Goal: Task Accomplishment & Management: Manage account settings

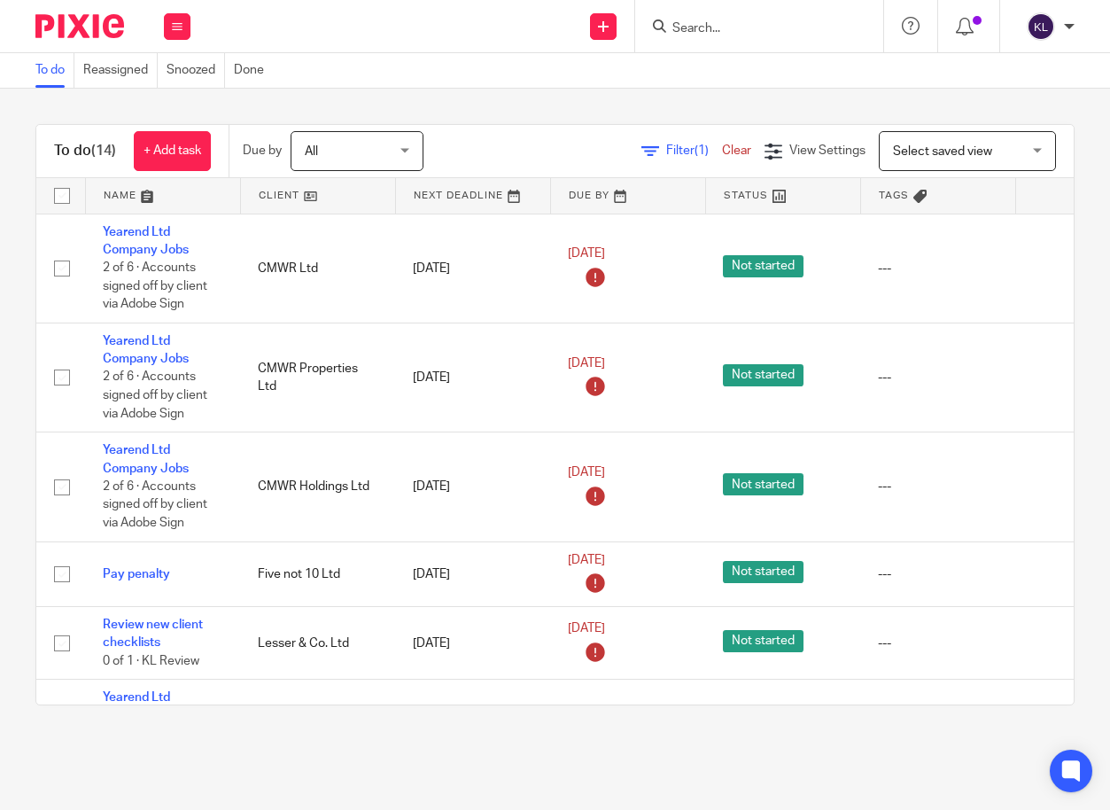
click at [748, 27] on input "Search" at bounding box center [750, 29] width 159 height 16
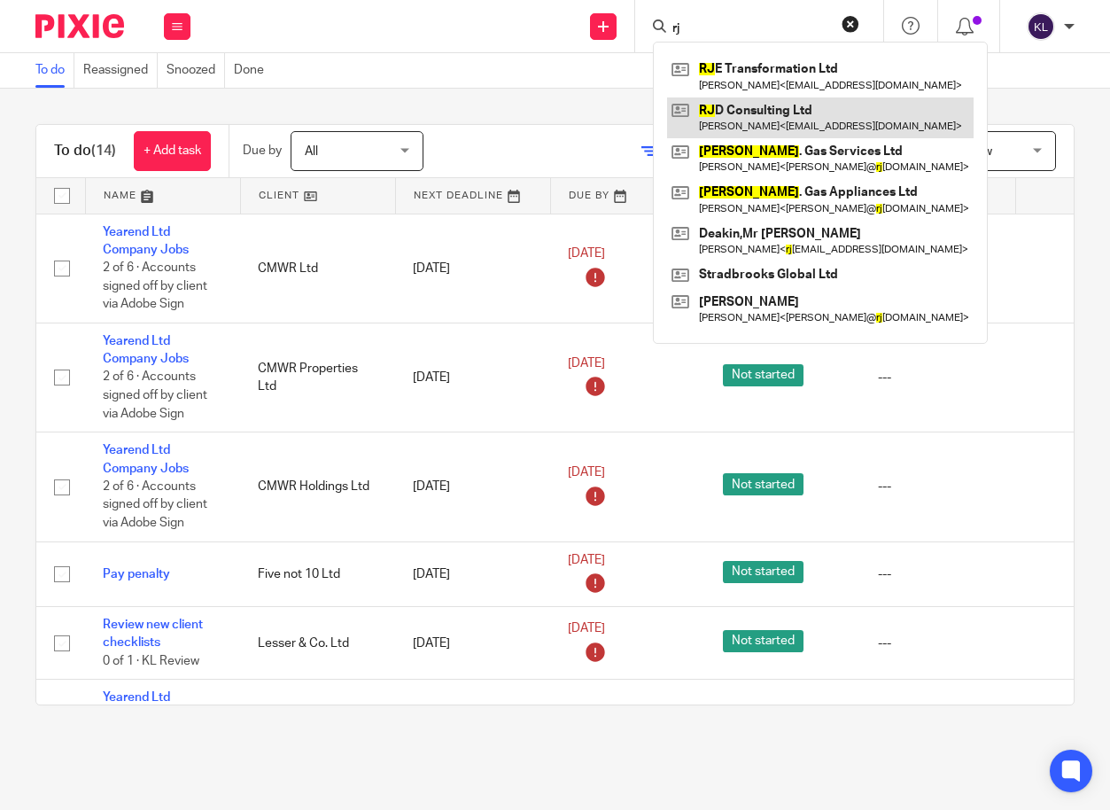
type input "rj"
click at [750, 113] on link at bounding box center [820, 117] width 307 height 41
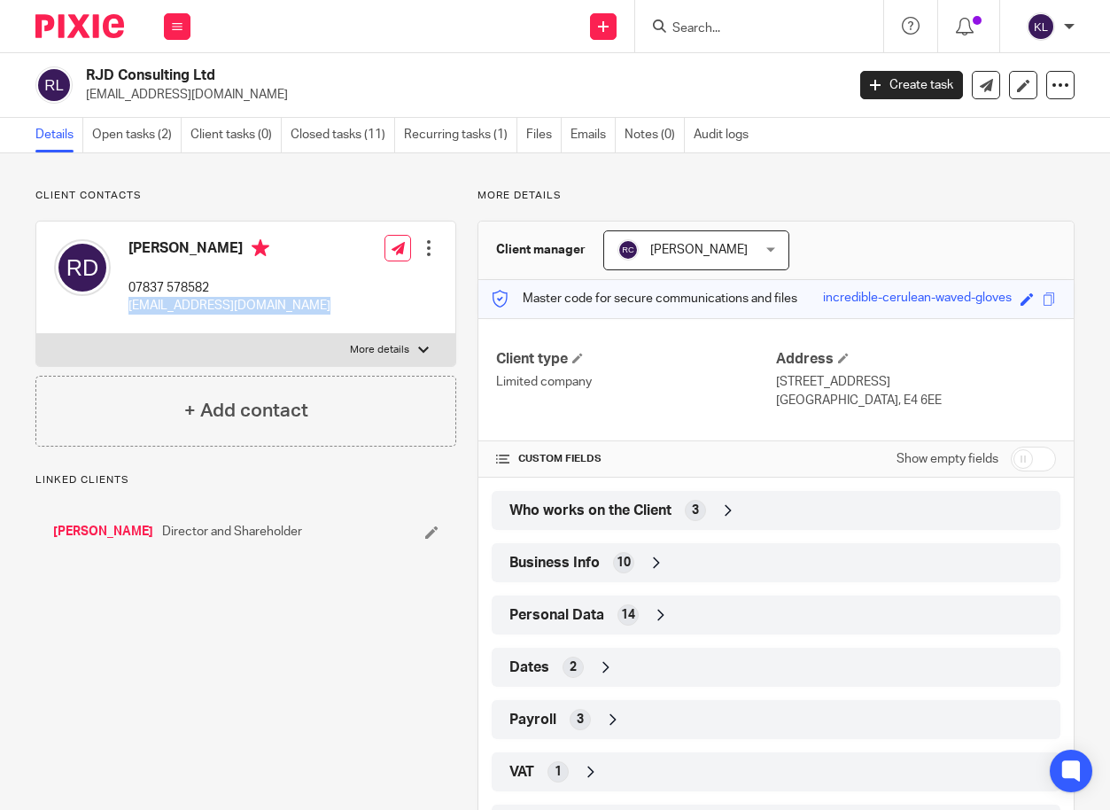
drag, startPoint x: 323, startPoint y: 303, endPoint x: 129, endPoint y: 308, distance: 194.1
click at [129, 308] on div "Richard Dobbs 07837 578582 richardjamesdobbs@icloud.com Edit contact Create cli…" at bounding box center [245, 277] width 419 height 113
copy p "[EMAIL_ADDRESS][DOMAIN_NAME]"
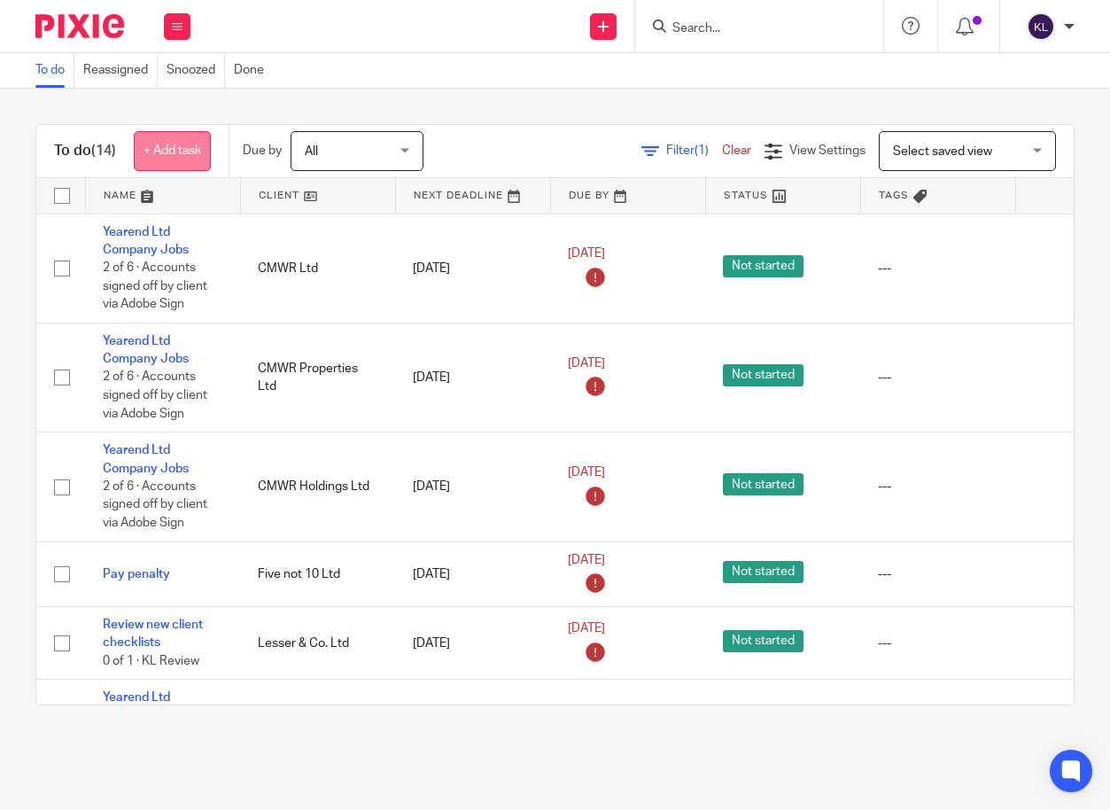
click at [172, 156] on link "+ Add task" at bounding box center [172, 151] width 77 height 40
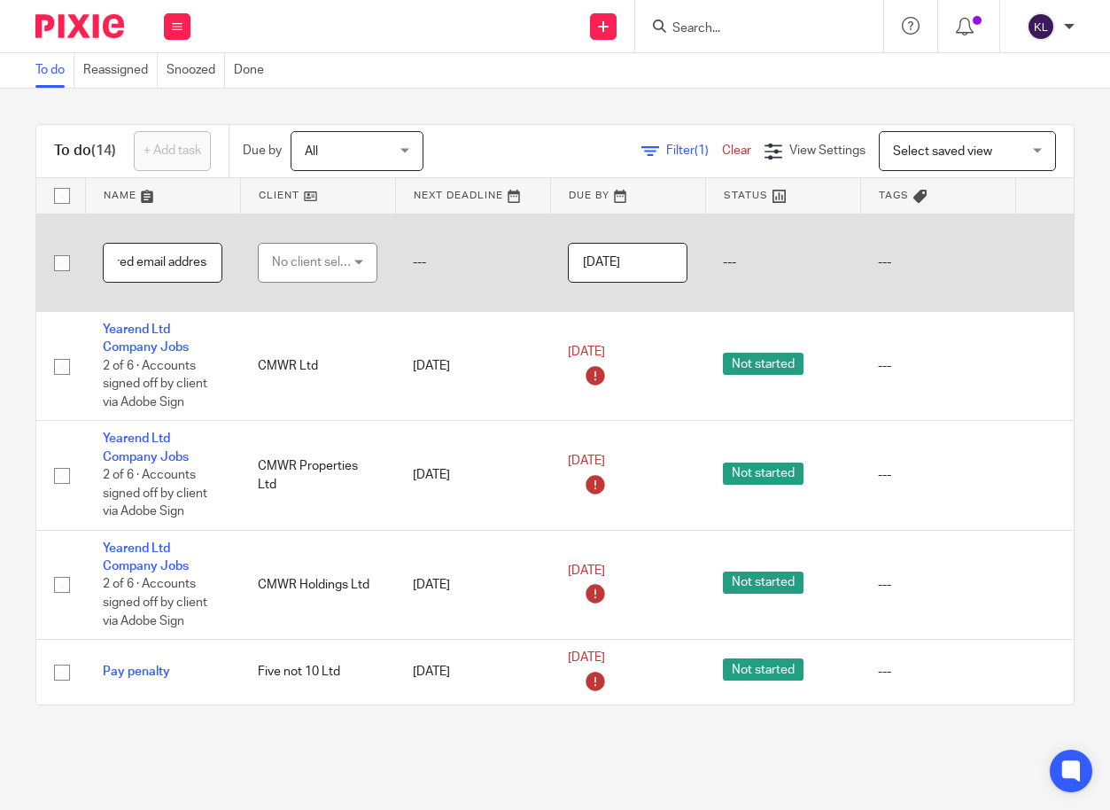
scroll to position [0, 92]
paste input "richardjamesdobbs@icloud.com"
type input "change registered email address to richardjamesdobbs@icloud.com"
click at [323, 271] on div "No client selected" at bounding box center [313, 262] width 83 height 37
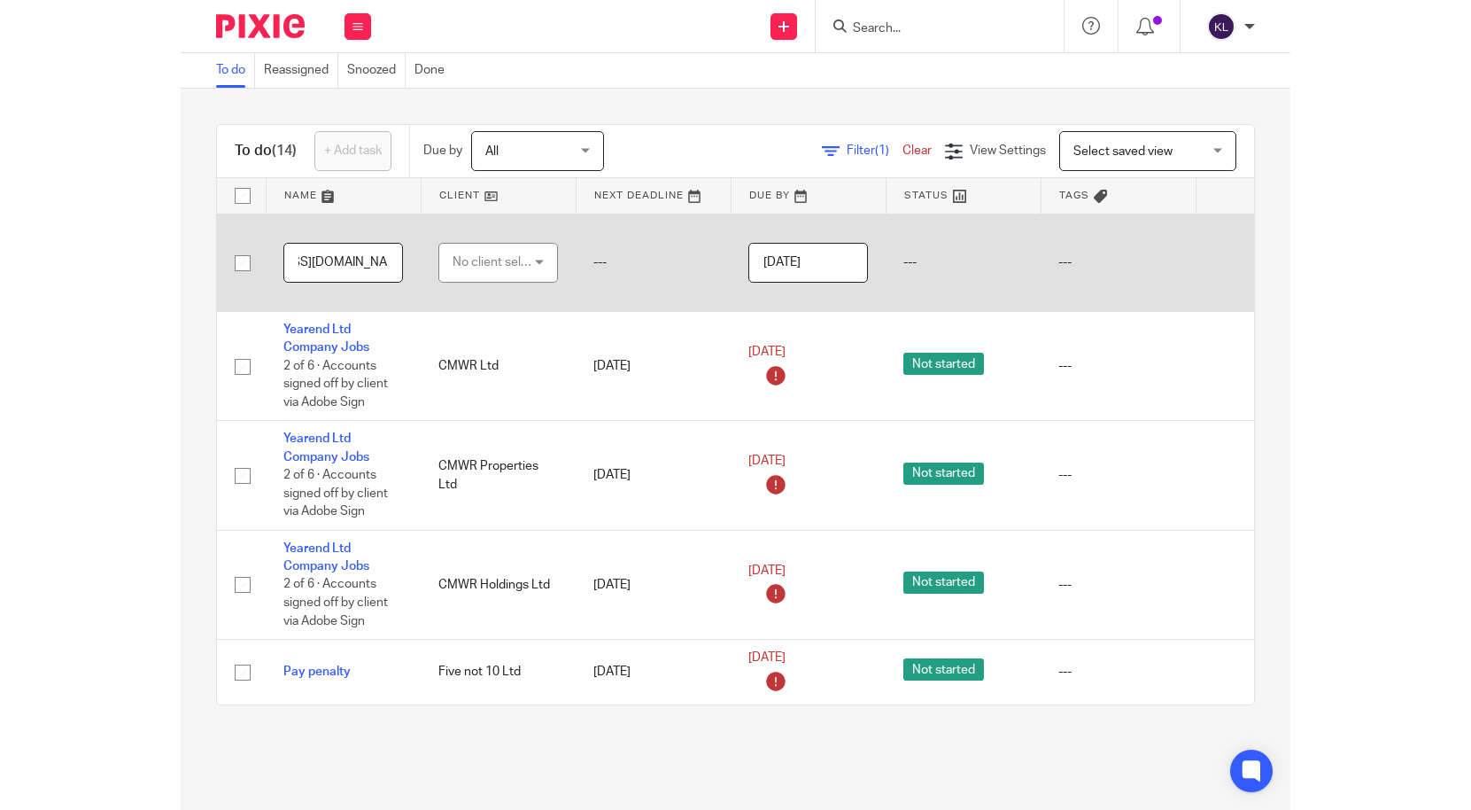
scroll to position [0, 0]
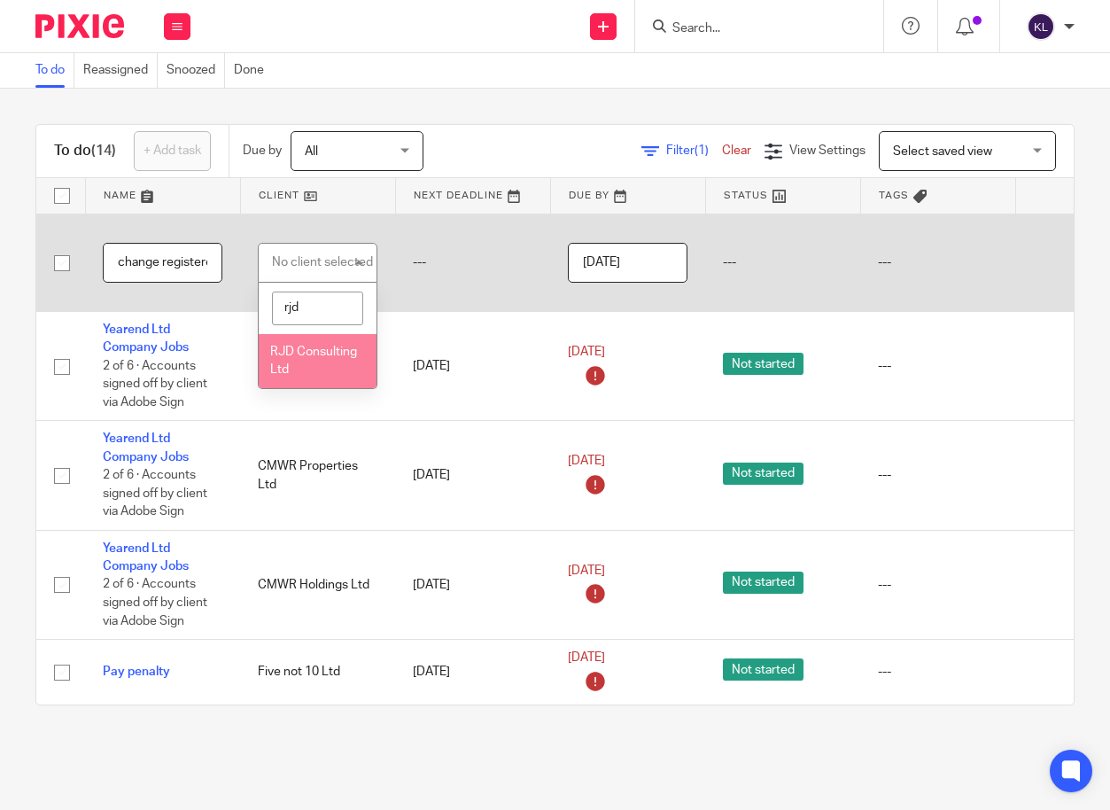
type input "rjd"
click at [315, 368] on span "RJD Consulting Ltd" at bounding box center [313, 360] width 87 height 31
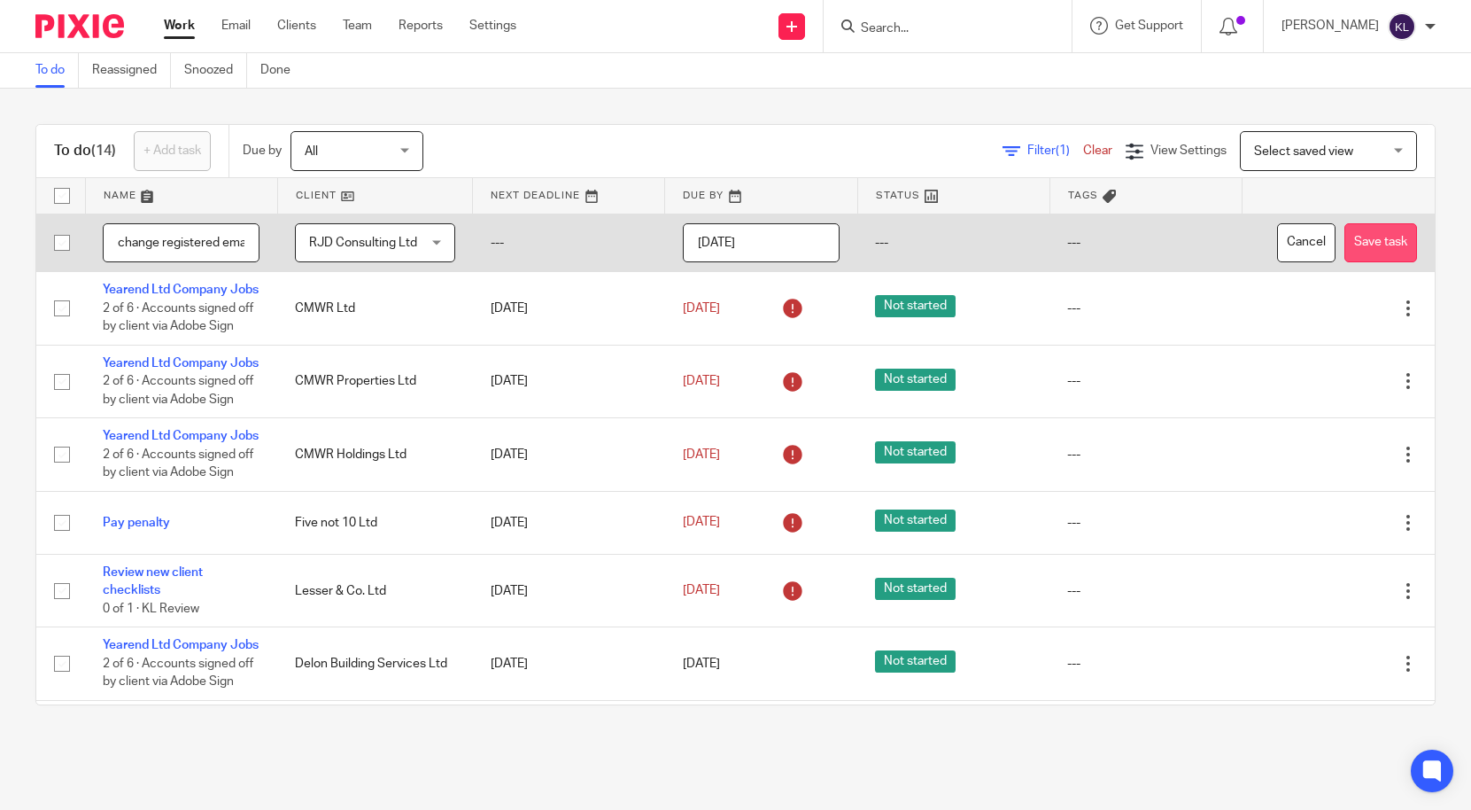
click at [1109, 234] on button "Save task" at bounding box center [1381, 243] width 73 height 40
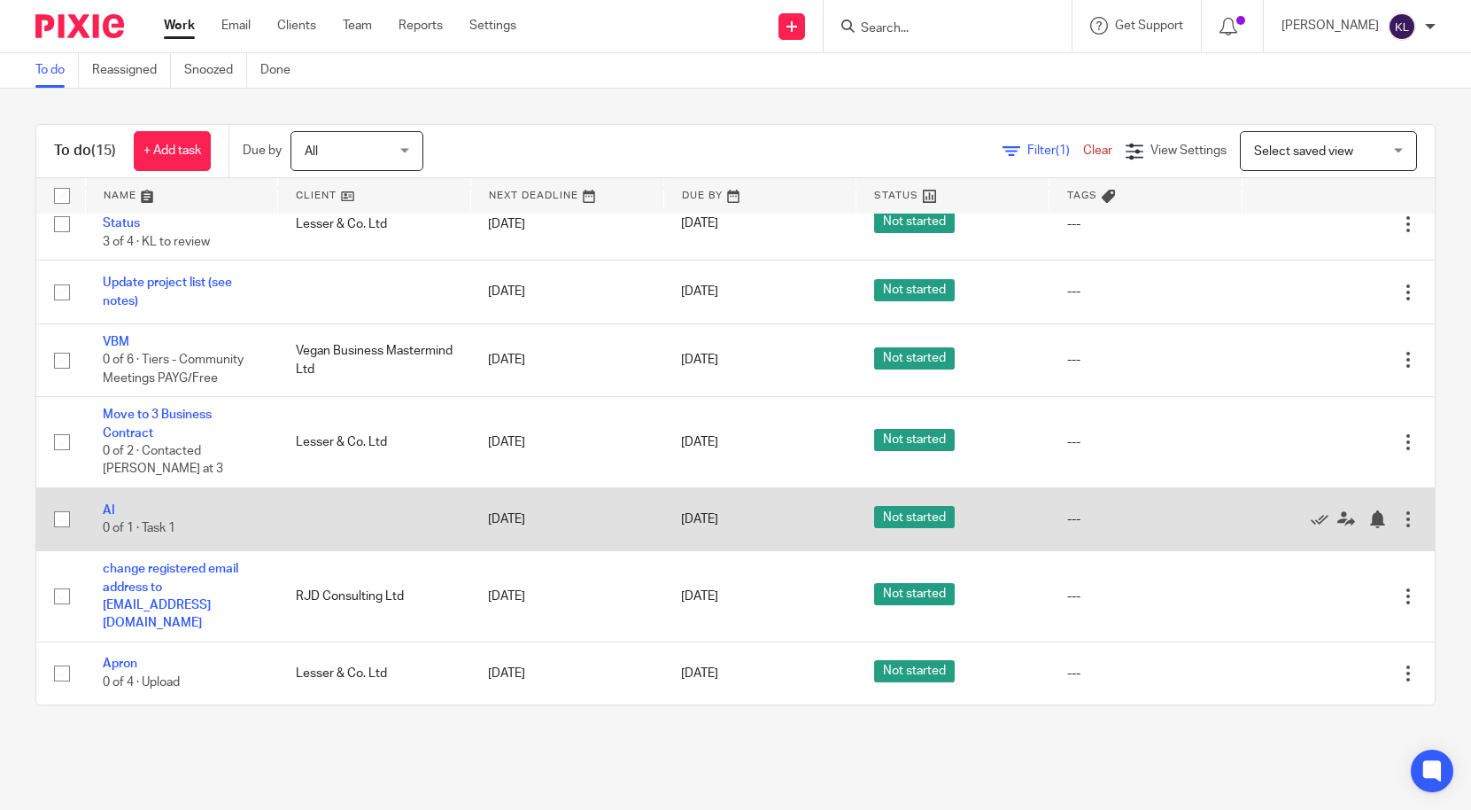
scroll to position [671, 0]
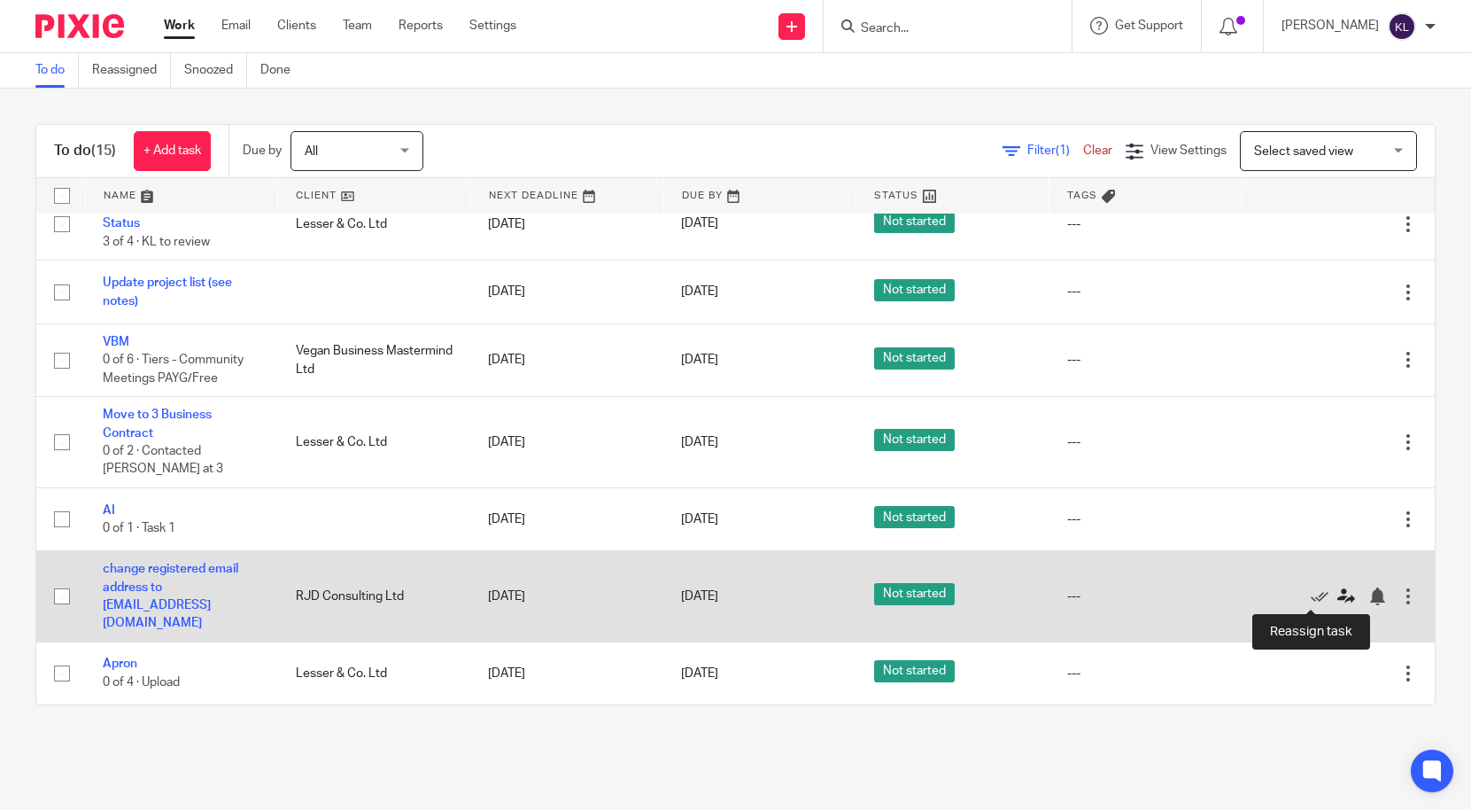
click at [1338, 589] on icon at bounding box center [1347, 596] width 18 height 18
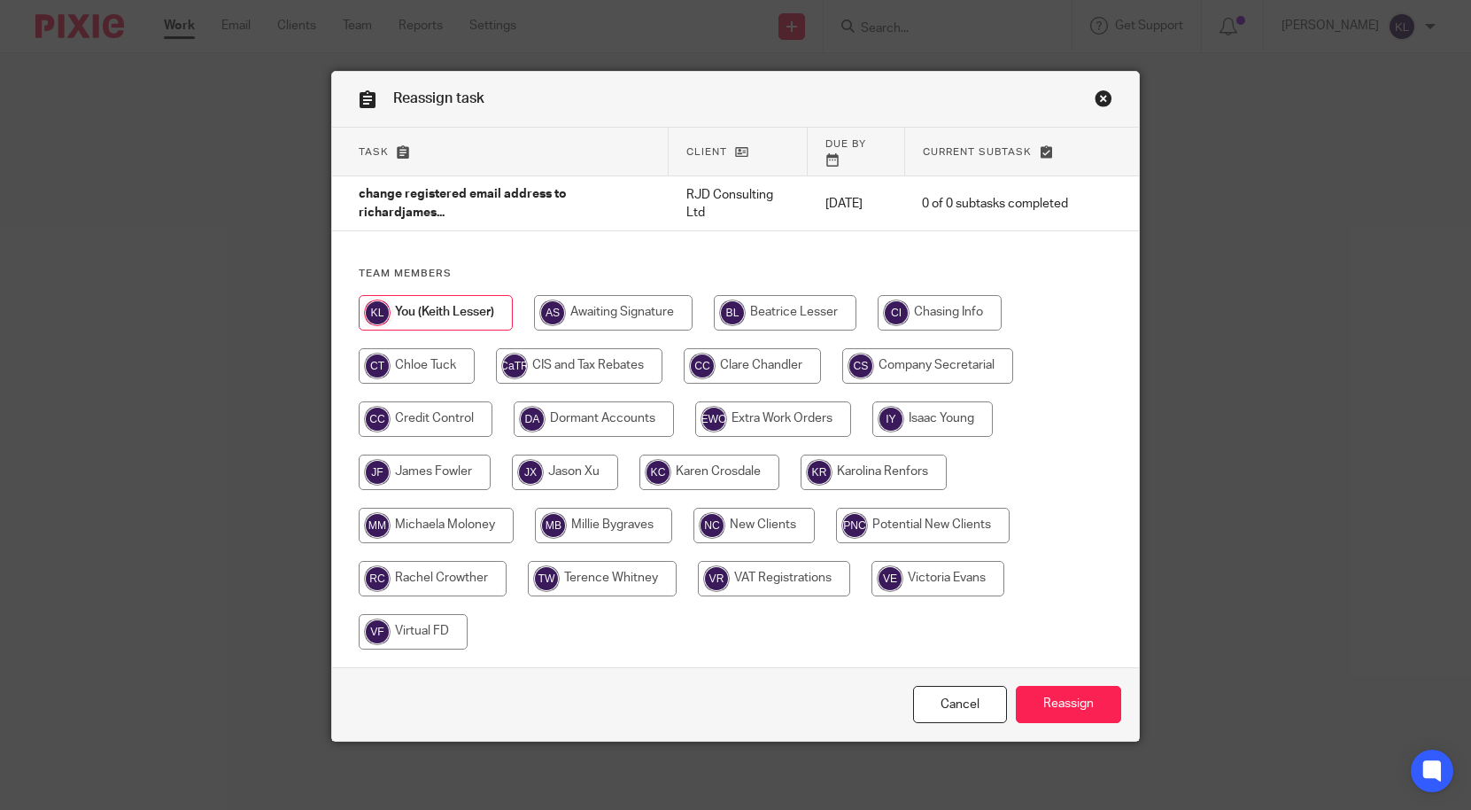
click at [944, 356] on input "radio" at bounding box center [927, 365] width 171 height 35
radio input "true"
click at [1067, 686] on input "Reassign" at bounding box center [1068, 705] width 105 height 38
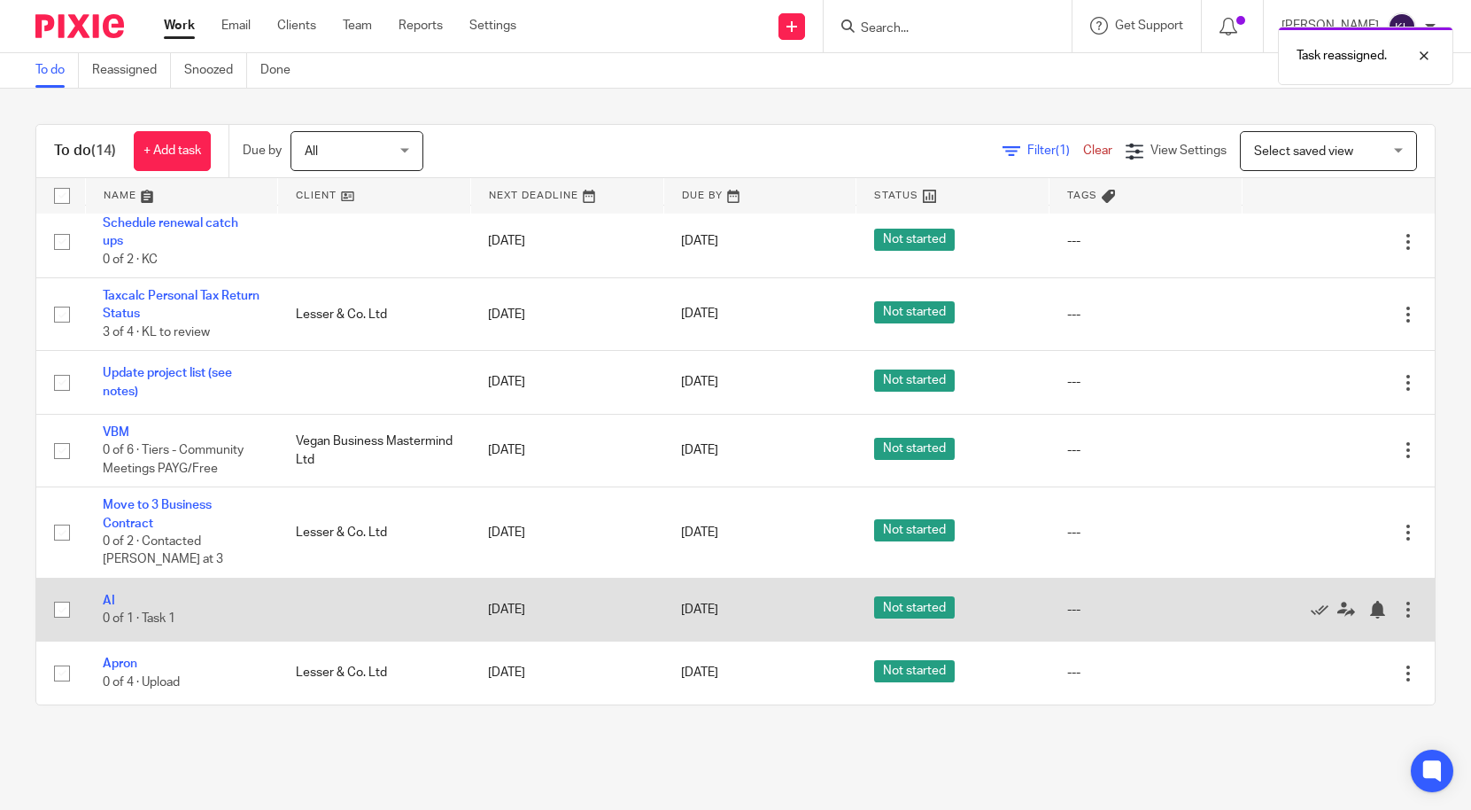
scroll to position [581, 0]
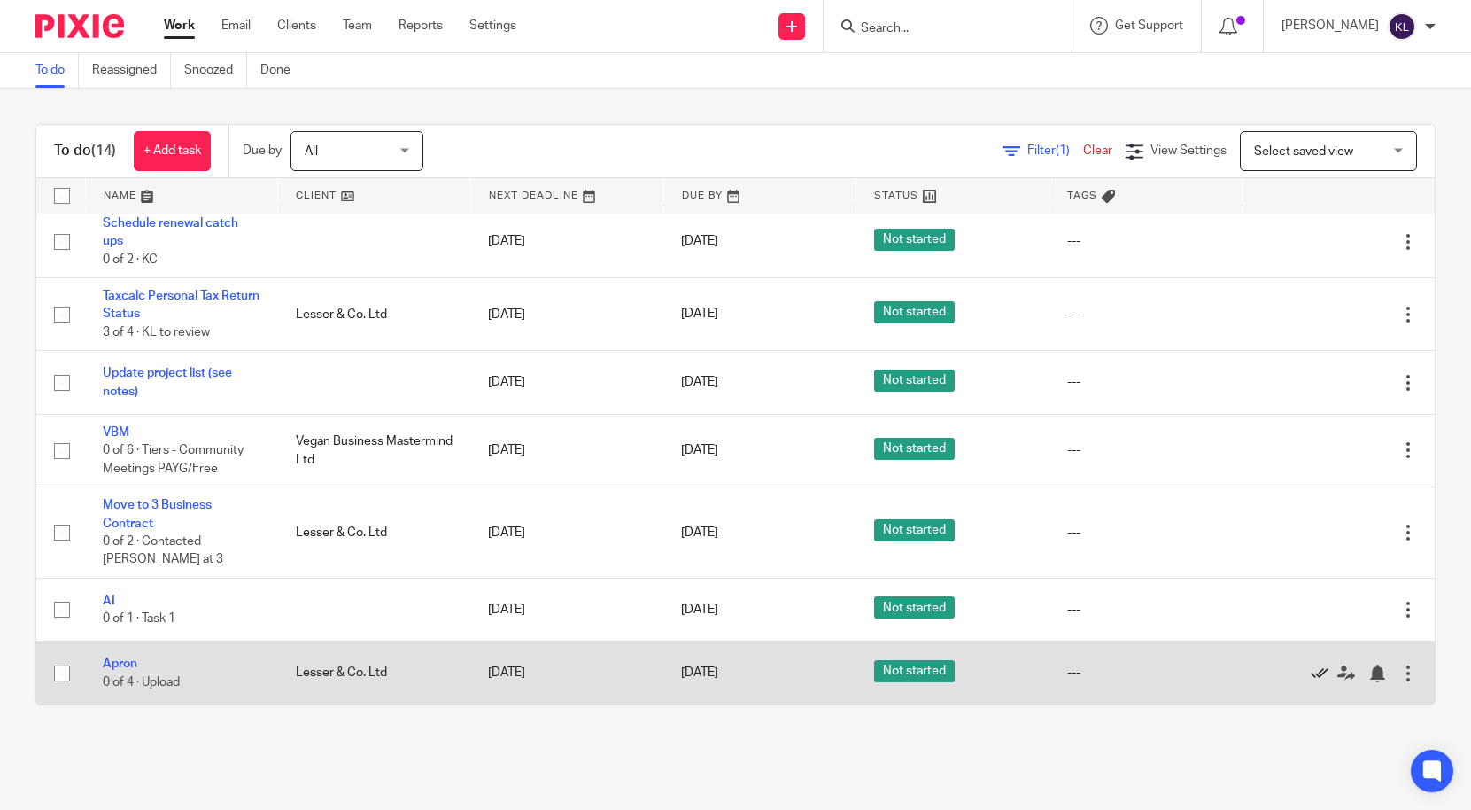
click at [1311, 670] on icon at bounding box center [1320, 673] width 18 height 18
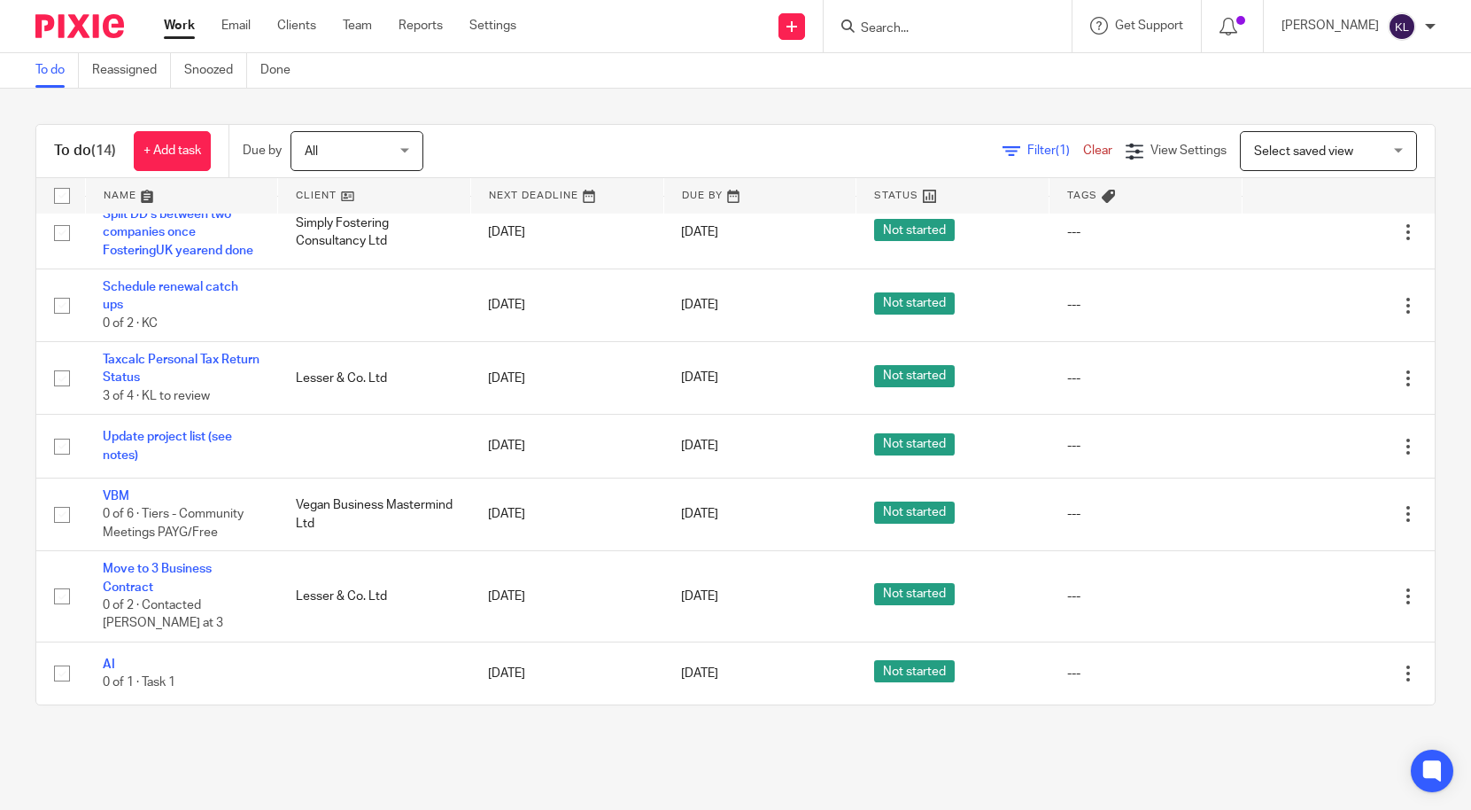
click at [951, 29] on input "Search" at bounding box center [938, 29] width 159 height 16
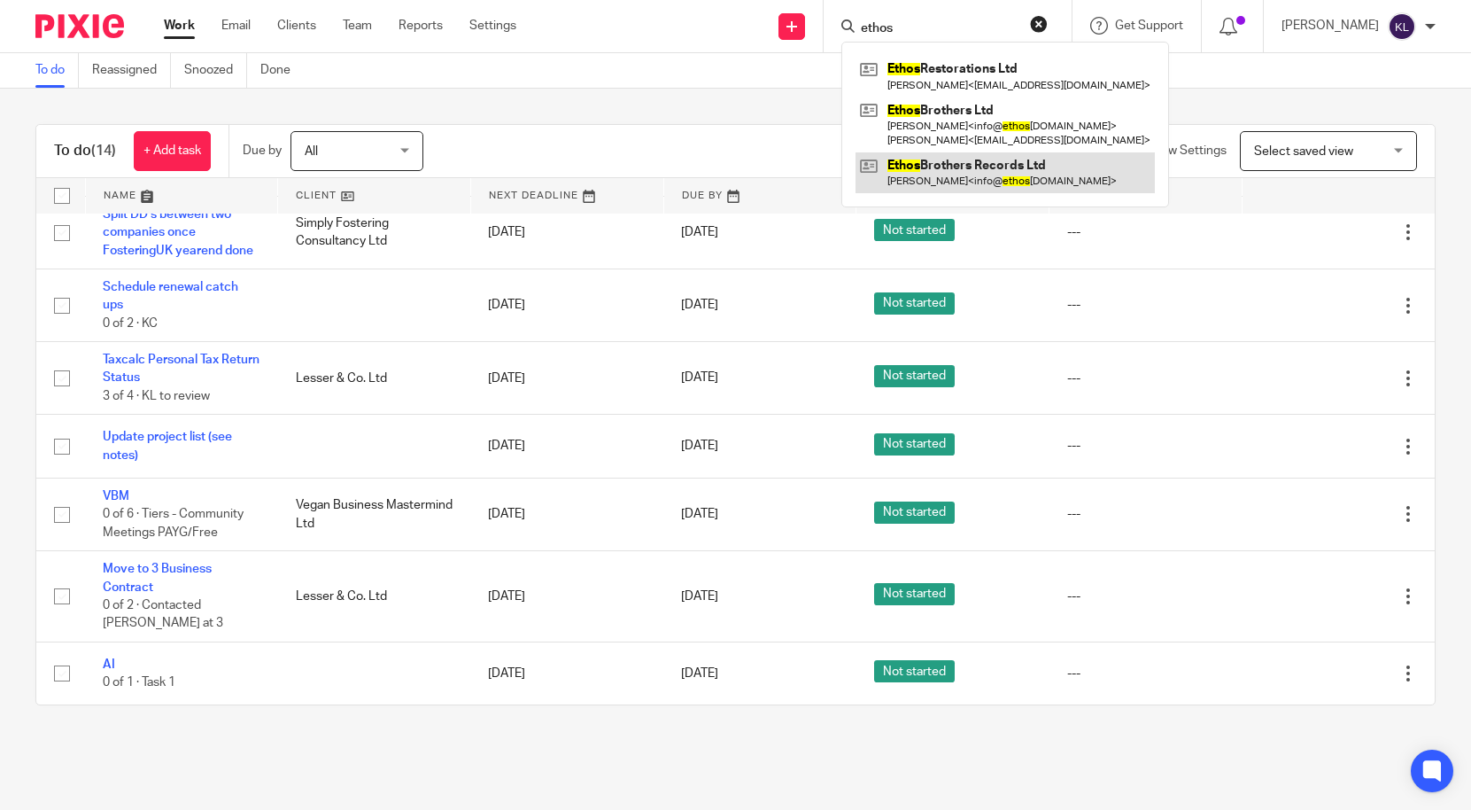
type input "ethos"
click at [946, 164] on link at bounding box center [1005, 172] width 299 height 41
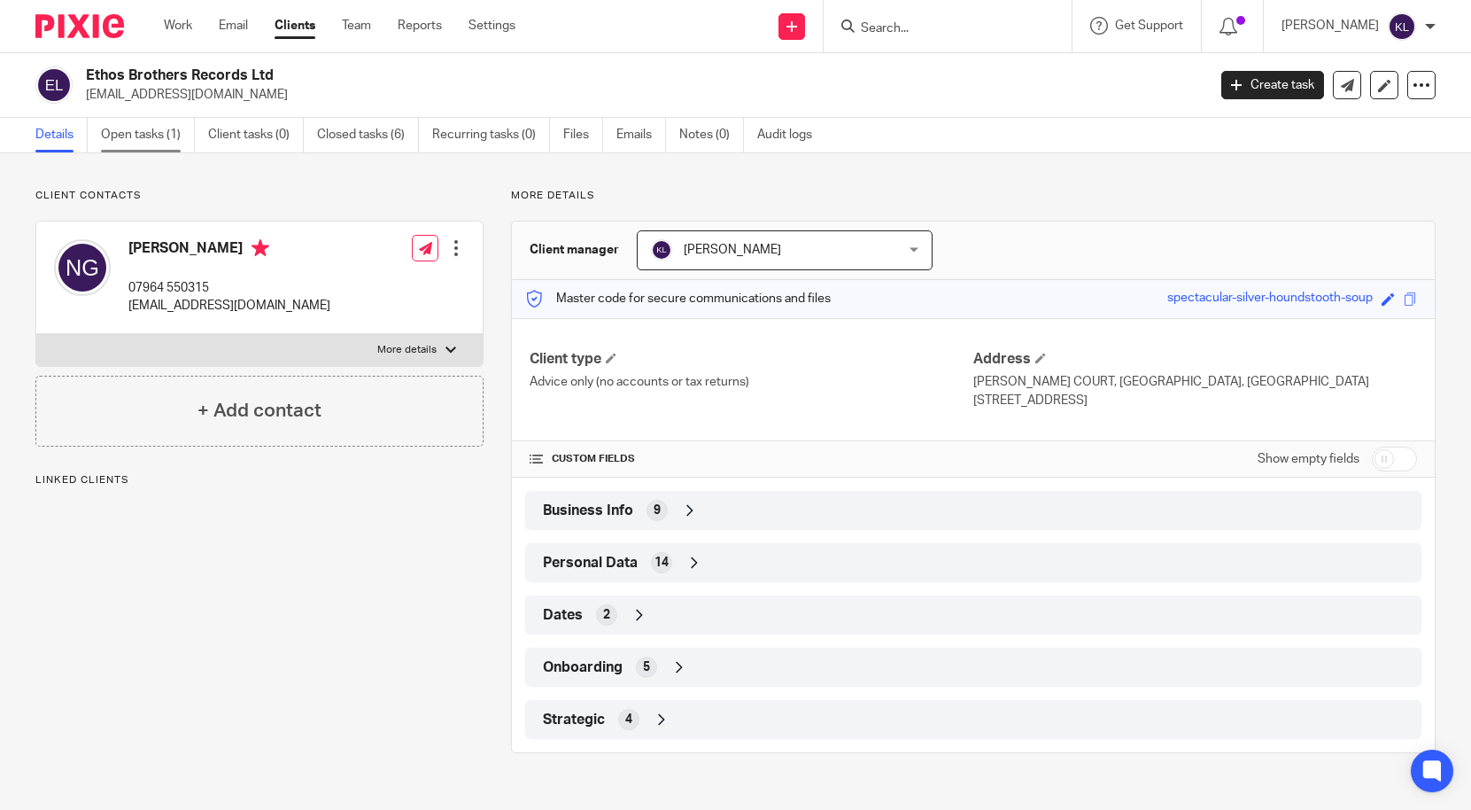
click at [163, 136] on link "Open tasks (1)" at bounding box center [148, 135] width 94 height 35
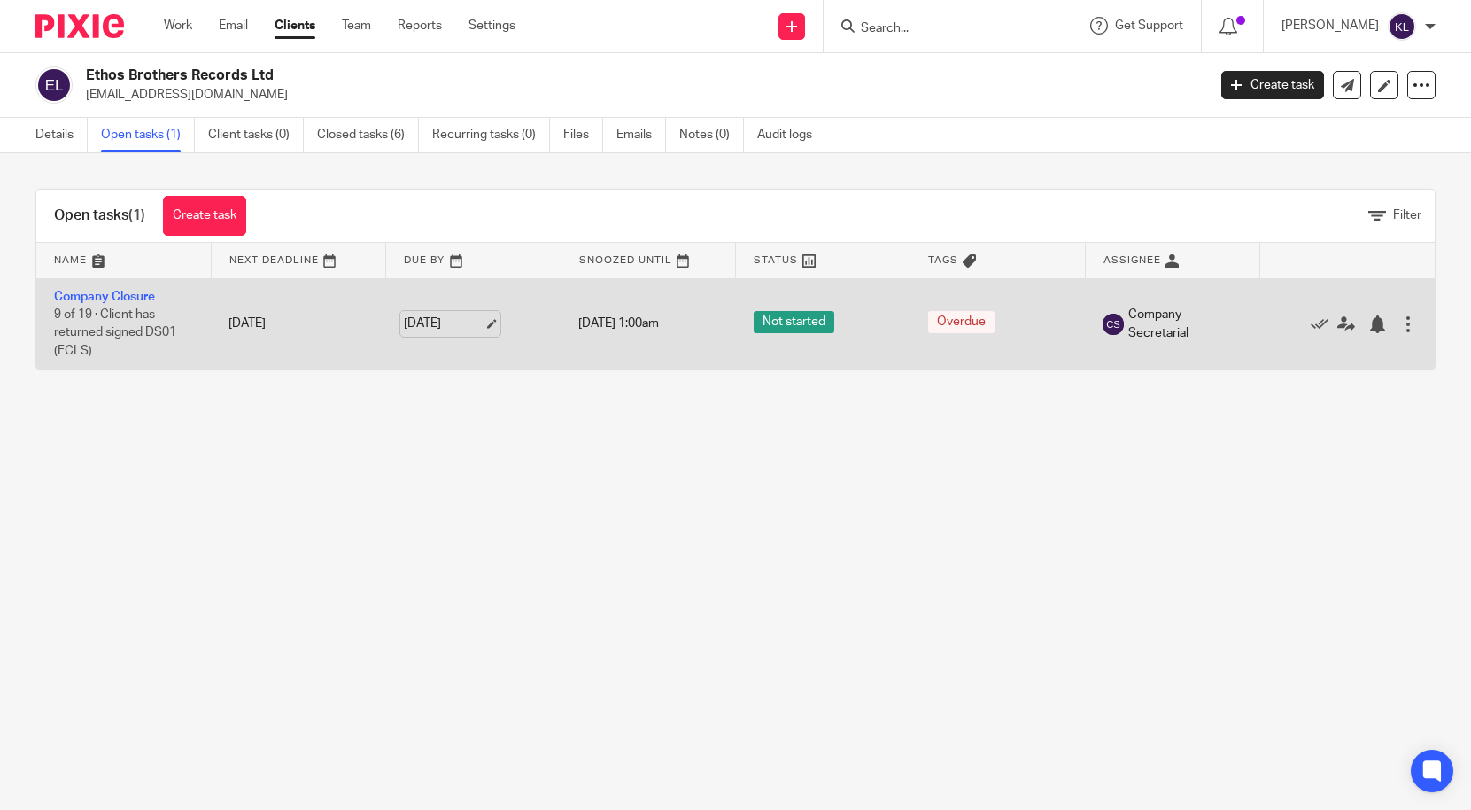
click at [408, 314] on link "[DATE]" at bounding box center [444, 323] width 80 height 19
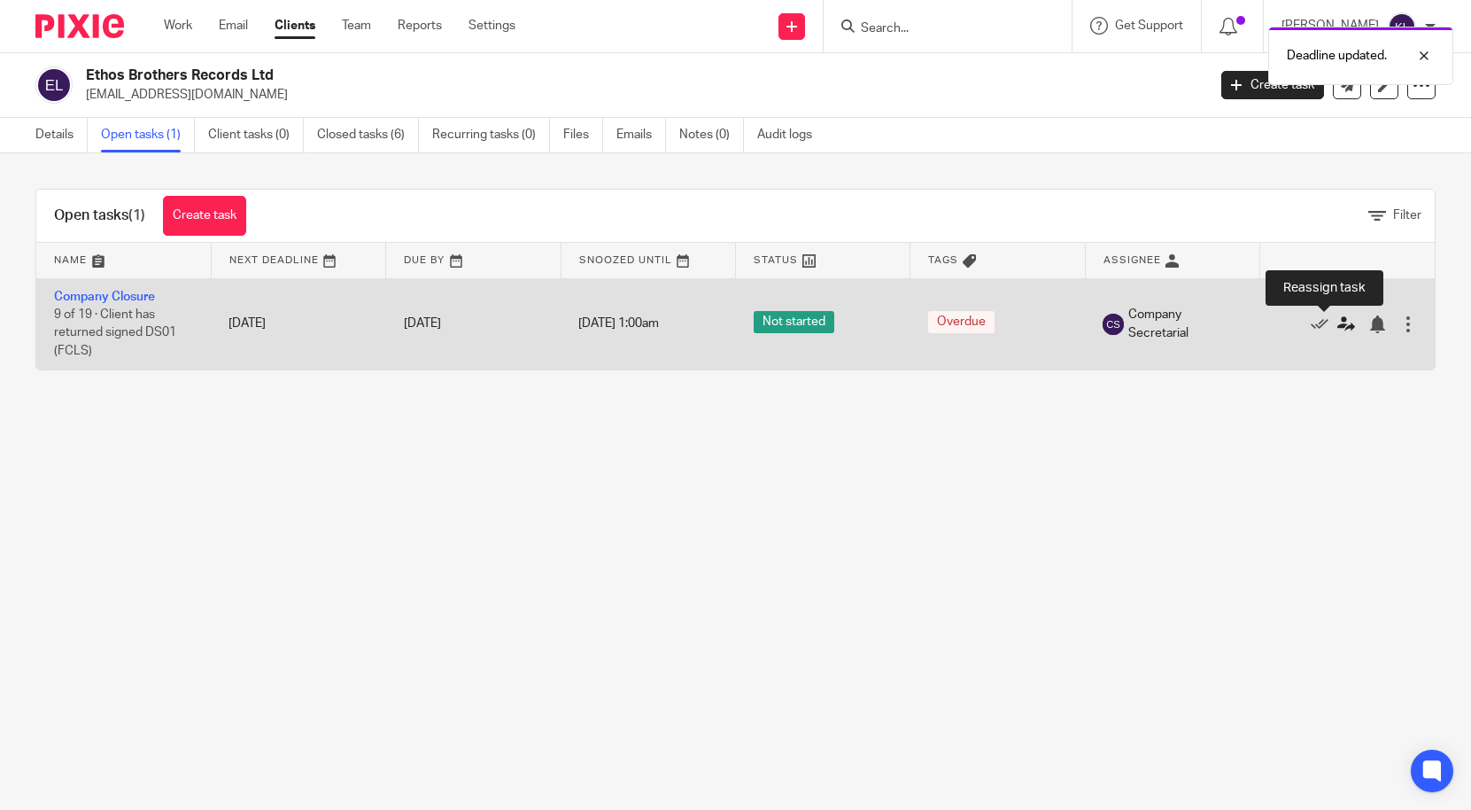
click at [1338, 320] on icon at bounding box center [1347, 324] width 18 height 18
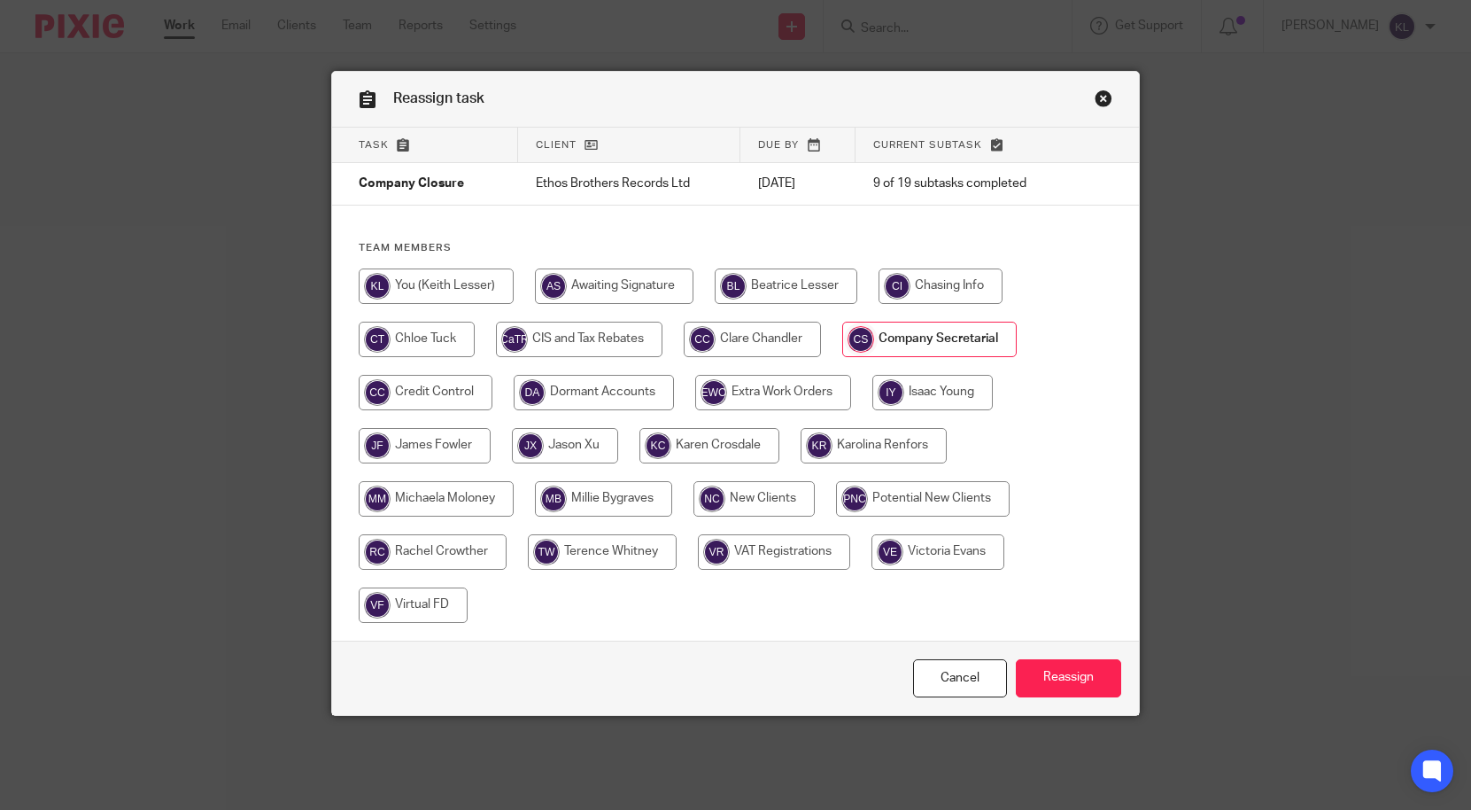
click at [779, 344] on input "radio" at bounding box center [752, 339] width 137 height 35
radio input "true"
click at [1083, 686] on input "Reassign" at bounding box center [1068, 678] width 105 height 38
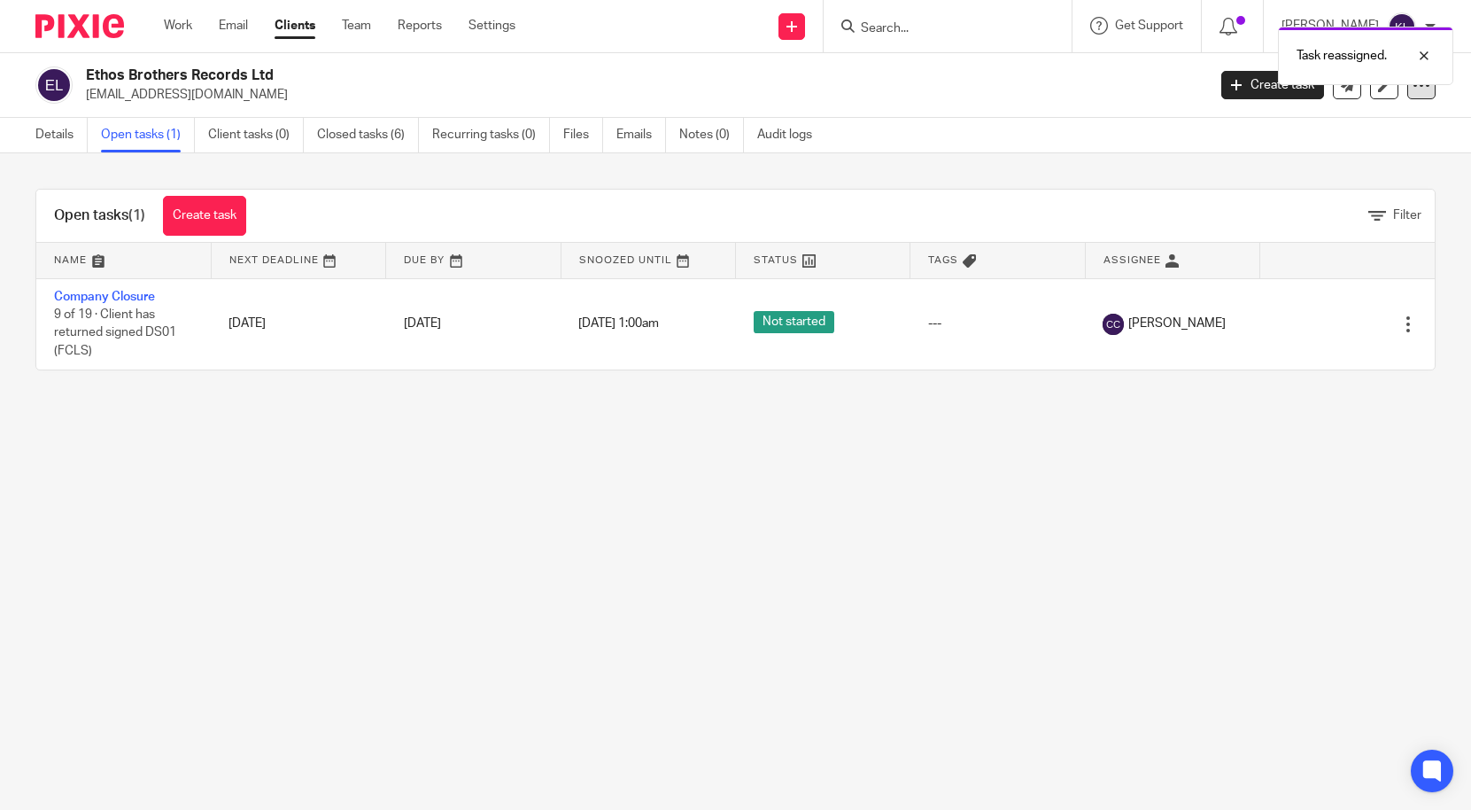
click at [1414, 90] on icon at bounding box center [1422, 85] width 18 height 18
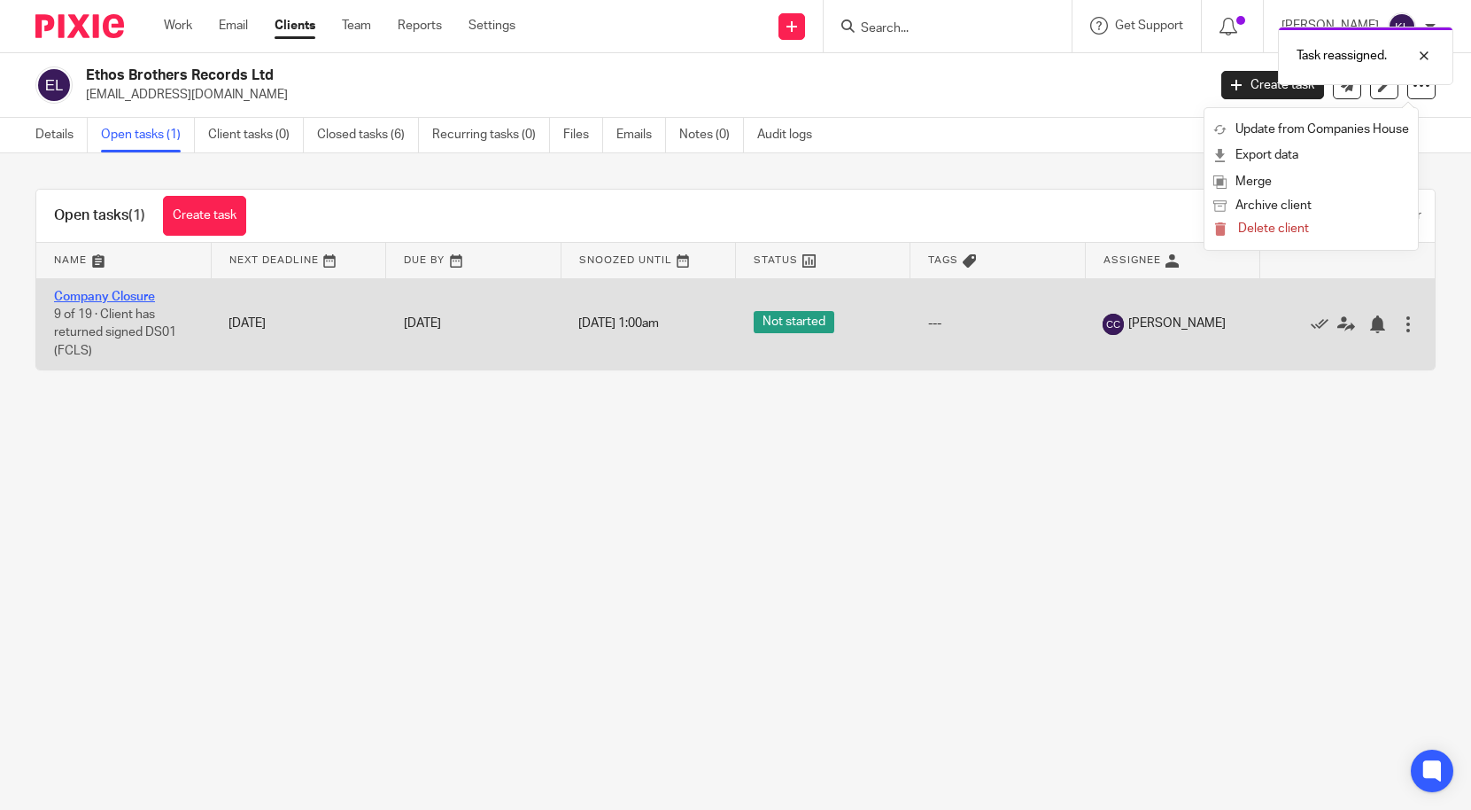
click at [120, 292] on link "Company Closure" at bounding box center [104, 297] width 101 height 12
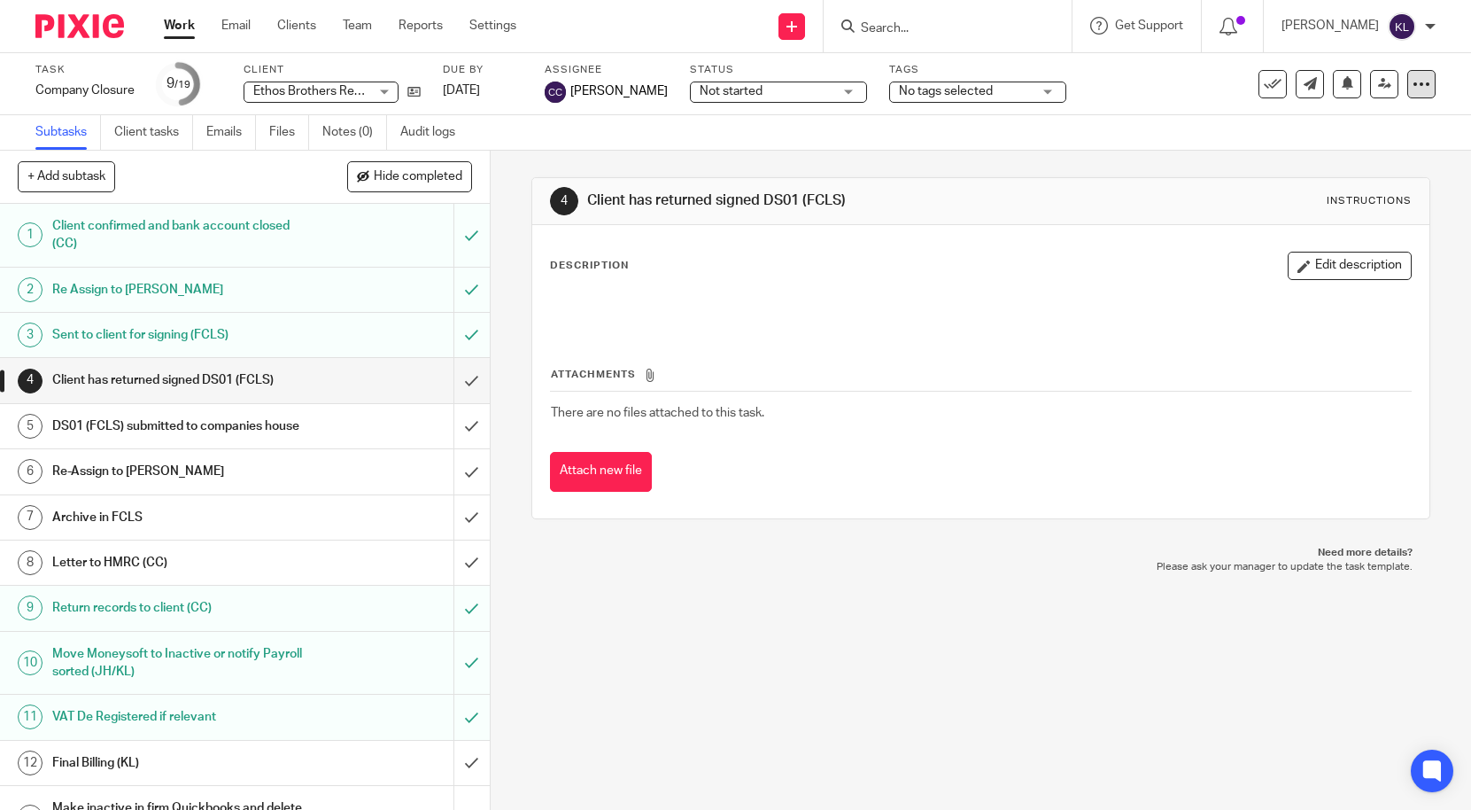
click at [1413, 91] on icon at bounding box center [1422, 84] width 18 height 18
click at [1345, 151] on link "Advanced task editor" at bounding box center [1353, 155] width 117 height 12
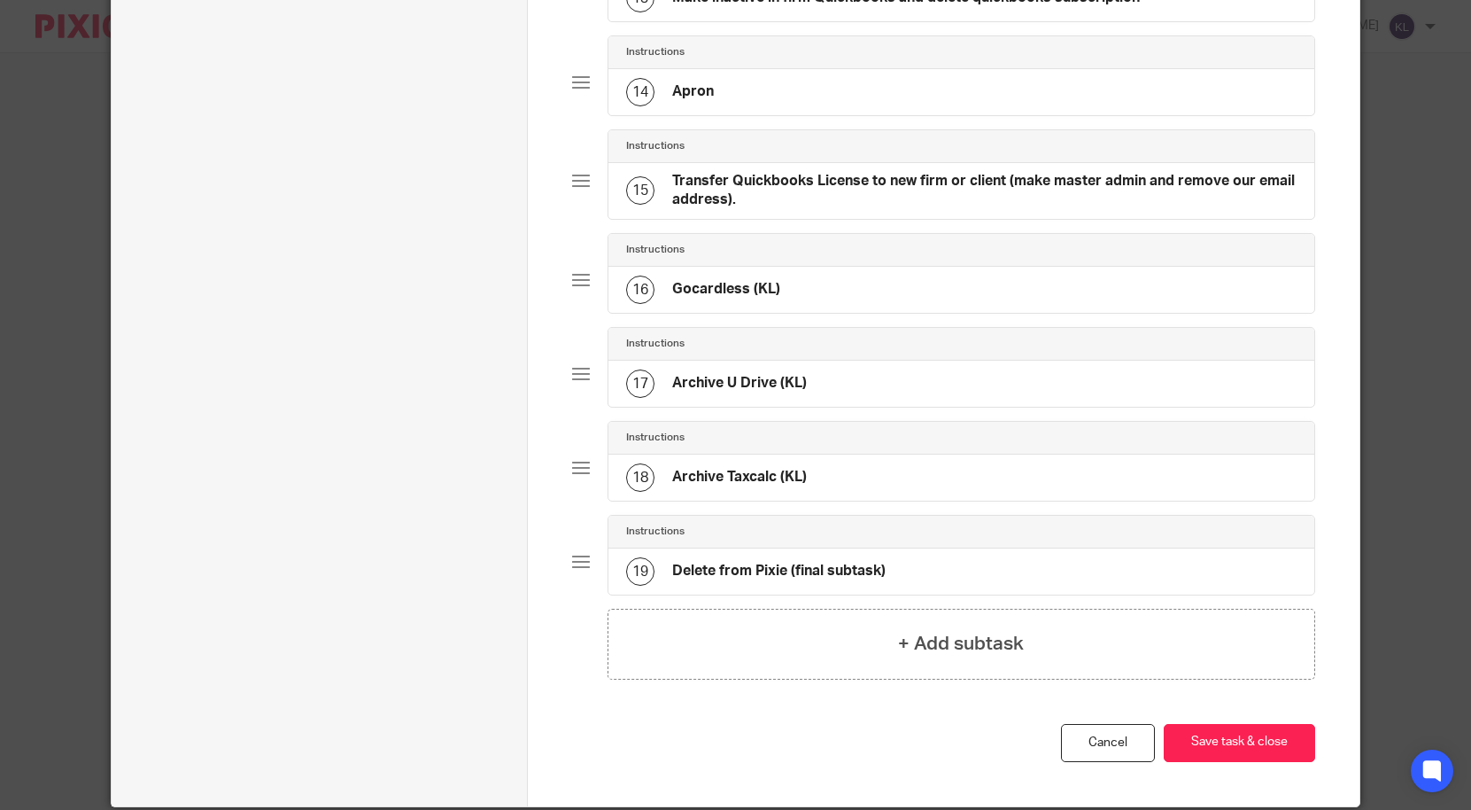
scroll to position [1403, 0]
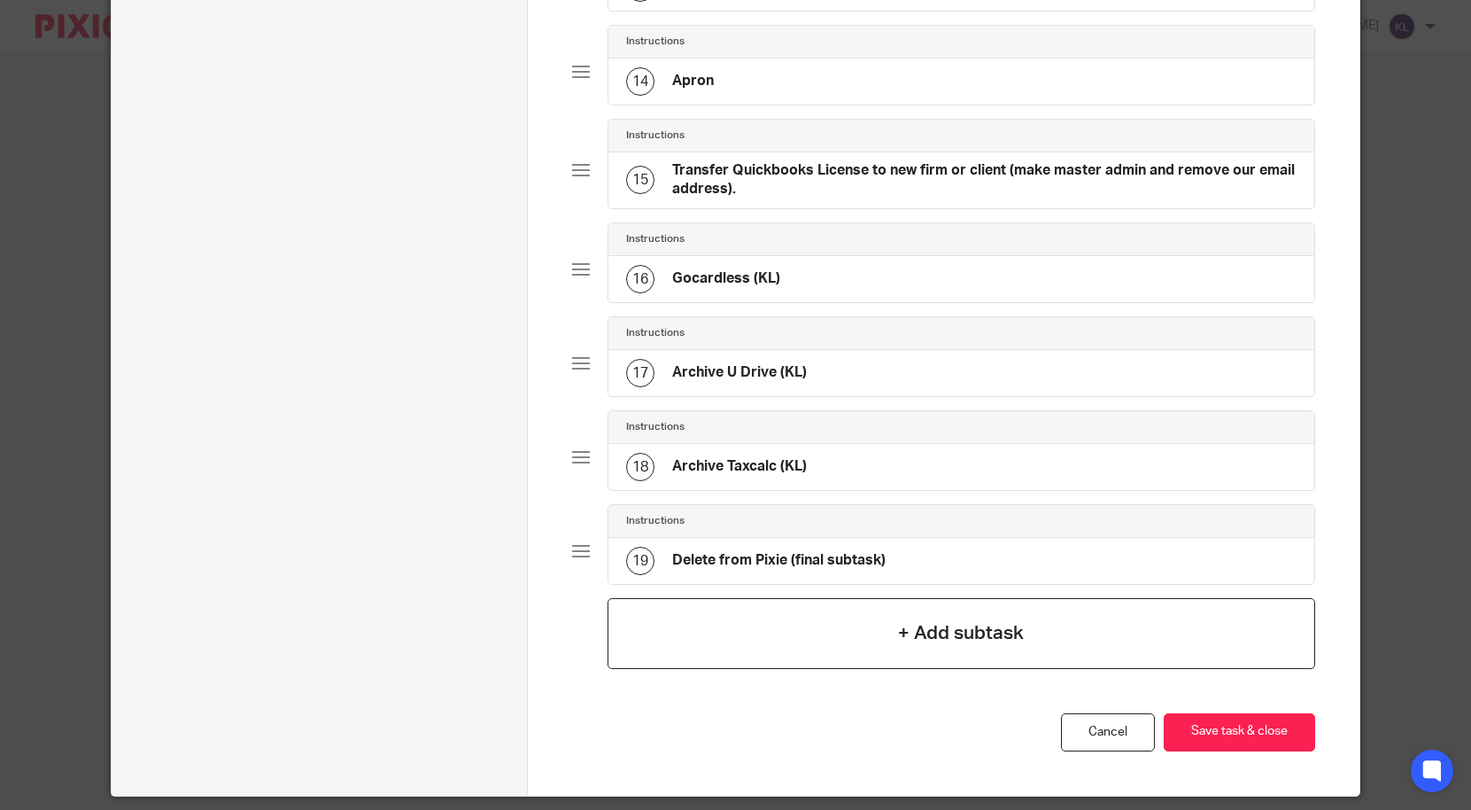
click at [970, 609] on div "+ Add subtask" at bounding box center [962, 633] width 709 height 71
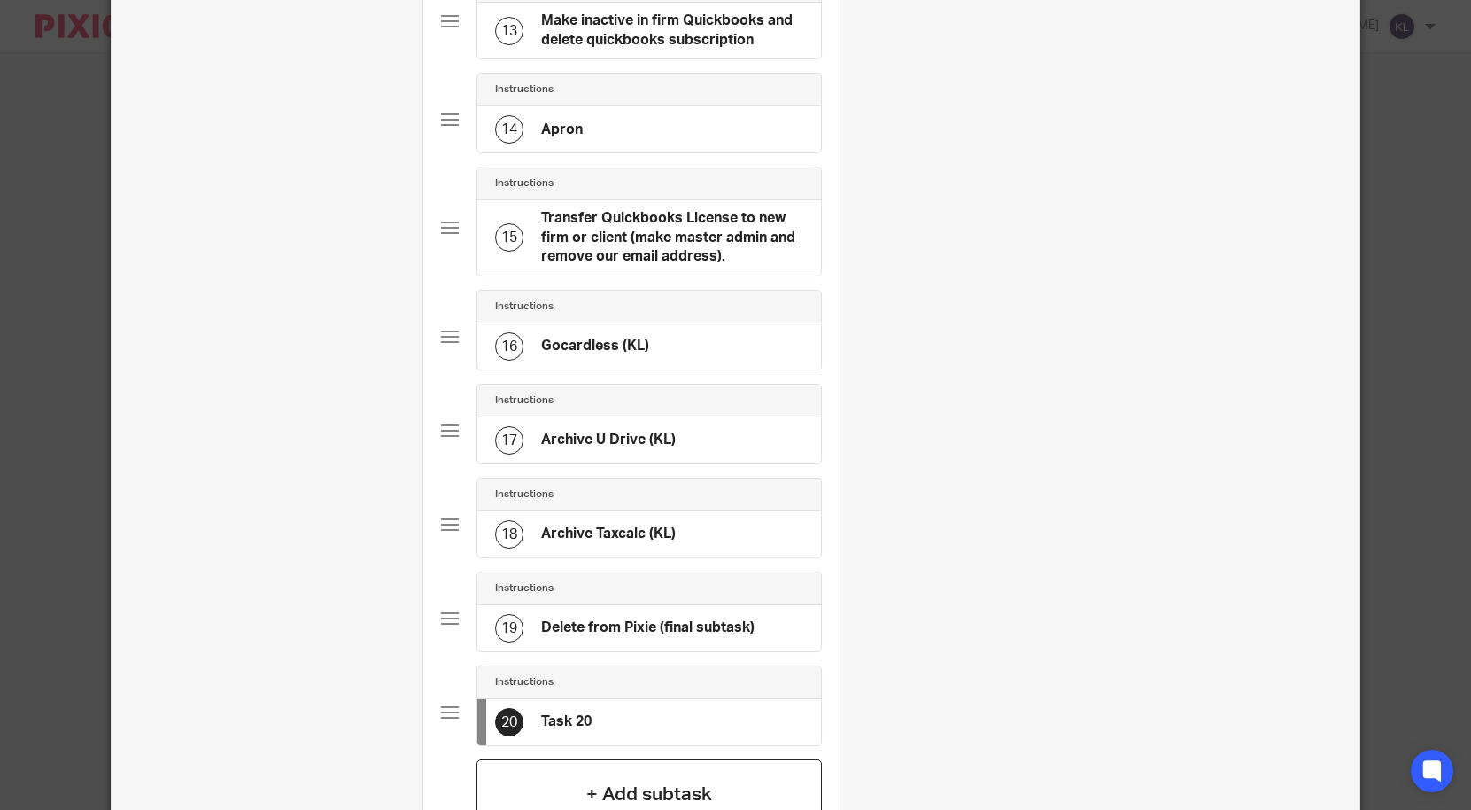
scroll to position [0, 0]
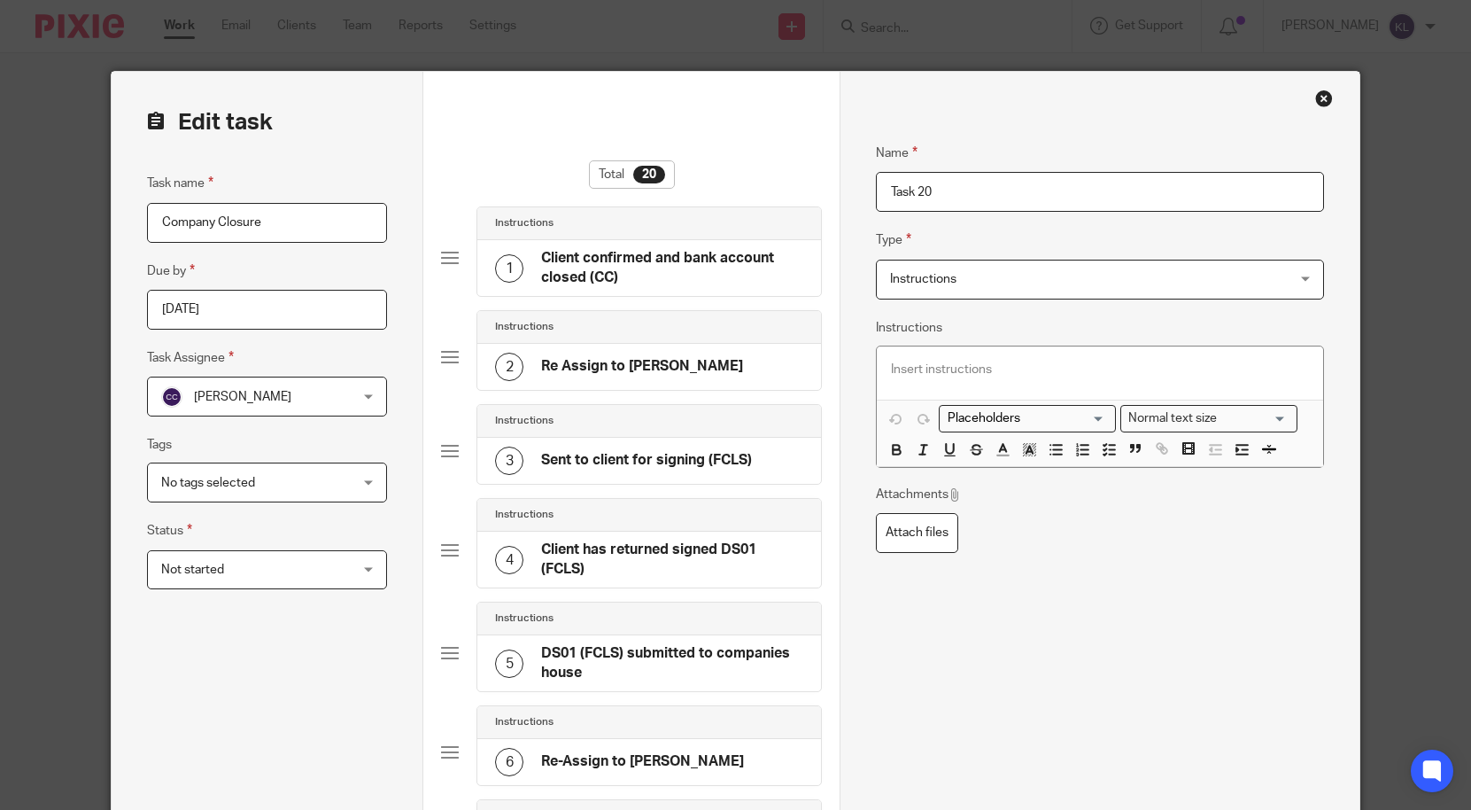
drag, startPoint x: 982, startPoint y: 182, endPoint x: 823, endPoint y: 171, distance: 159.0
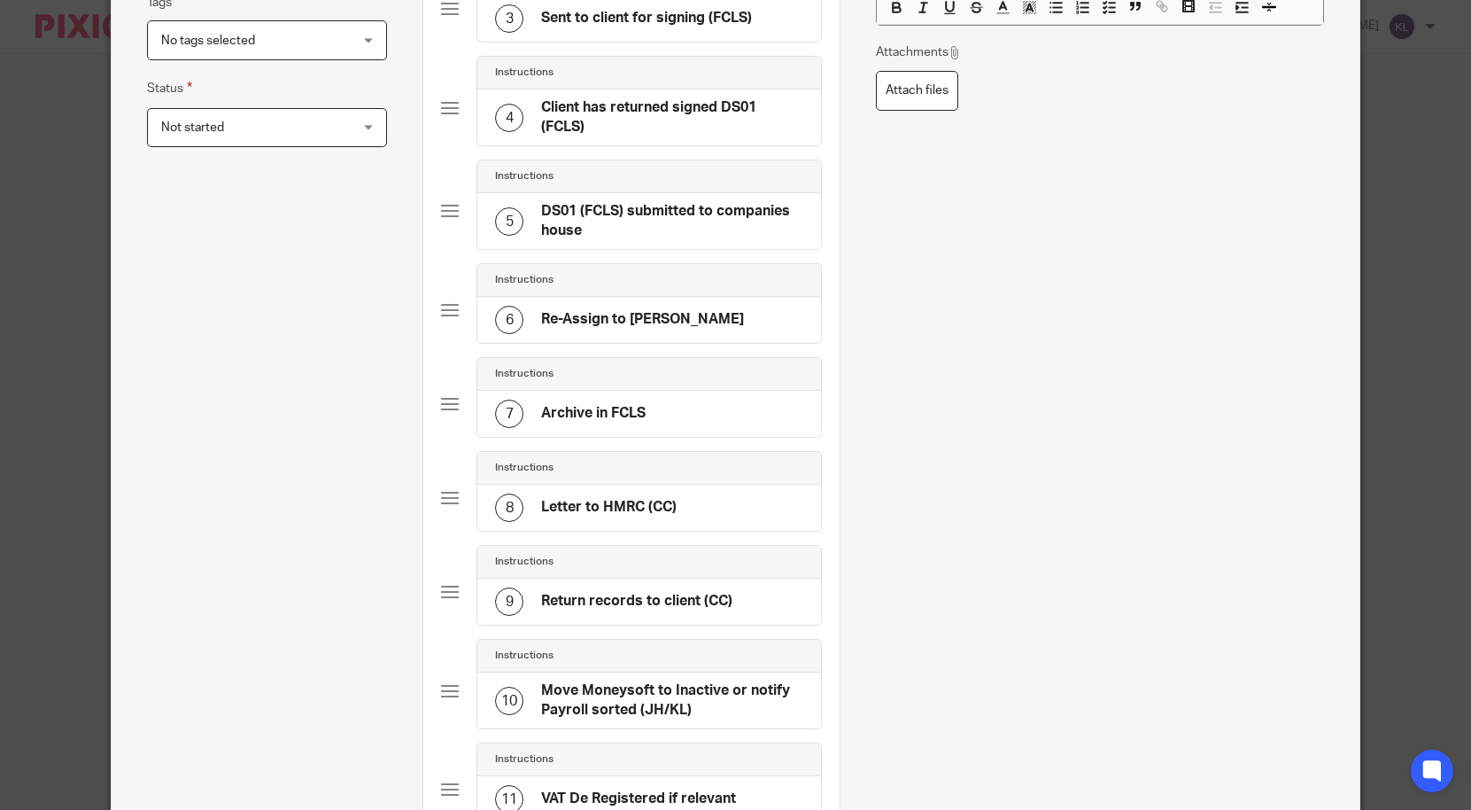
scroll to position [532, 0]
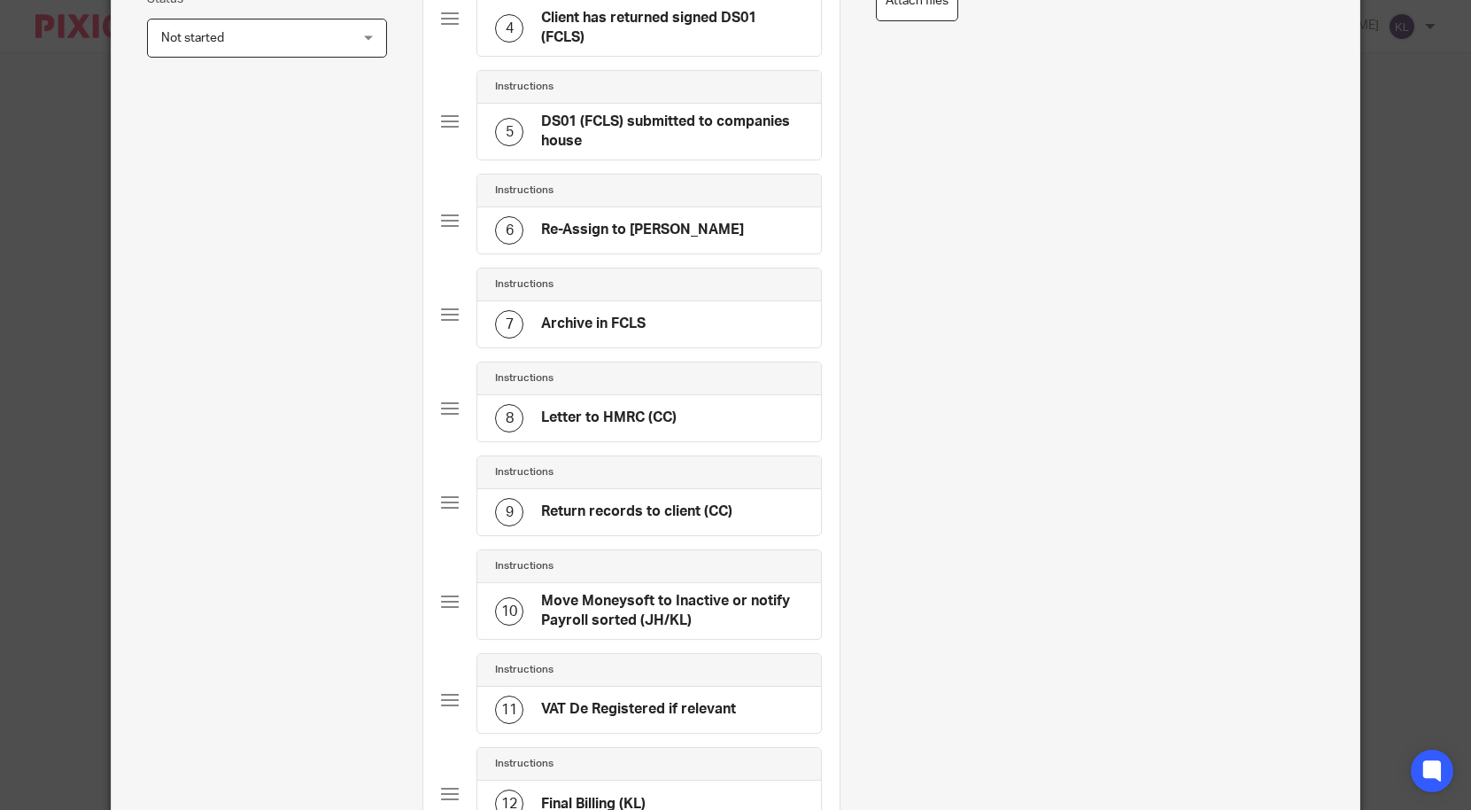
type input "Re date DS01"
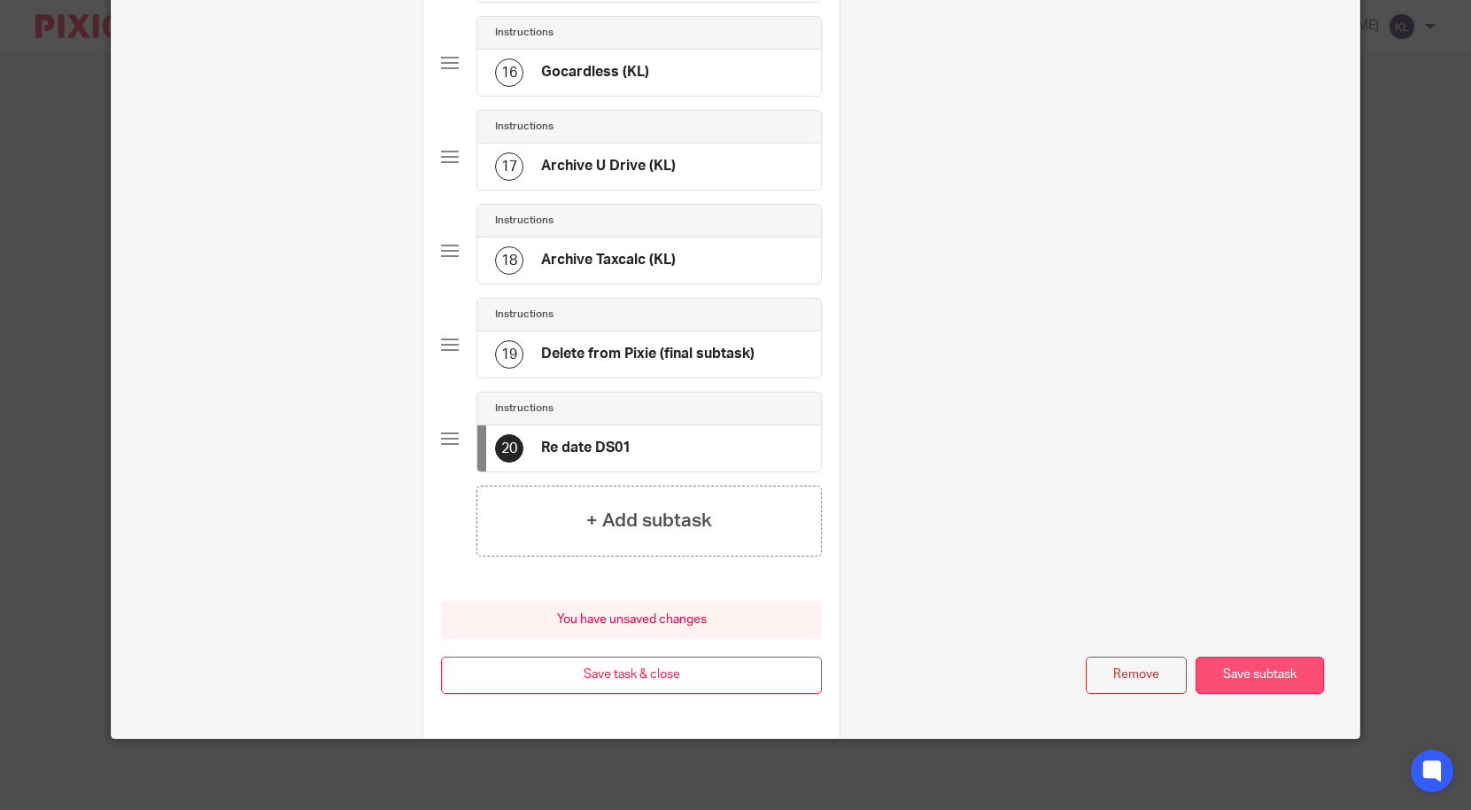
click at [1234, 671] on button "Save subtask" at bounding box center [1260, 675] width 128 height 38
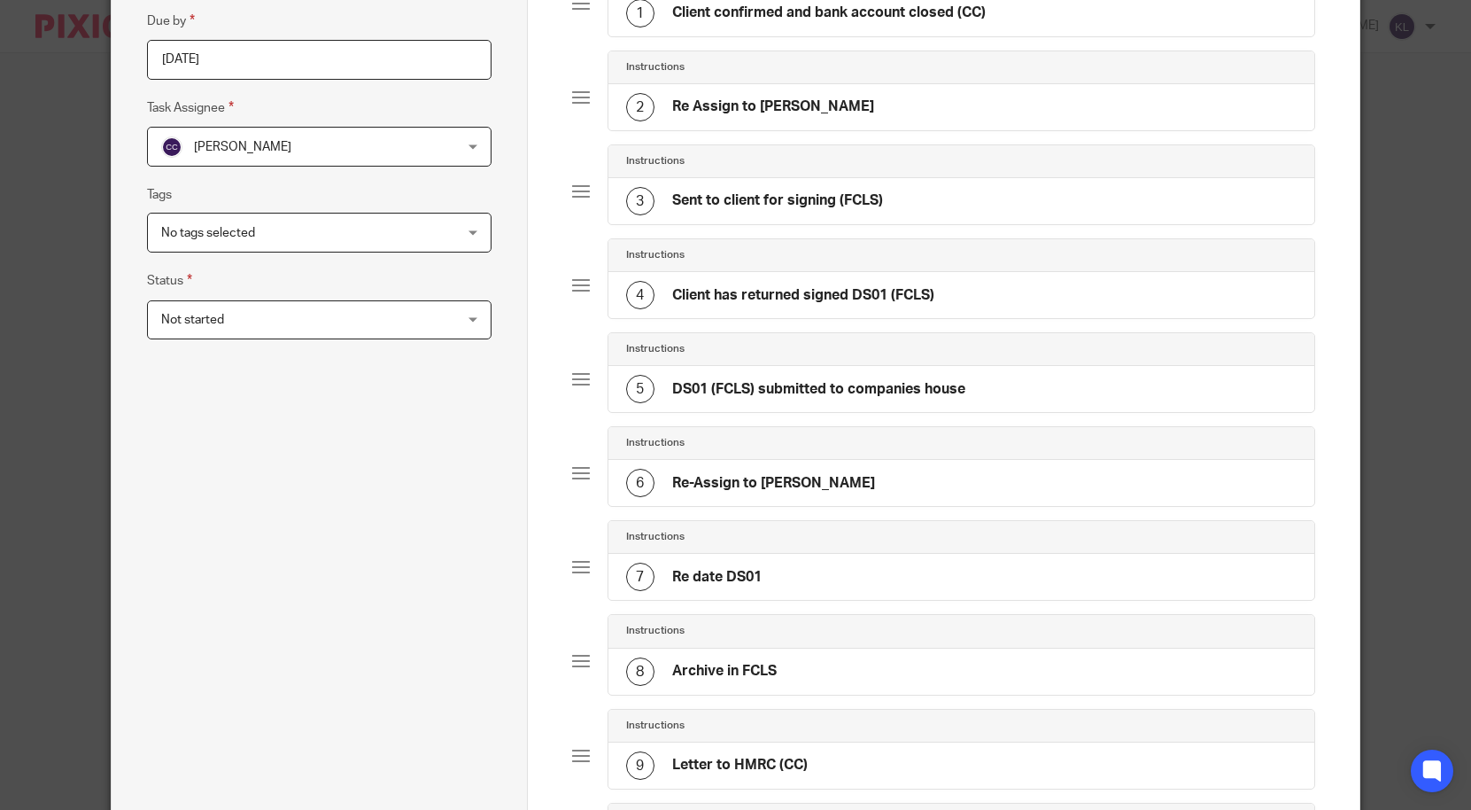
scroll to position [226, 0]
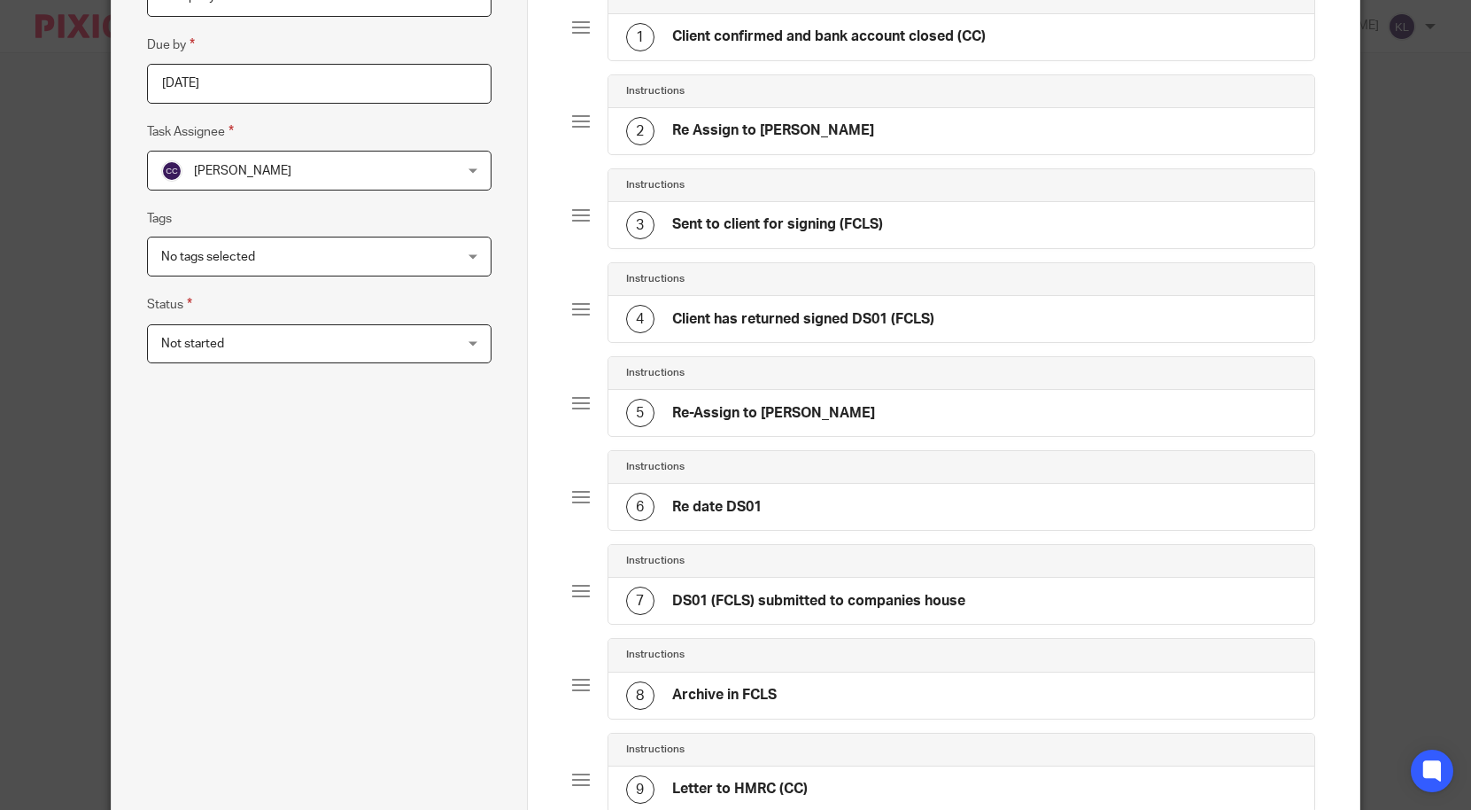
click at [892, 407] on div "5 Re-Assign to Keith" at bounding box center [962, 413] width 707 height 46
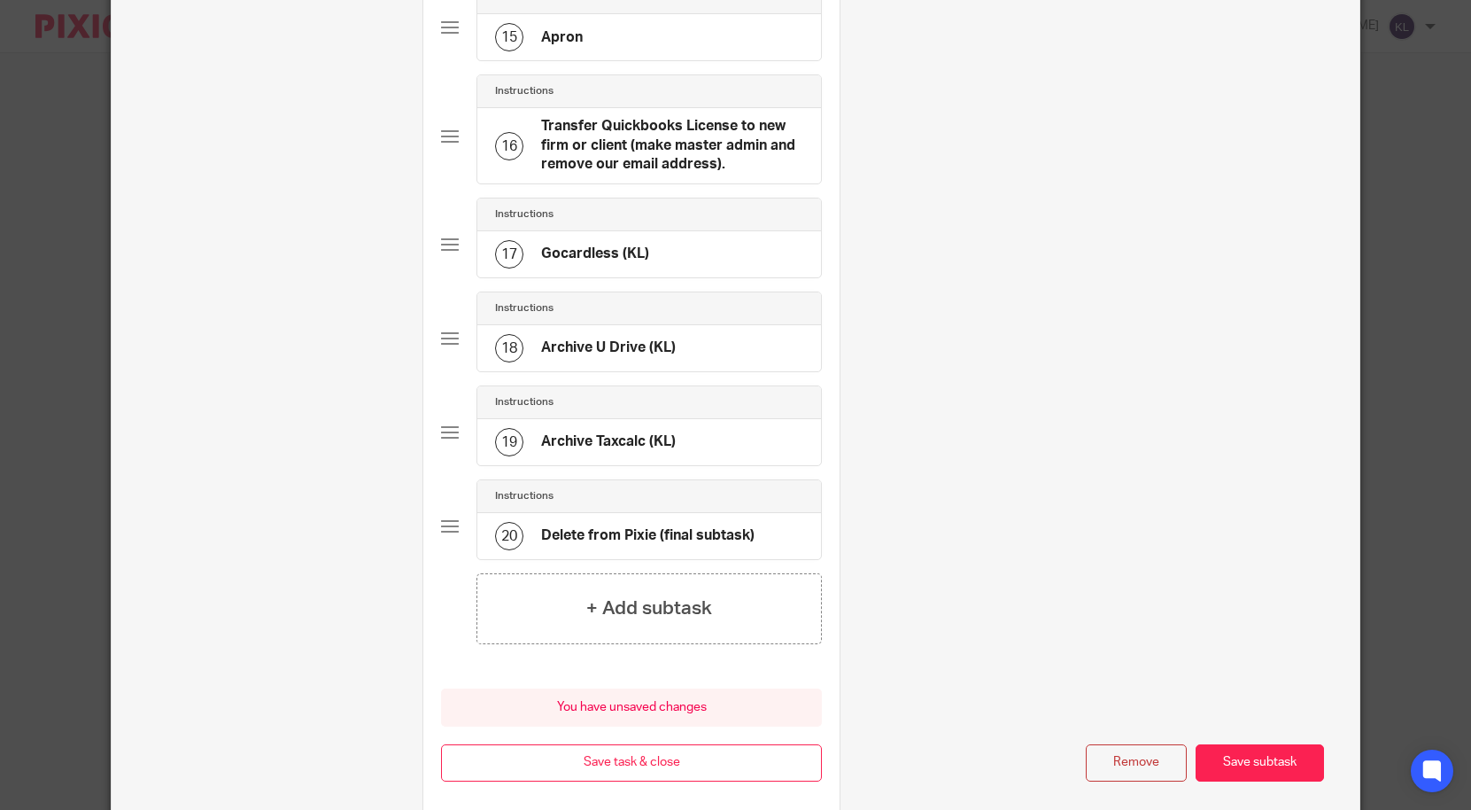
scroll to position [1595, 0]
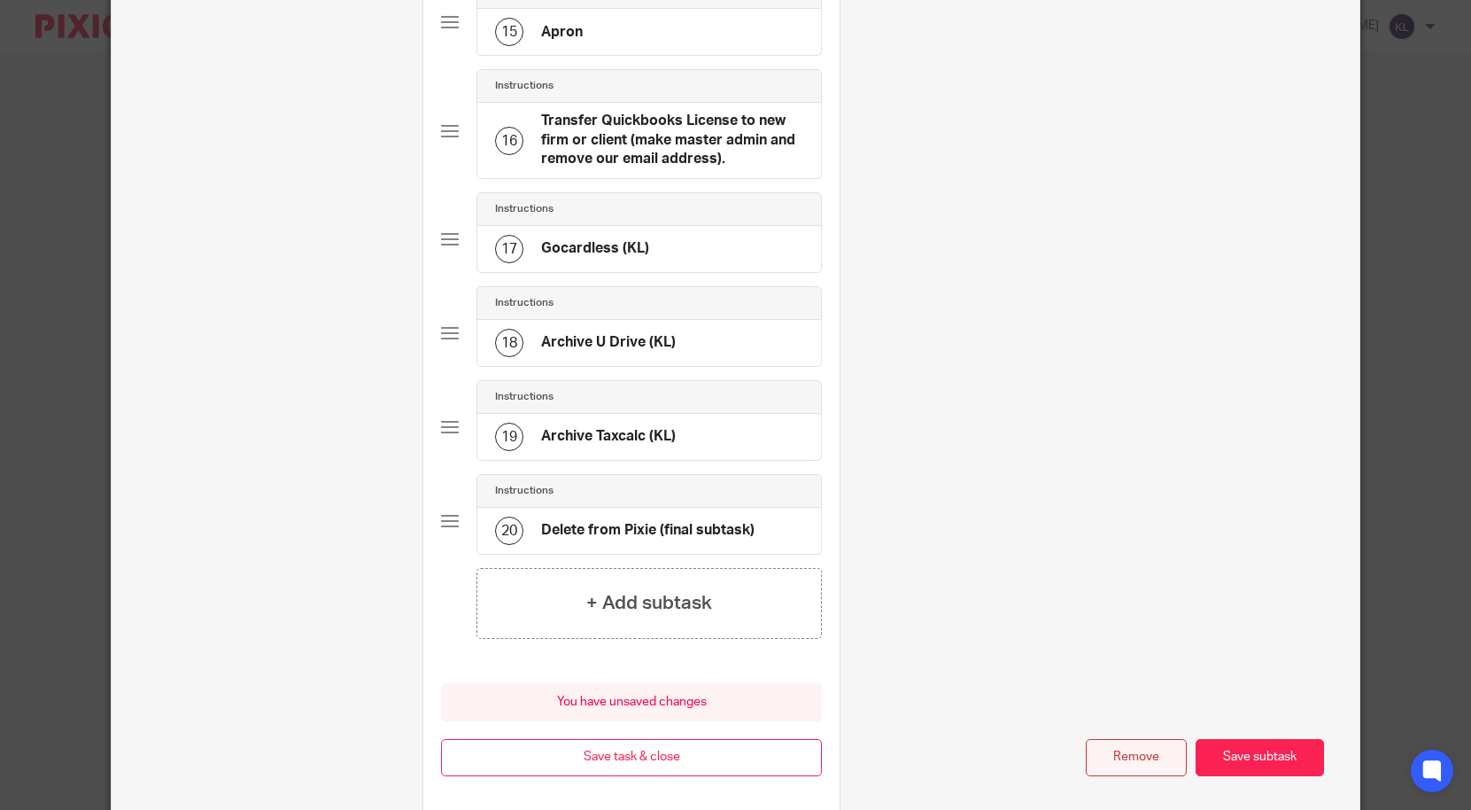
click at [1131, 752] on button "Remove" at bounding box center [1136, 758] width 101 height 38
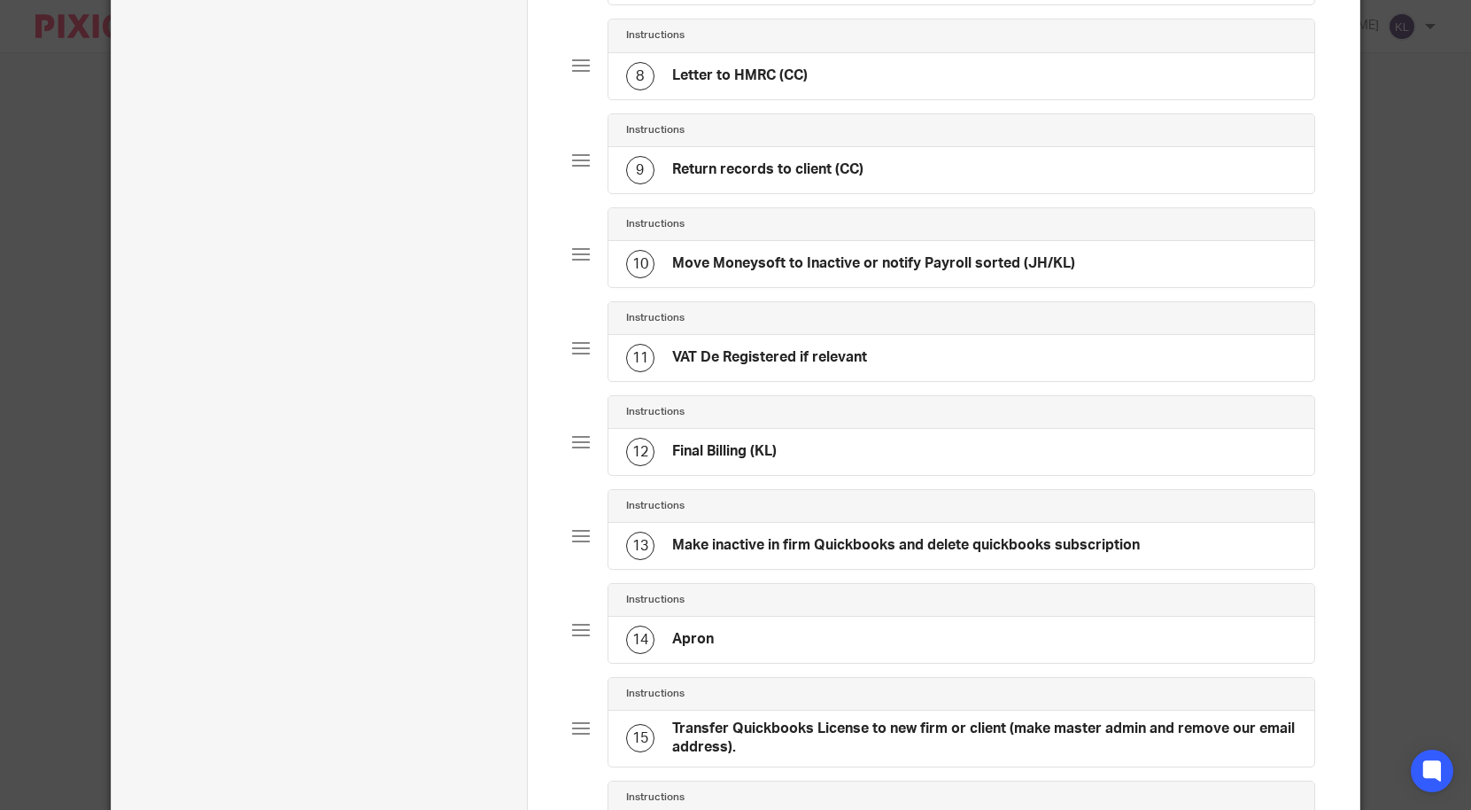
scroll to position [398, 0]
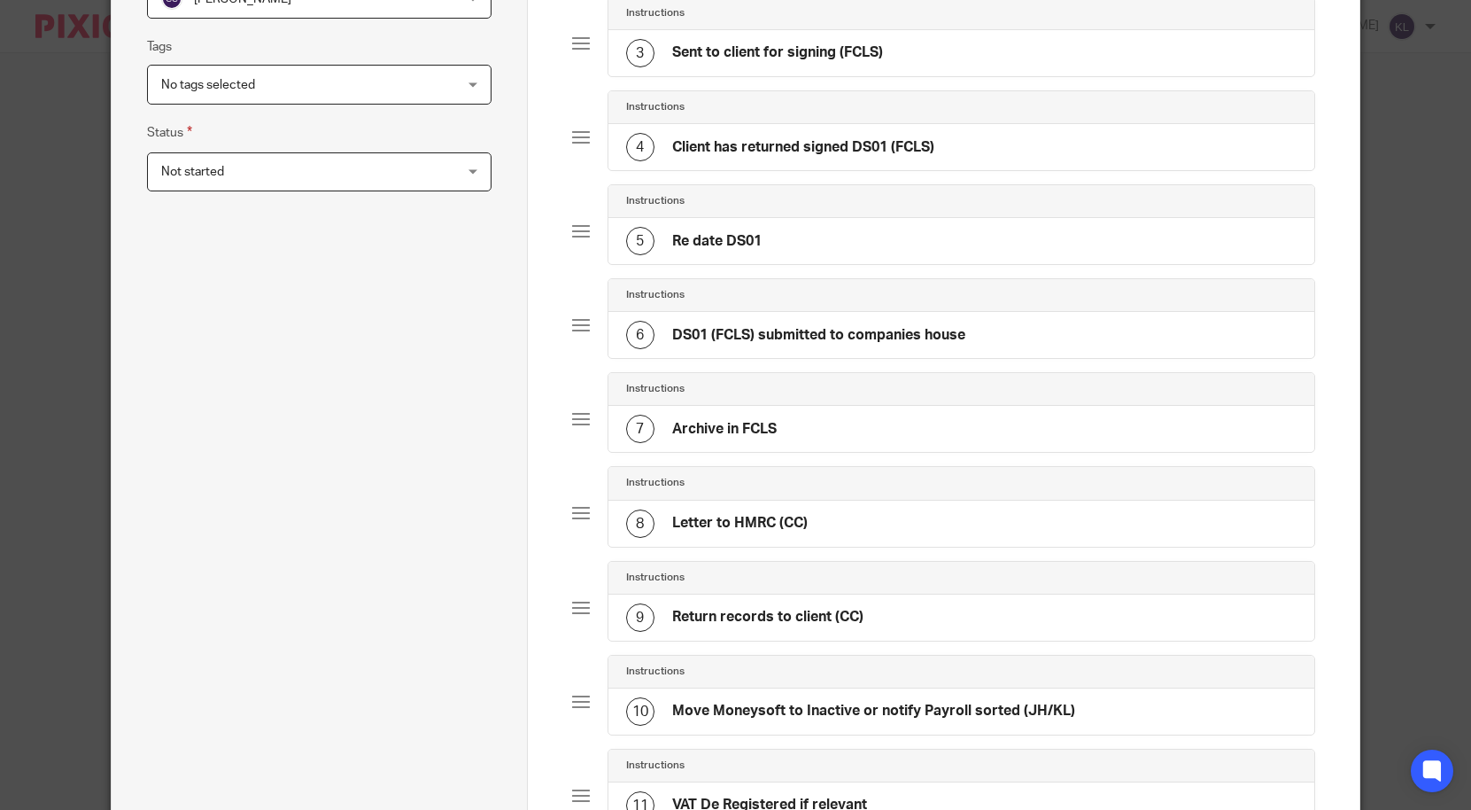
click at [701, 146] on h4 "Client has returned signed DS01 (FCLS)" at bounding box center [803, 147] width 262 height 19
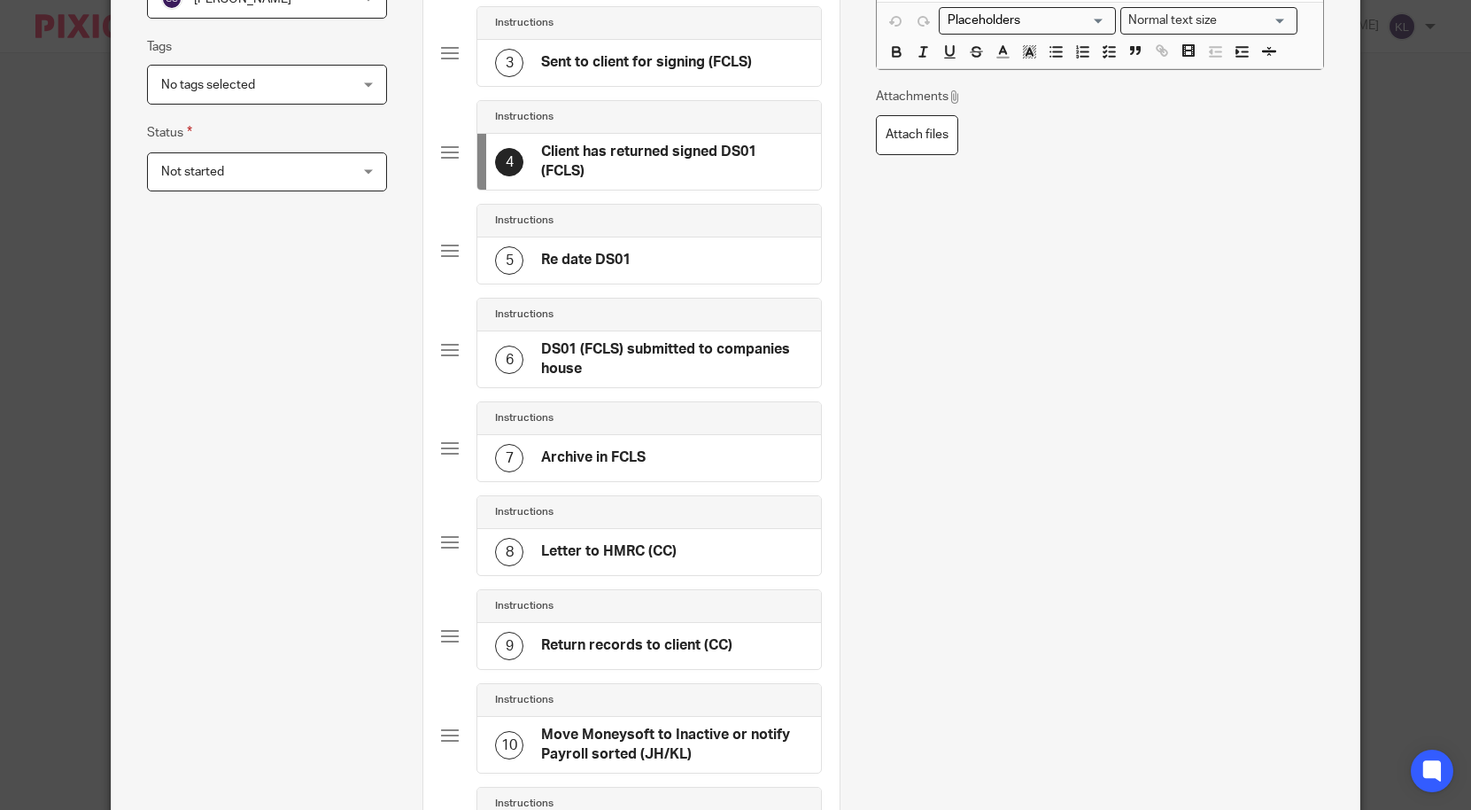
scroll to position [0, 0]
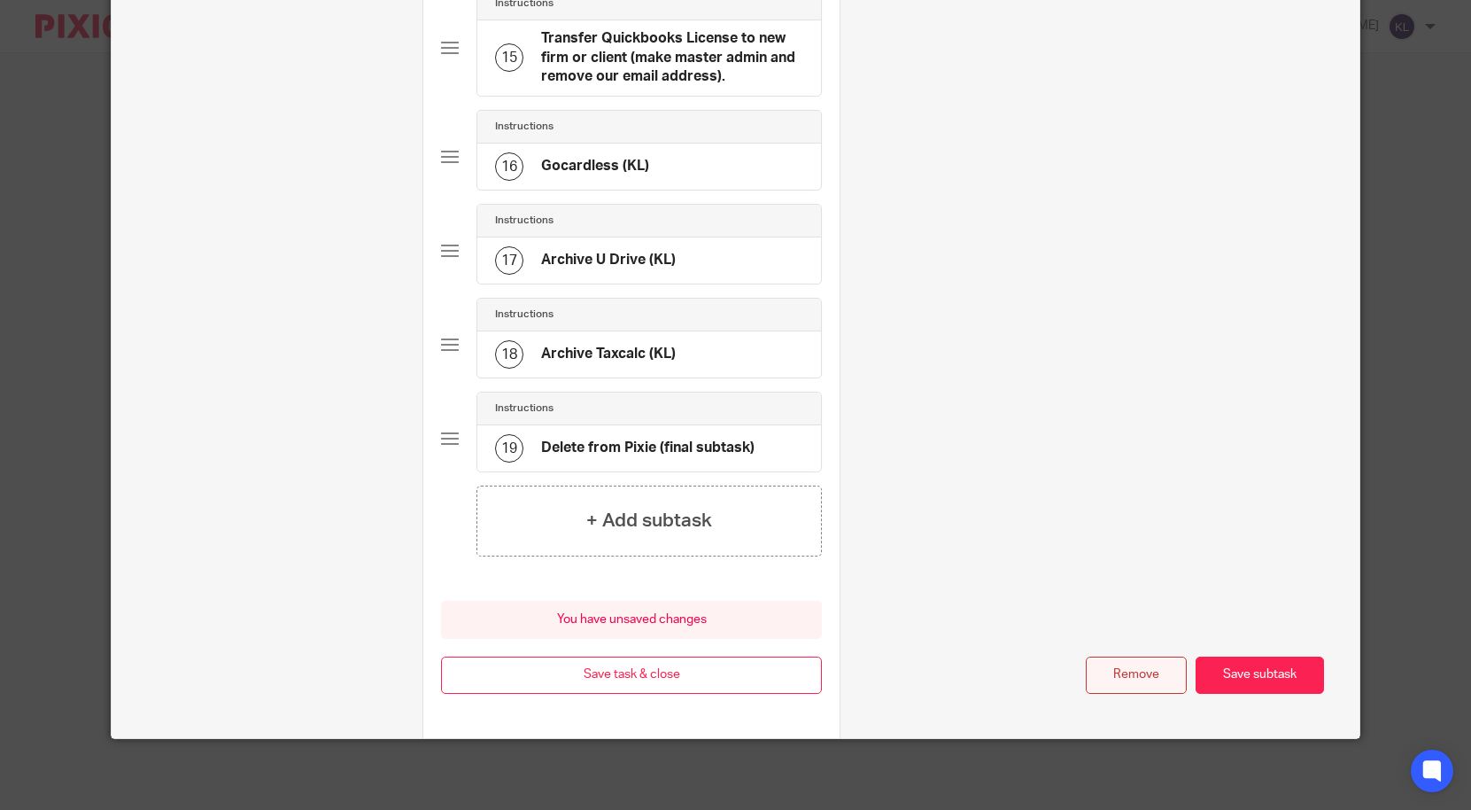
click at [1134, 680] on button "Remove" at bounding box center [1136, 675] width 101 height 38
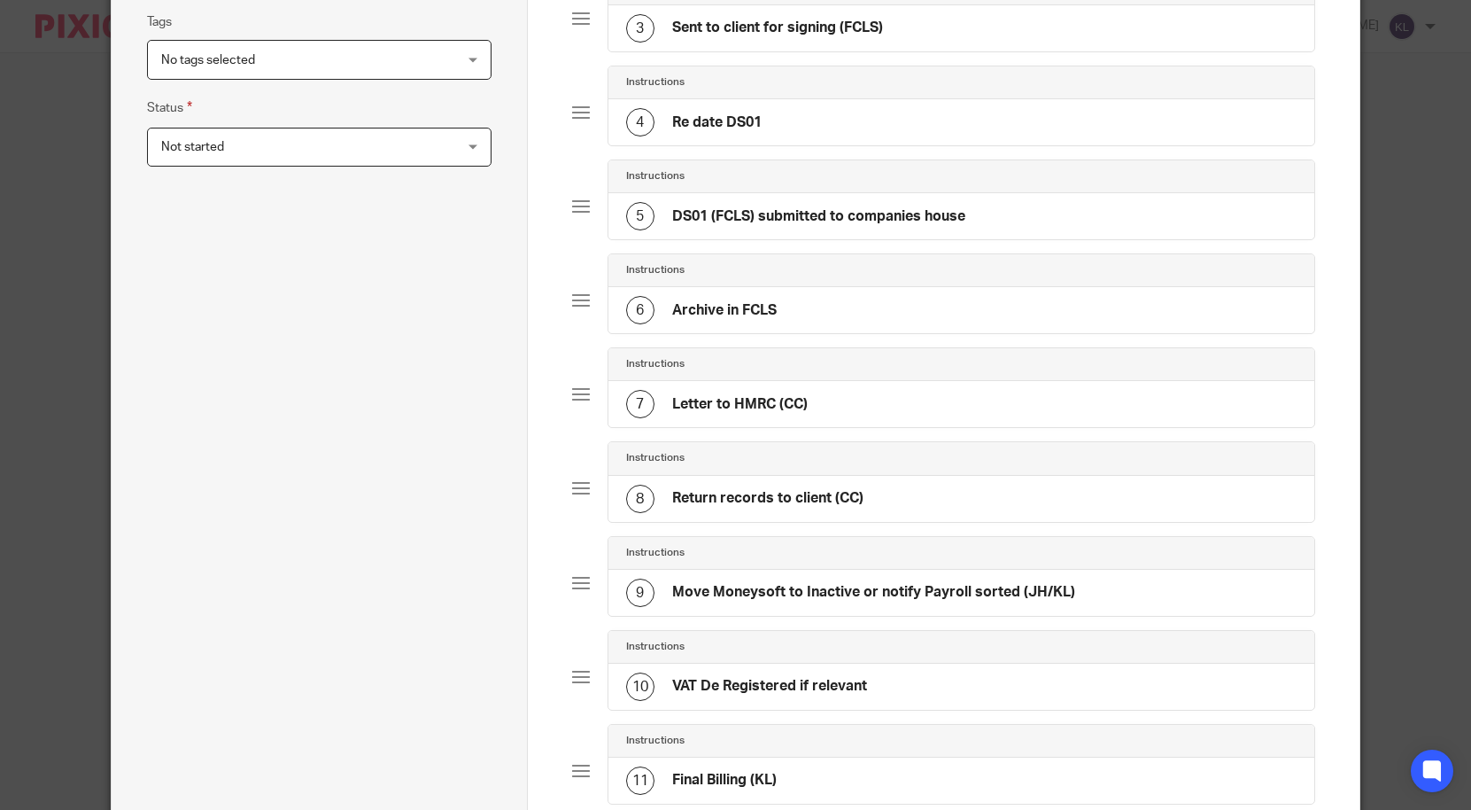
scroll to position [392, 0]
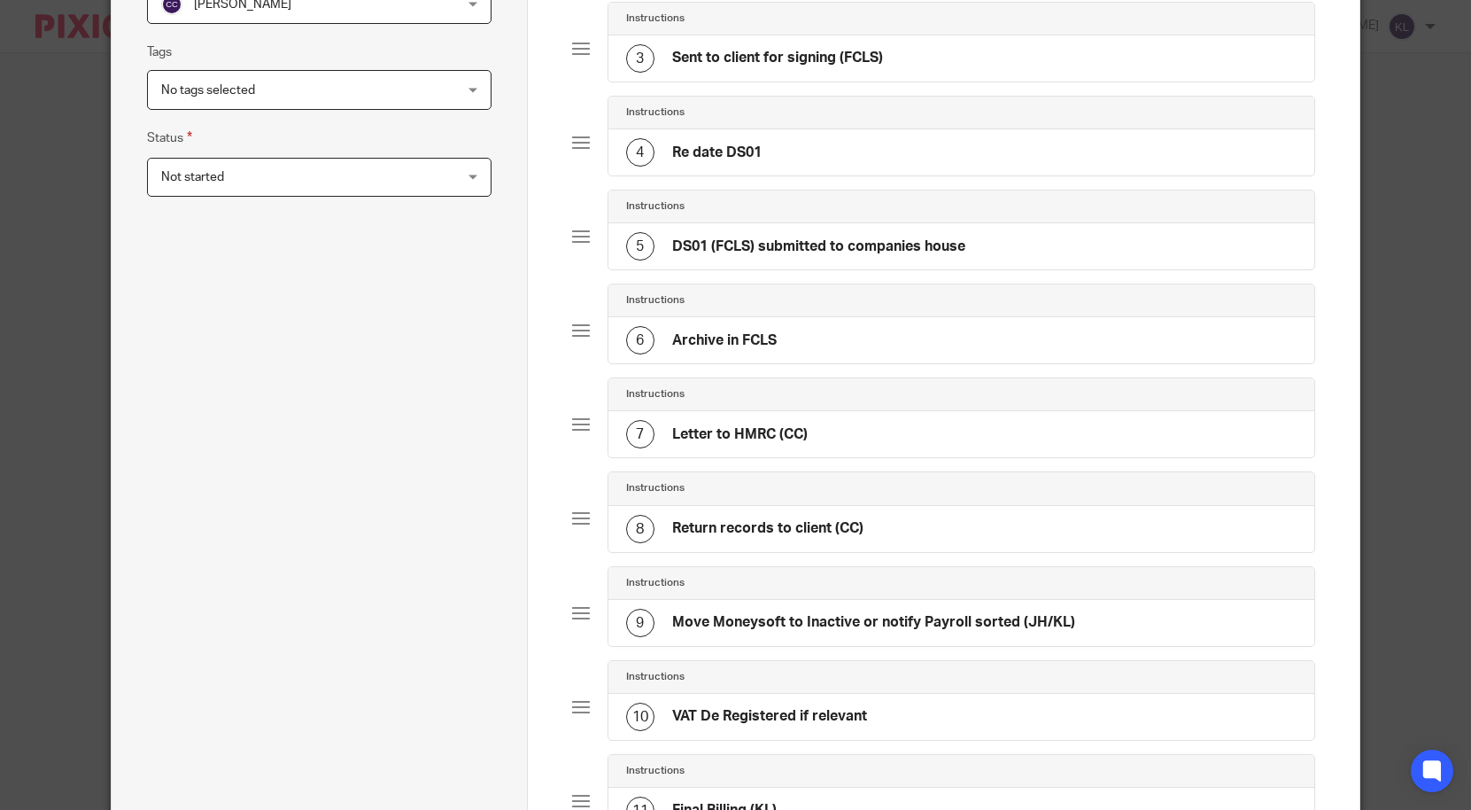
click at [764, 150] on div "4 Re date DS01" at bounding box center [962, 152] width 707 height 46
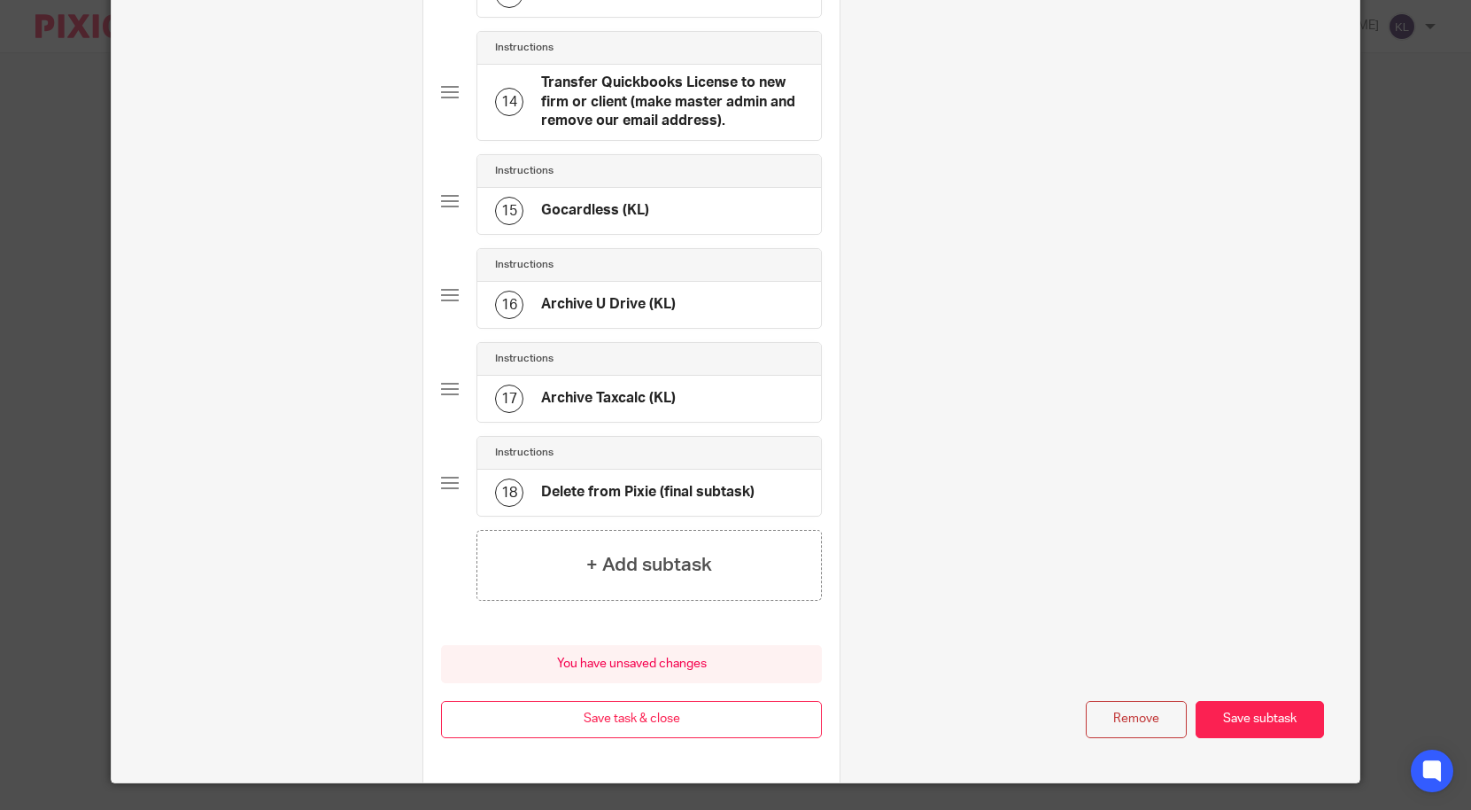
scroll to position [1489, 0]
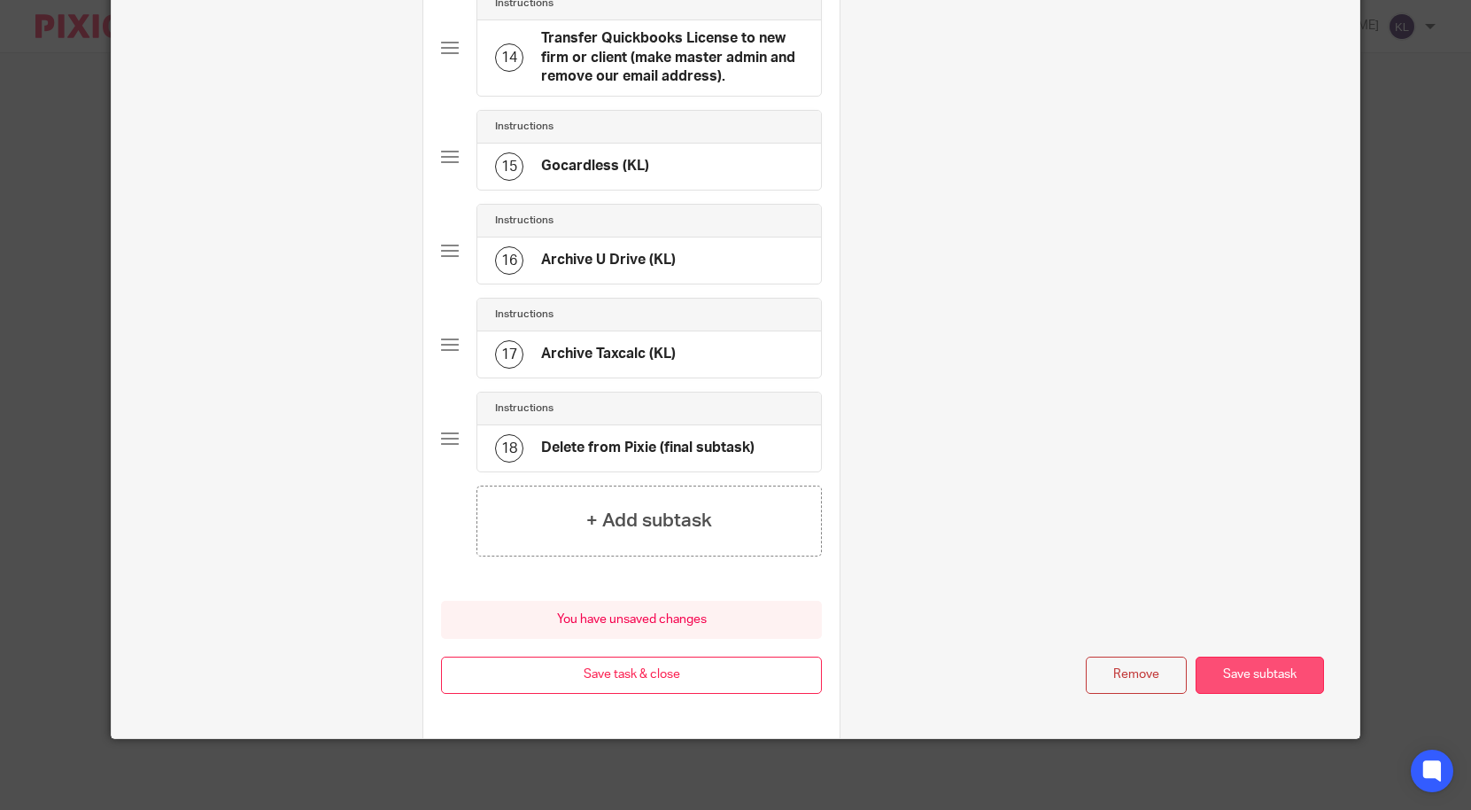
type input "Re date DS01 and send to FCLS and re assign to Company Sec"
click at [1265, 684] on button "Save subtask" at bounding box center [1260, 675] width 128 height 38
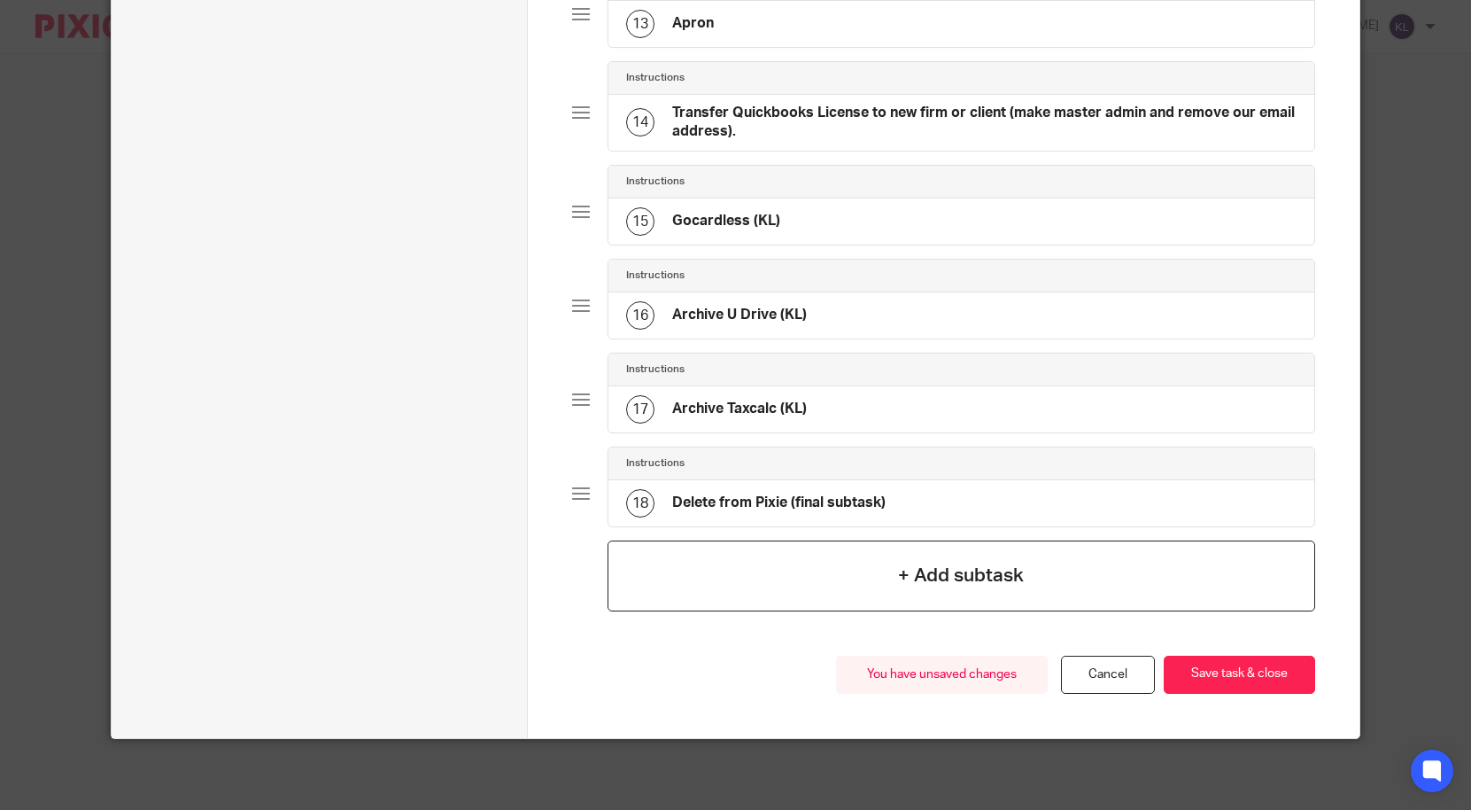
click at [911, 600] on div "+ Add subtask" at bounding box center [962, 575] width 709 height 71
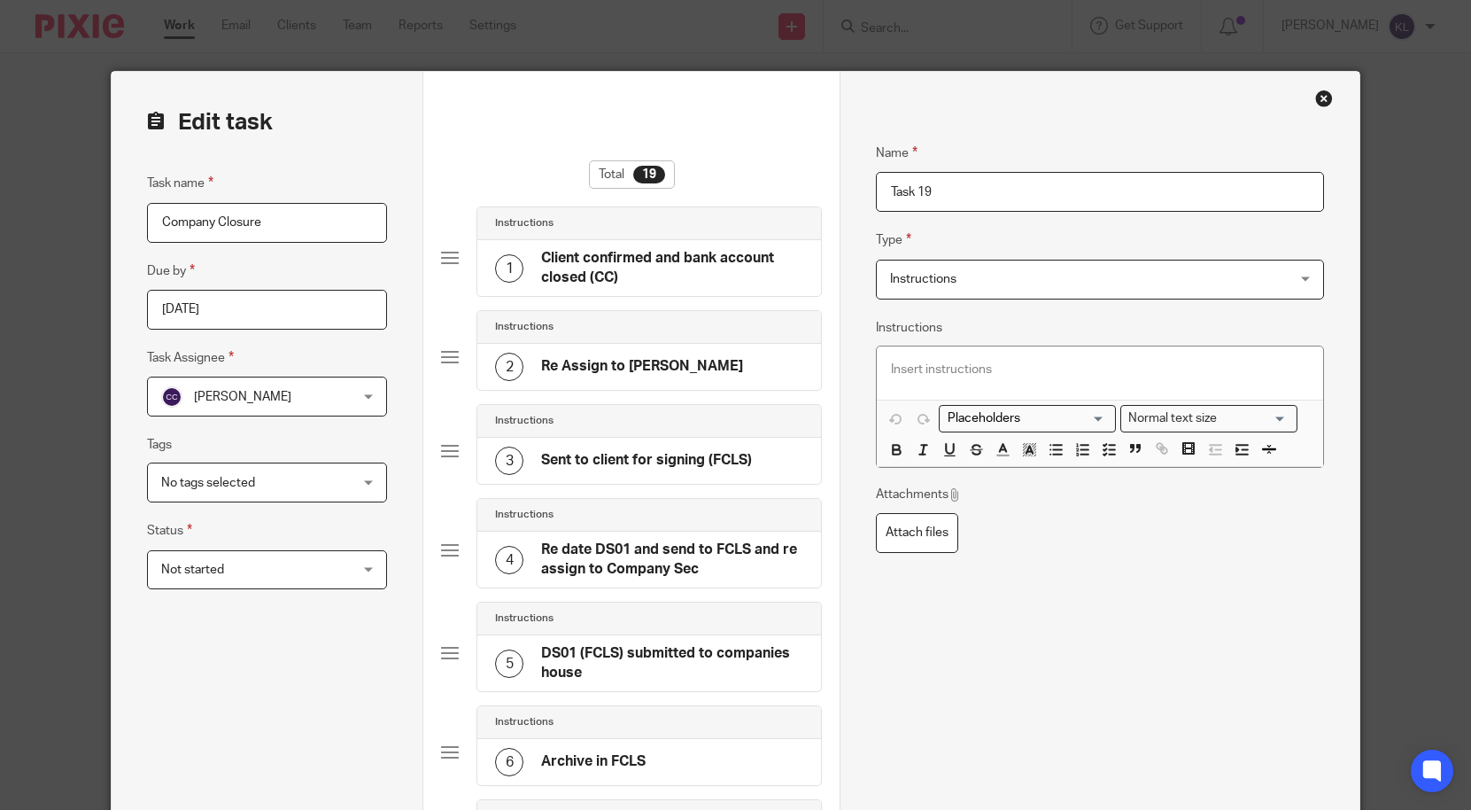
drag, startPoint x: 1003, startPoint y: 194, endPoint x: 661, endPoint y: 204, distance: 342.1
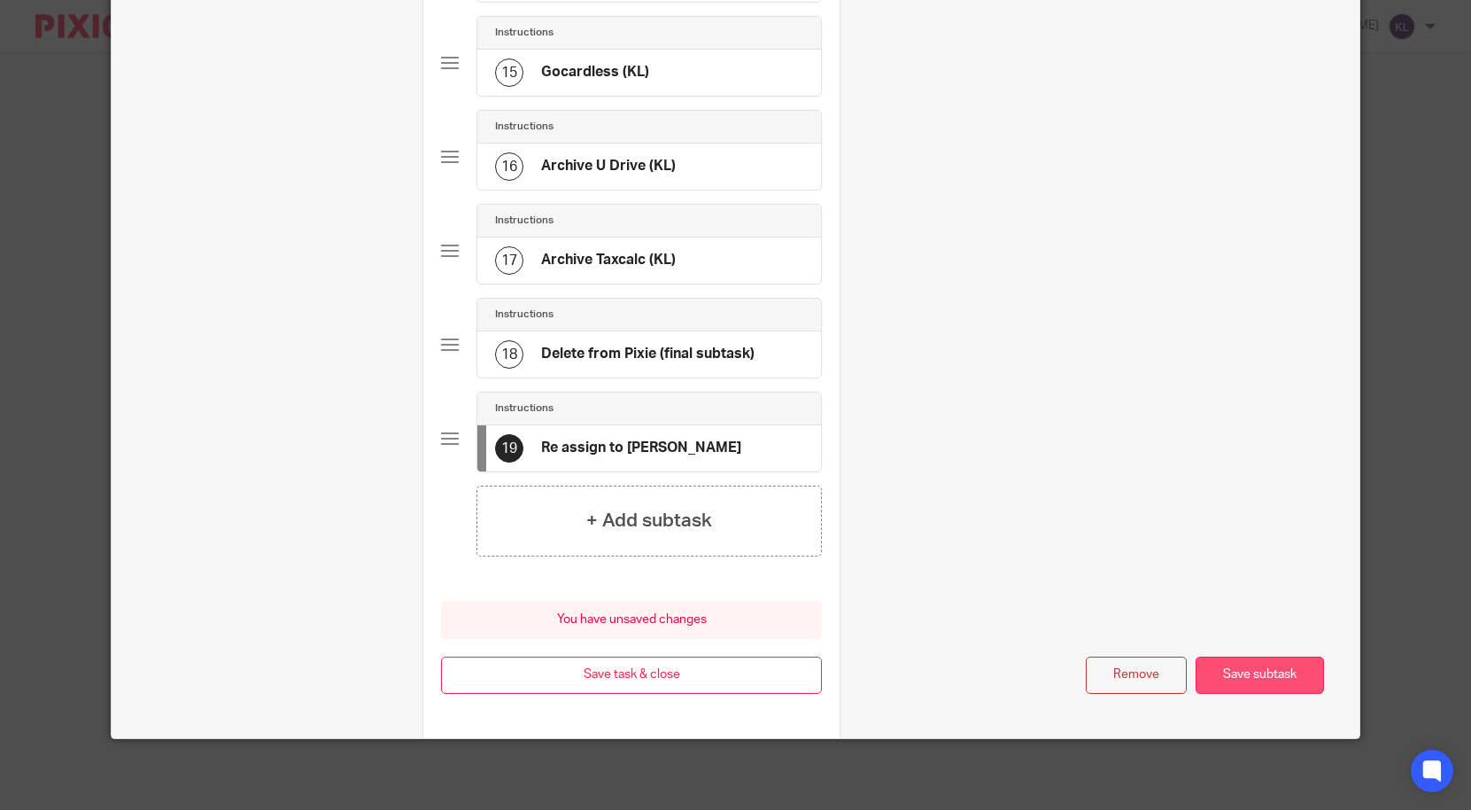
type input "Re assign to Keith"
click at [1237, 681] on button "Save subtask" at bounding box center [1260, 675] width 128 height 38
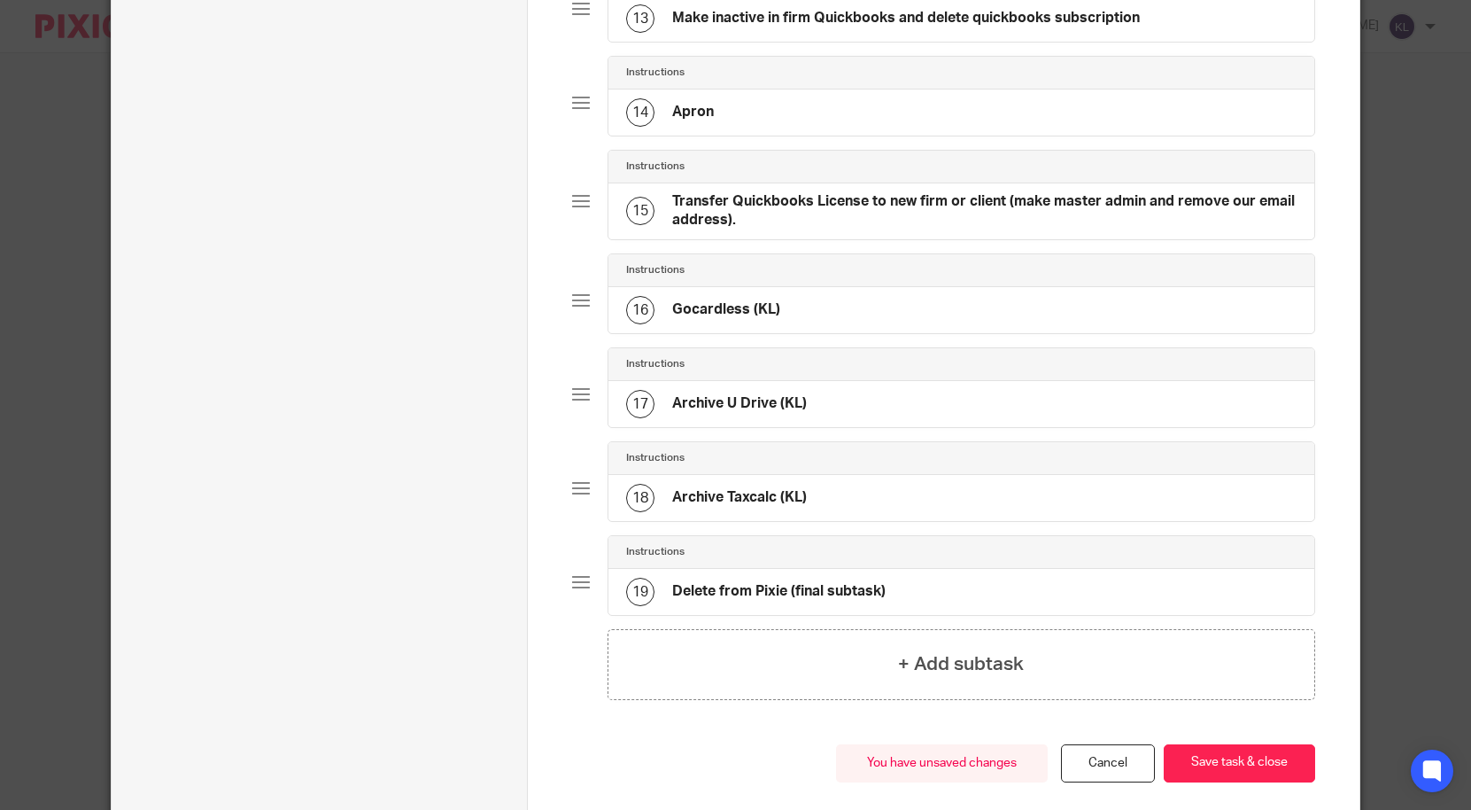
scroll to position [1461, 0]
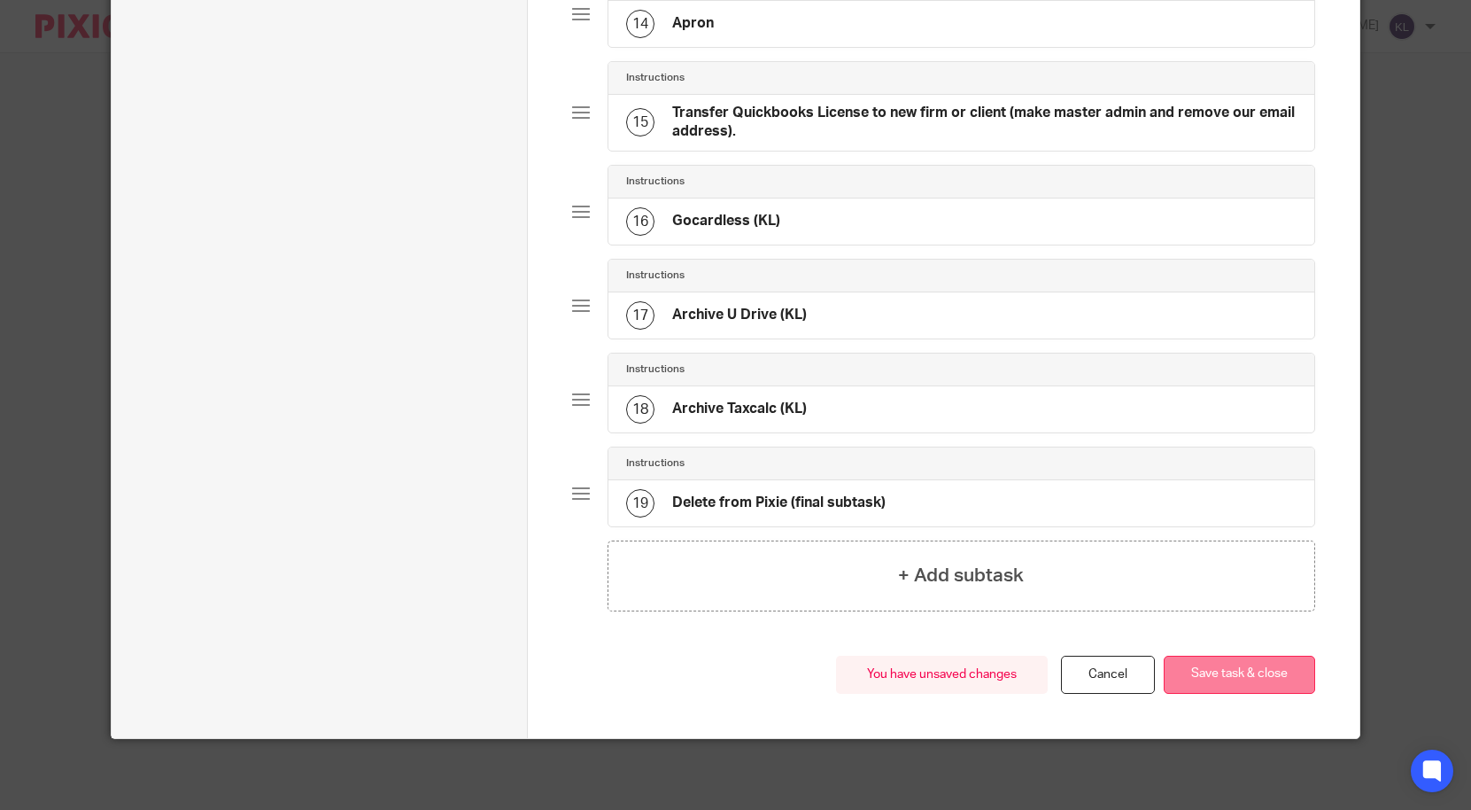
click at [1250, 679] on button "Save task & close" at bounding box center [1239, 675] width 151 height 38
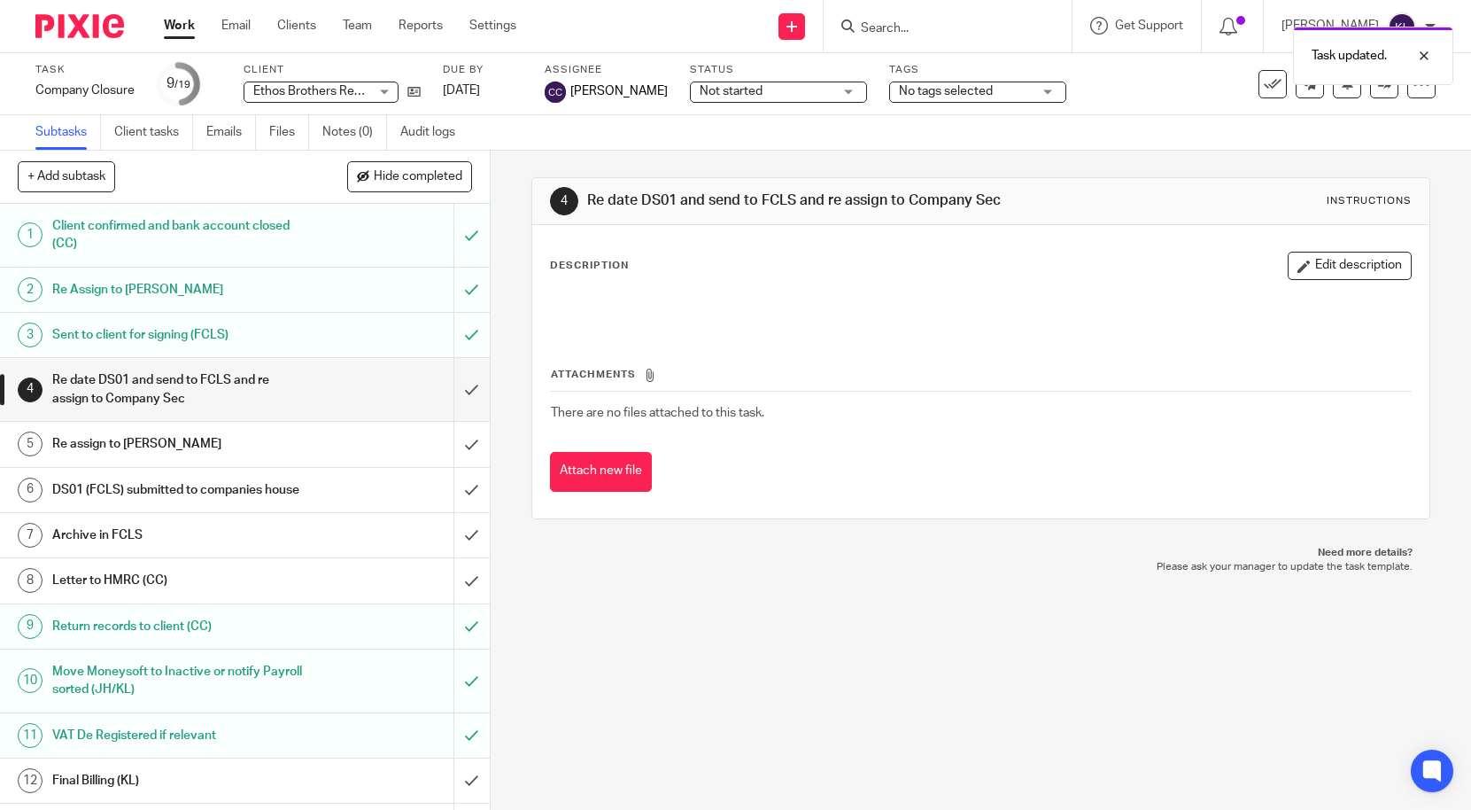
click at [173, 26] on link "Work" at bounding box center [179, 26] width 31 height 18
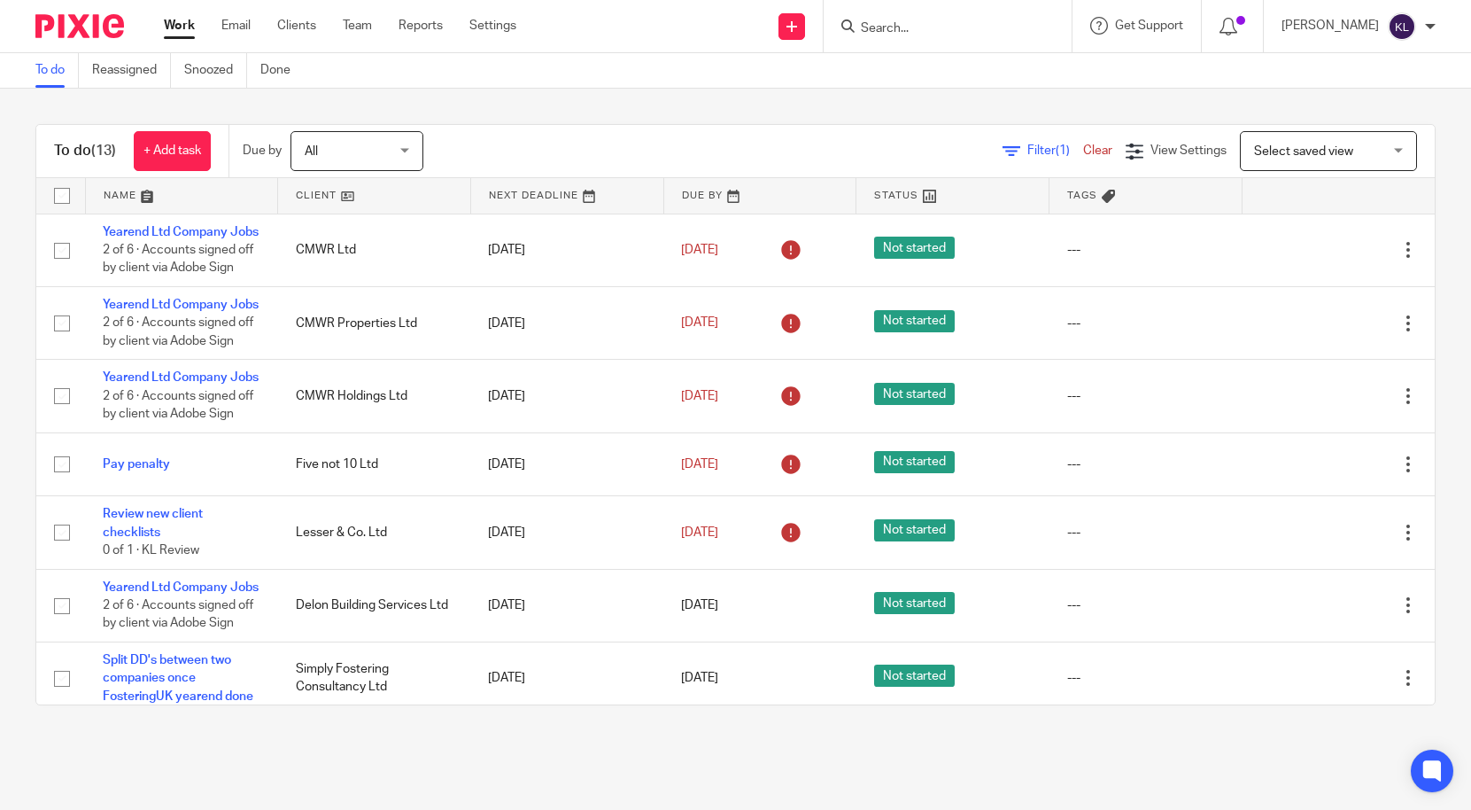
click at [913, 23] on input "Search" at bounding box center [938, 29] width 159 height 16
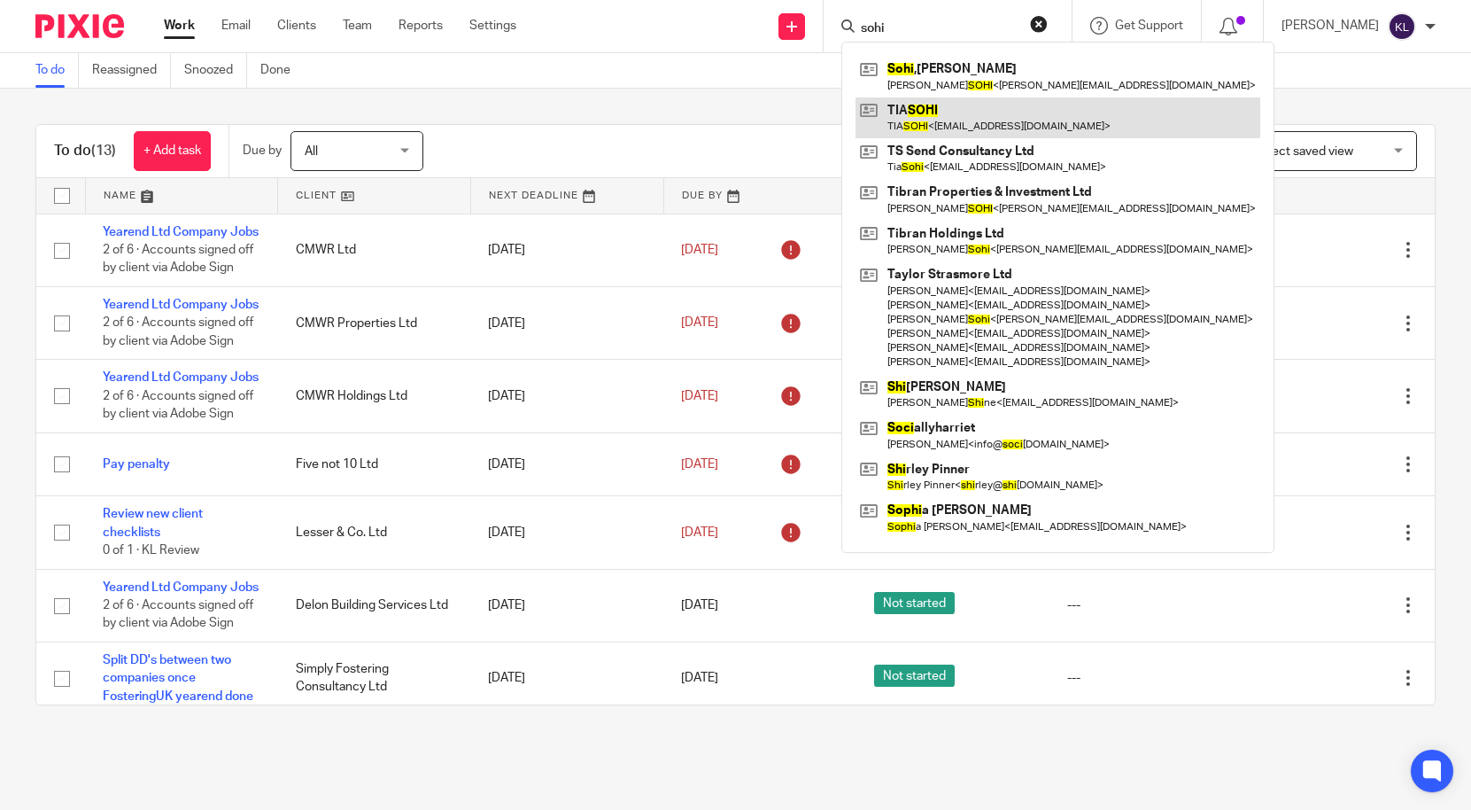
type input "sohi"
click at [985, 106] on link at bounding box center [1058, 117] width 405 height 41
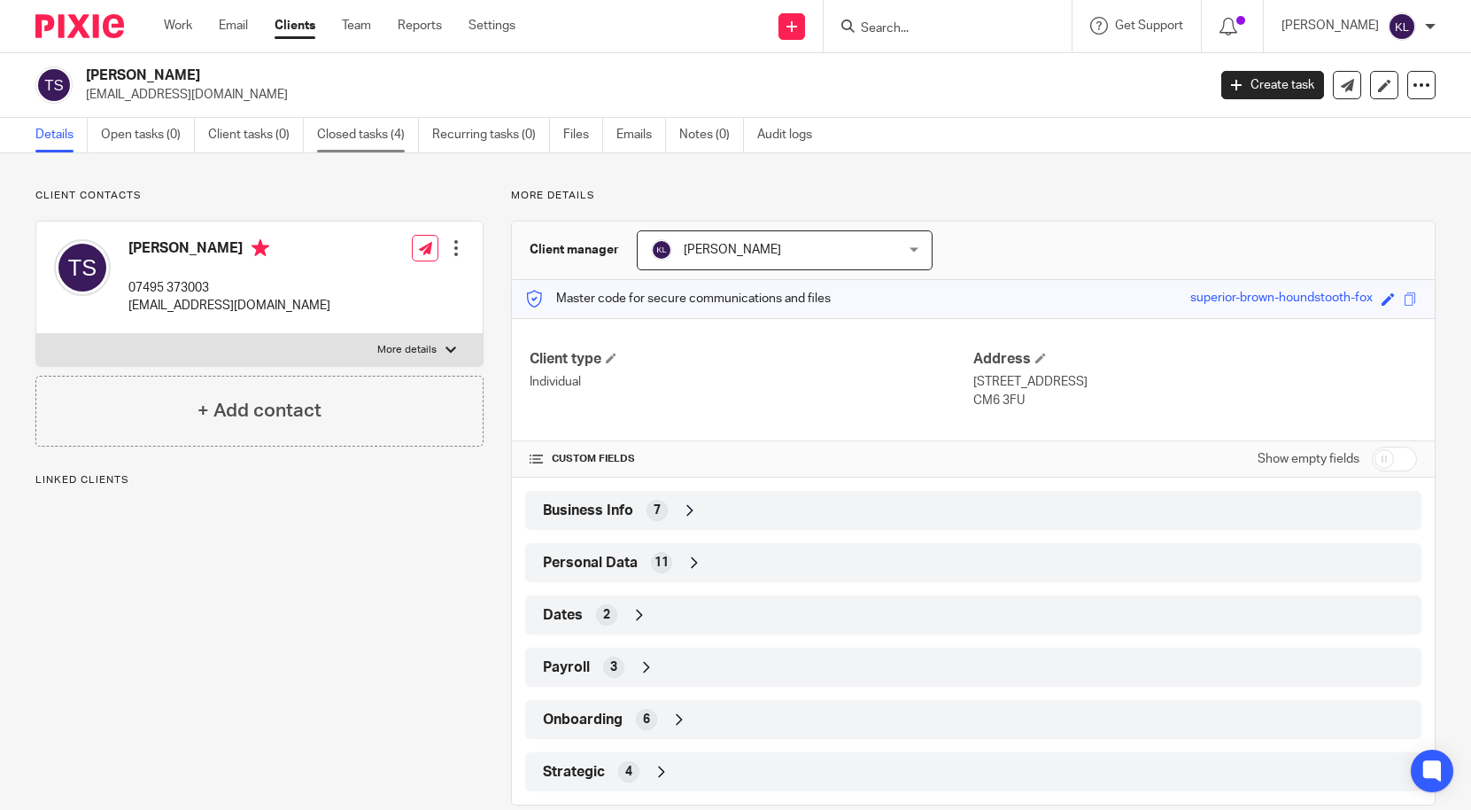
click at [374, 144] on link "Closed tasks (4)" at bounding box center [368, 135] width 102 height 35
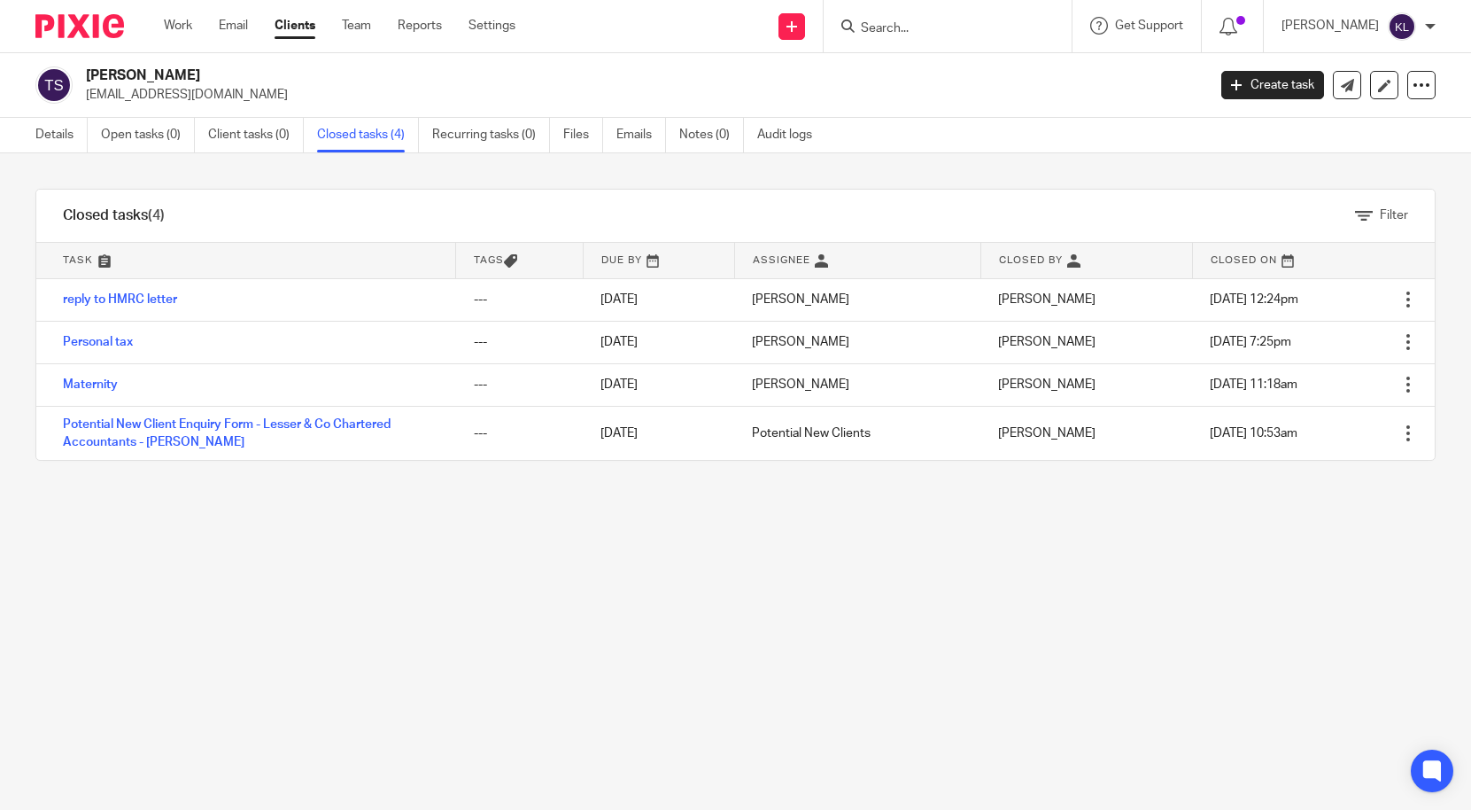
click at [984, 19] on form at bounding box center [953, 26] width 189 height 22
click at [978, 33] on input "Search" at bounding box center [938, 29] width 159 height 16
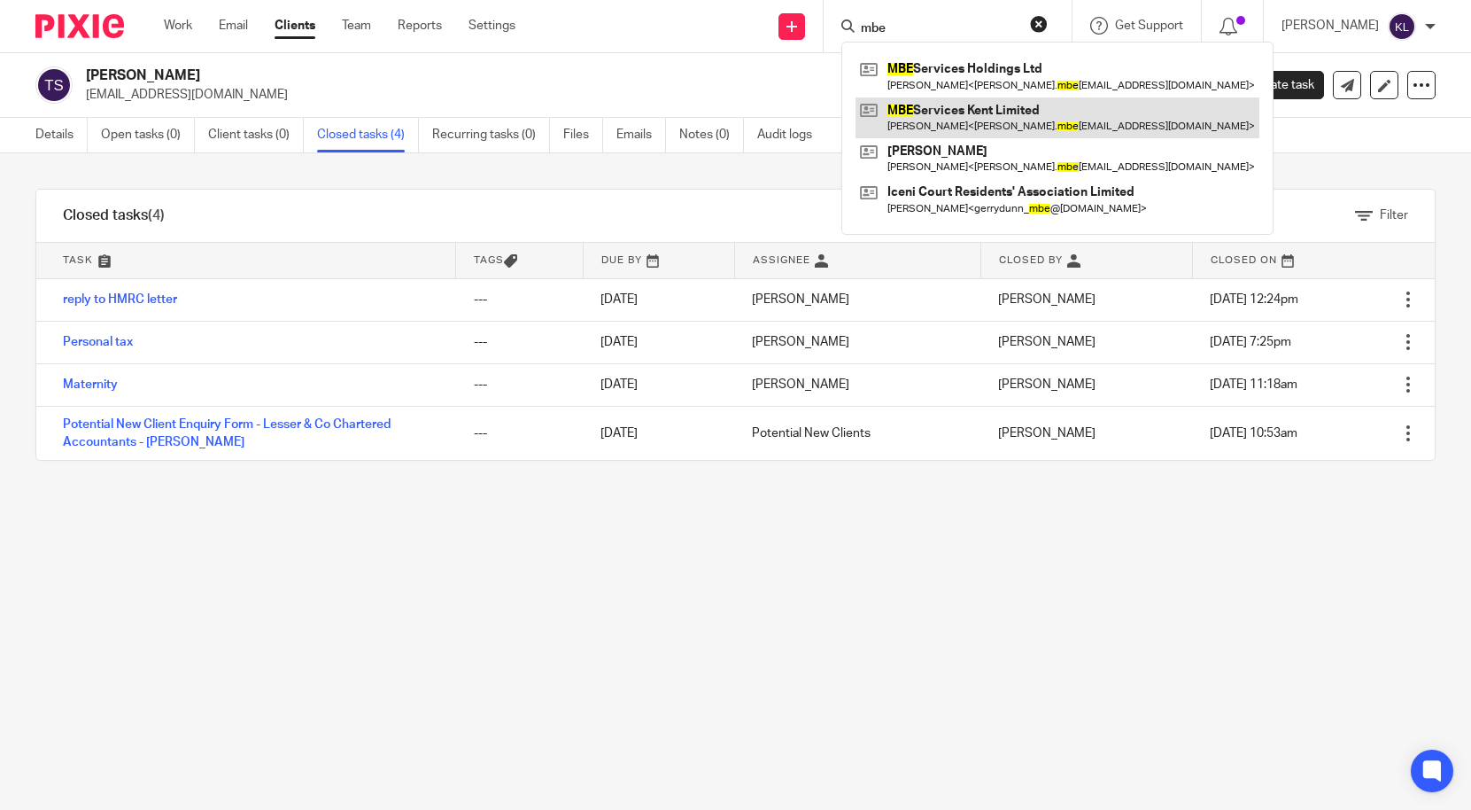
type input "mbe"
click at [972, 117] on link at bounding box center [1058, 117] width 404 height 41
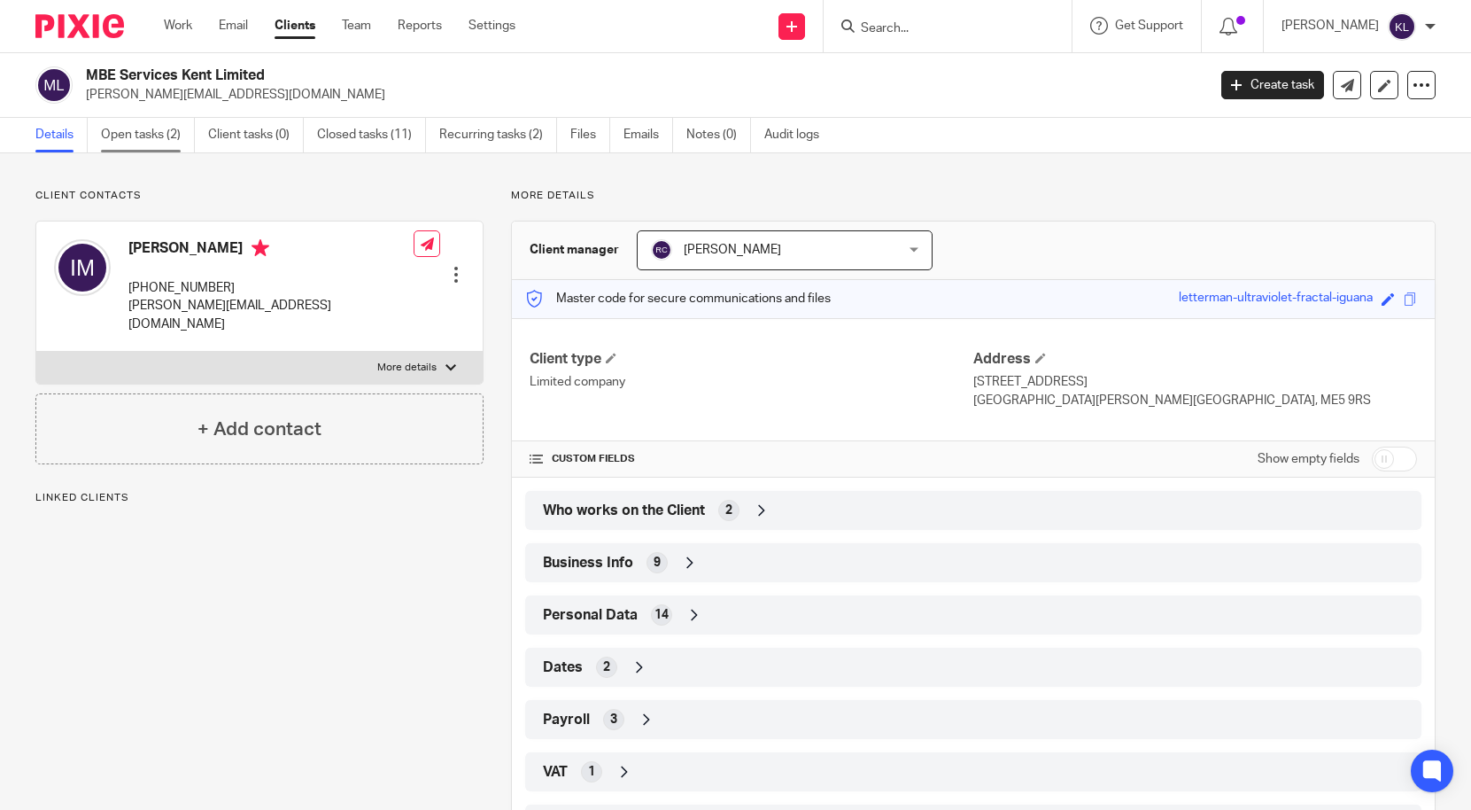
click at [144, 132] on link "Open tasks (2)" at bounding box center [148, 135] width 94 height 35
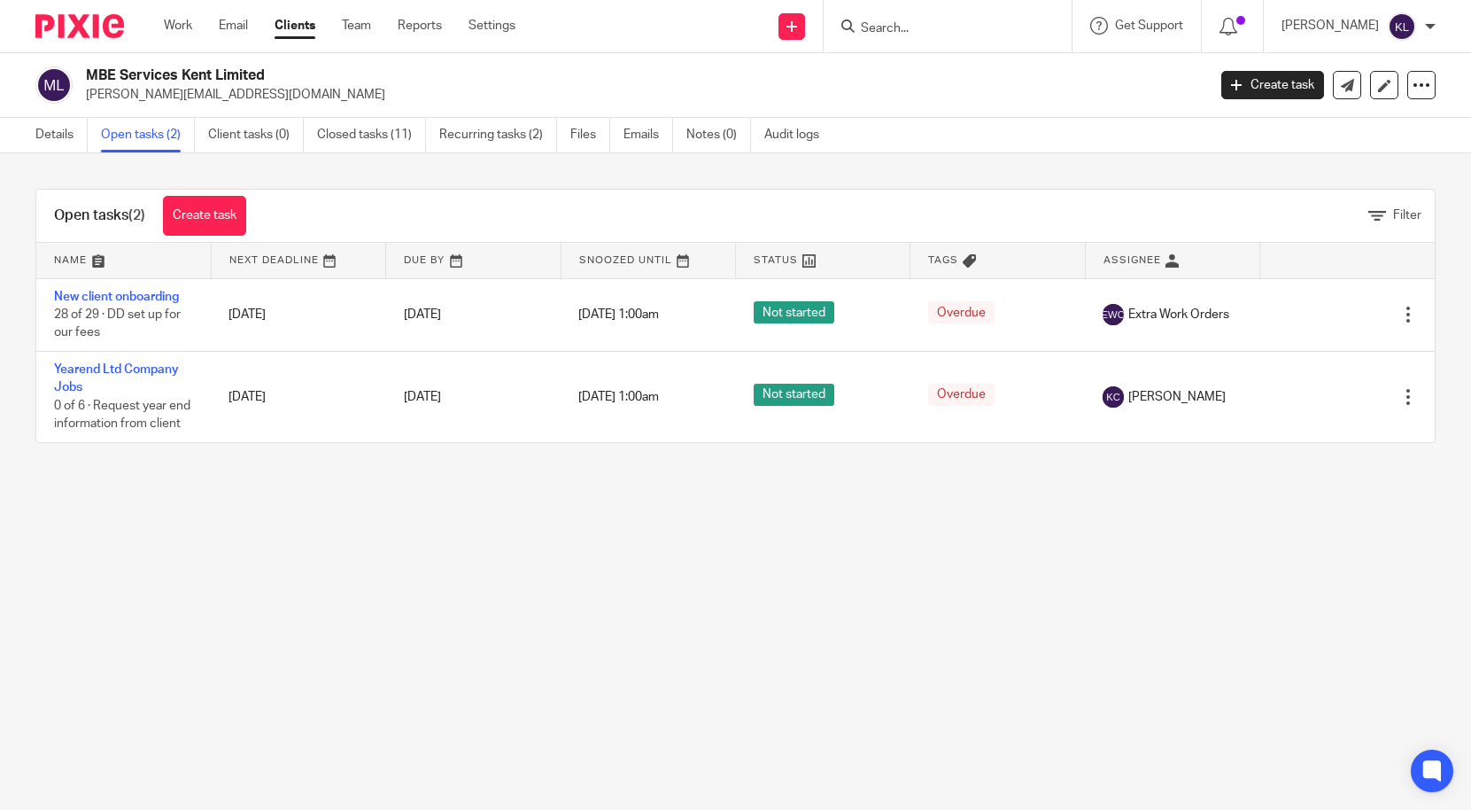
click at [969, 23] on input "Search" at bounding box center [938, 29] width 159 height 16
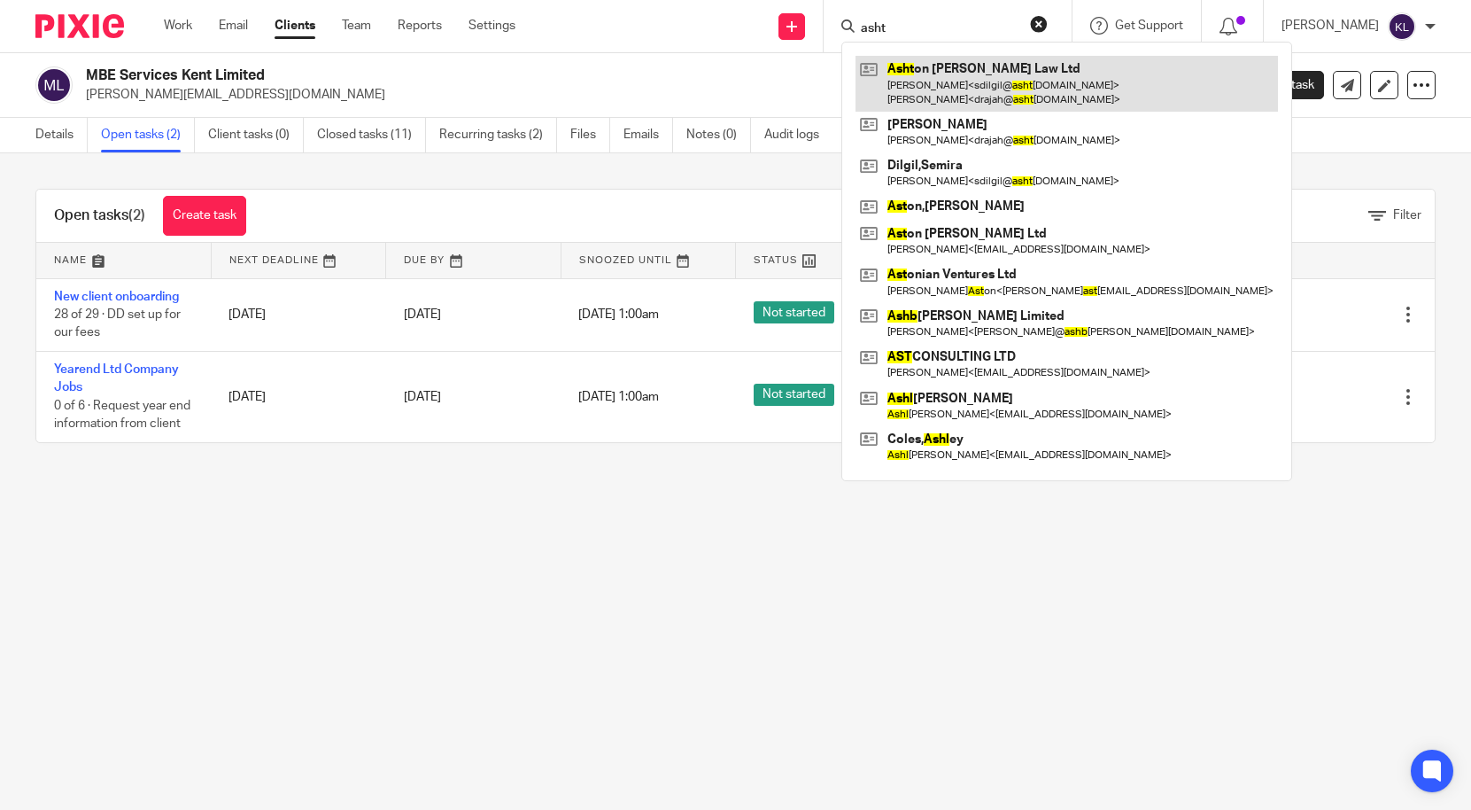
type input "asht"
click at [967, 73] on link at bounding box center [1067, 83] width 423 height 55
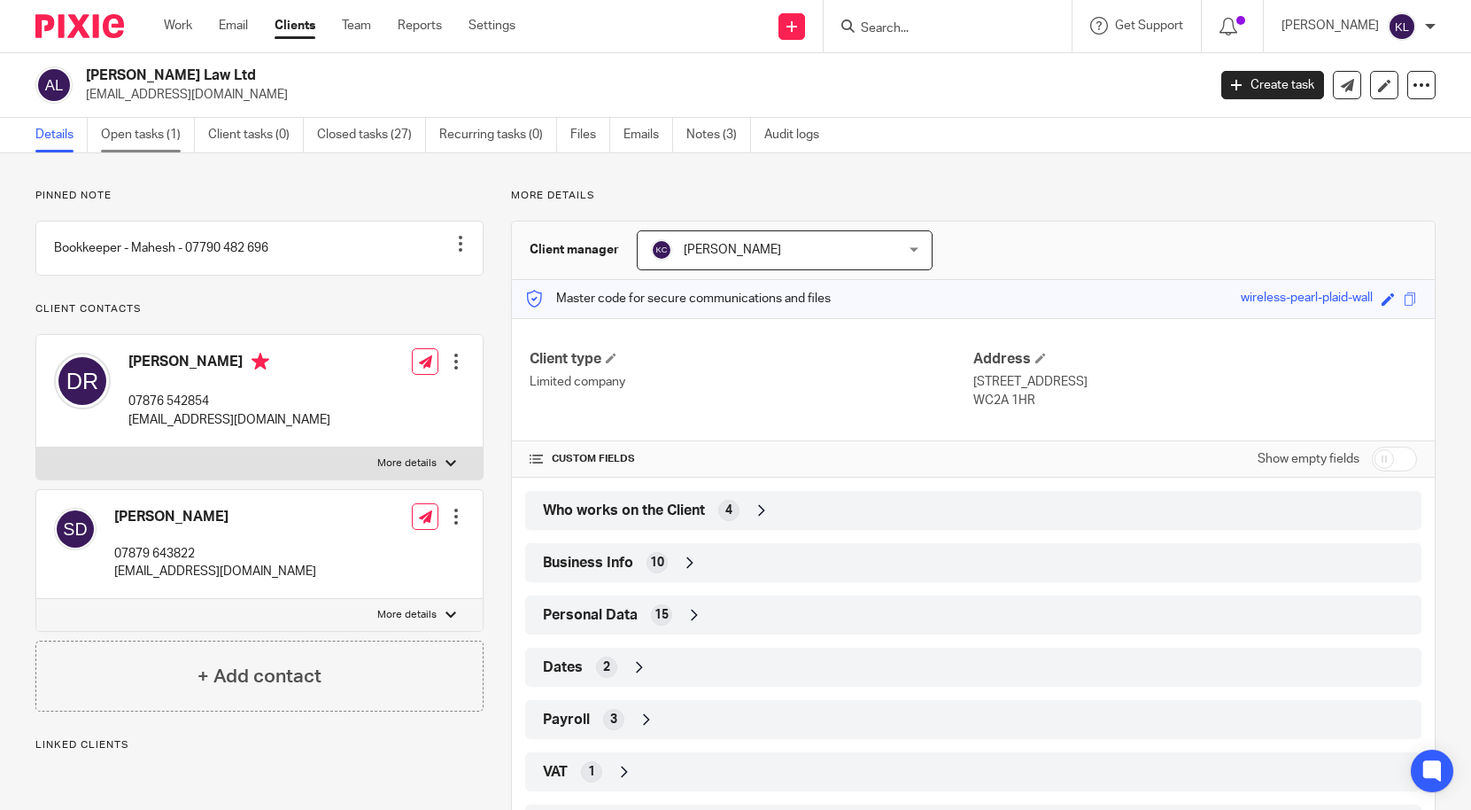
click at [125, 132] on link "Open tasks (1)" at bounding box center [148, 135] width 94 height 35
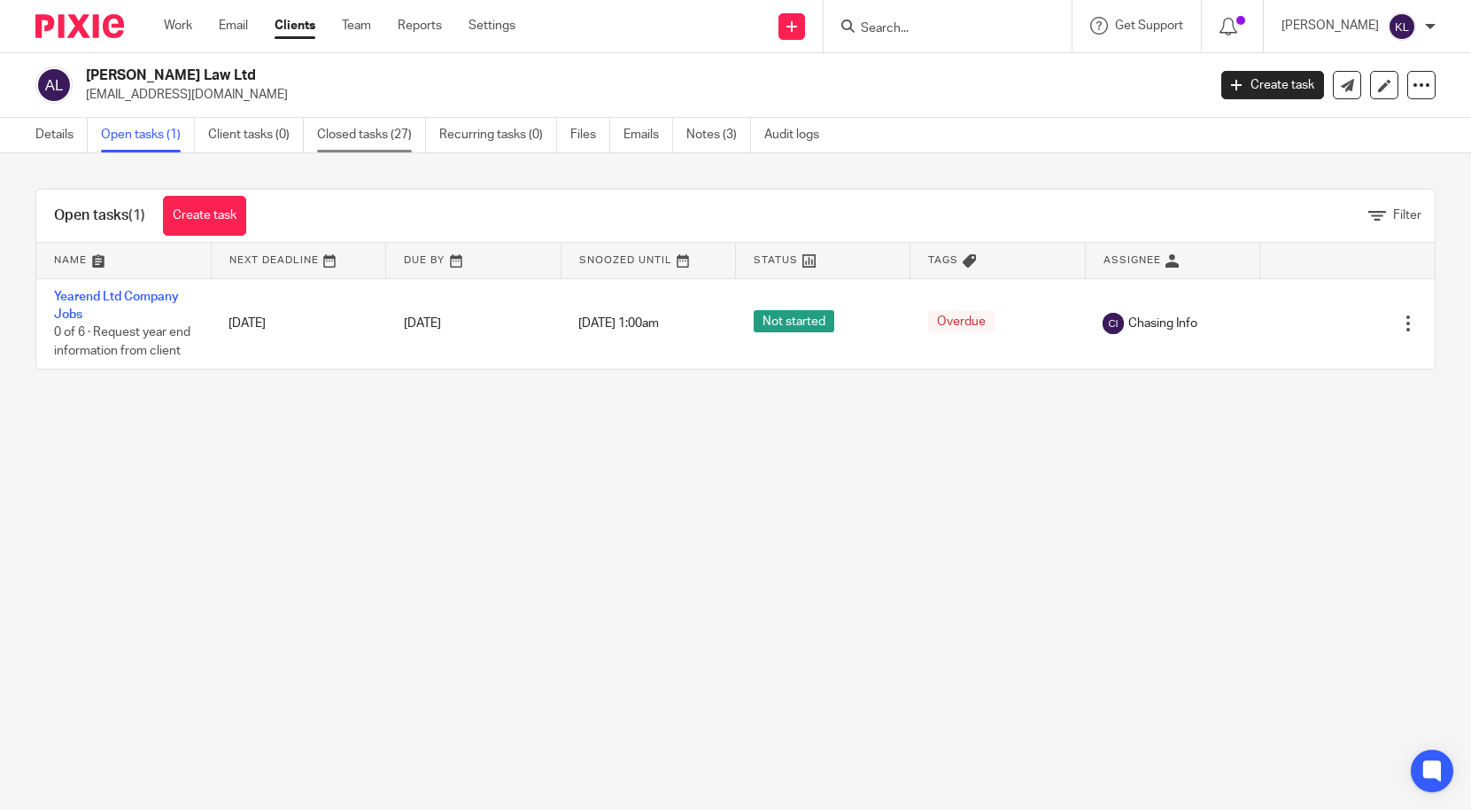
click at [345, 126] on link "Closed tasks (27)" at bounding box center [371, 135] width 109 height 35
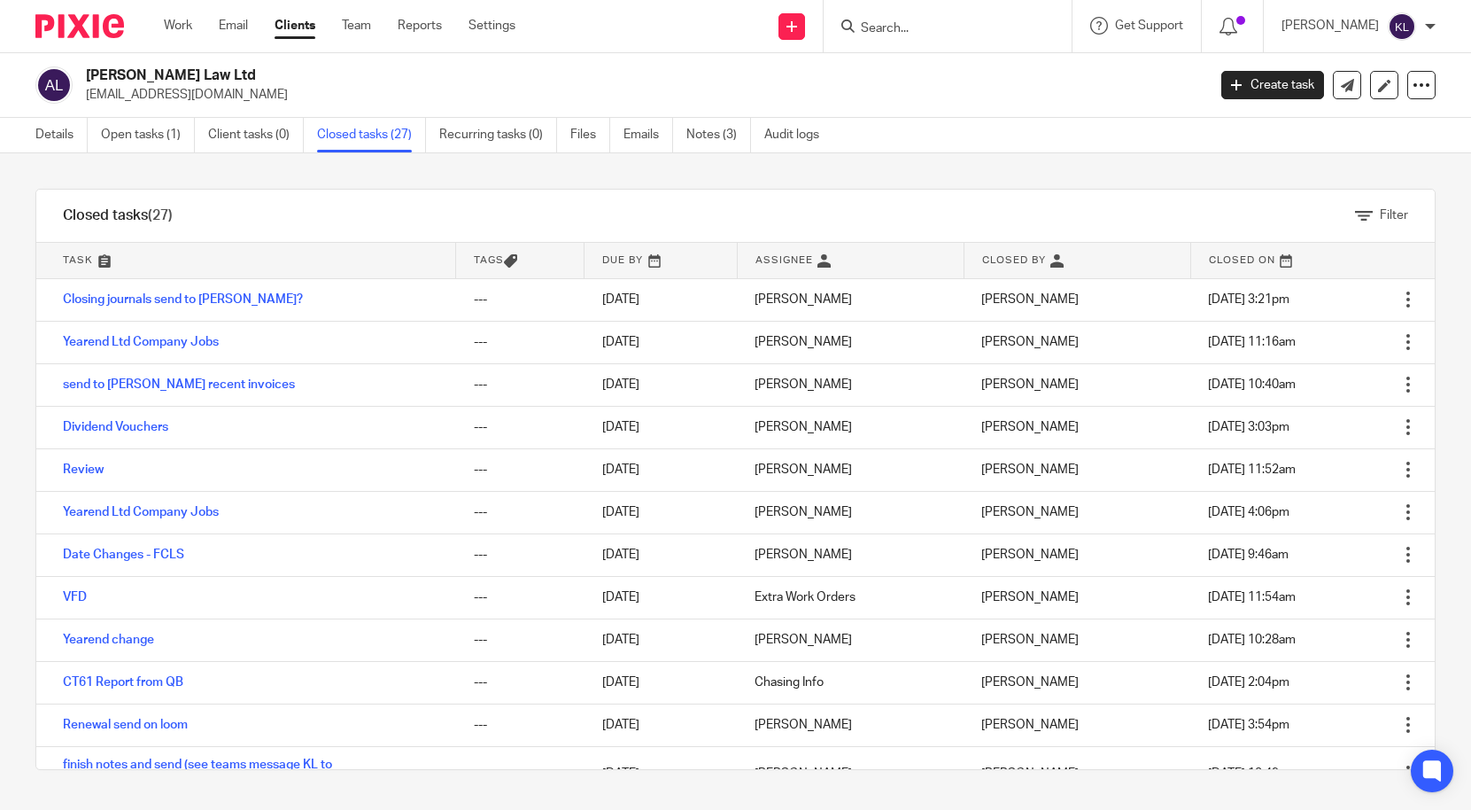
click at [909, 34] on input "Search" at bounding box center [938, 29] width 159 height 16
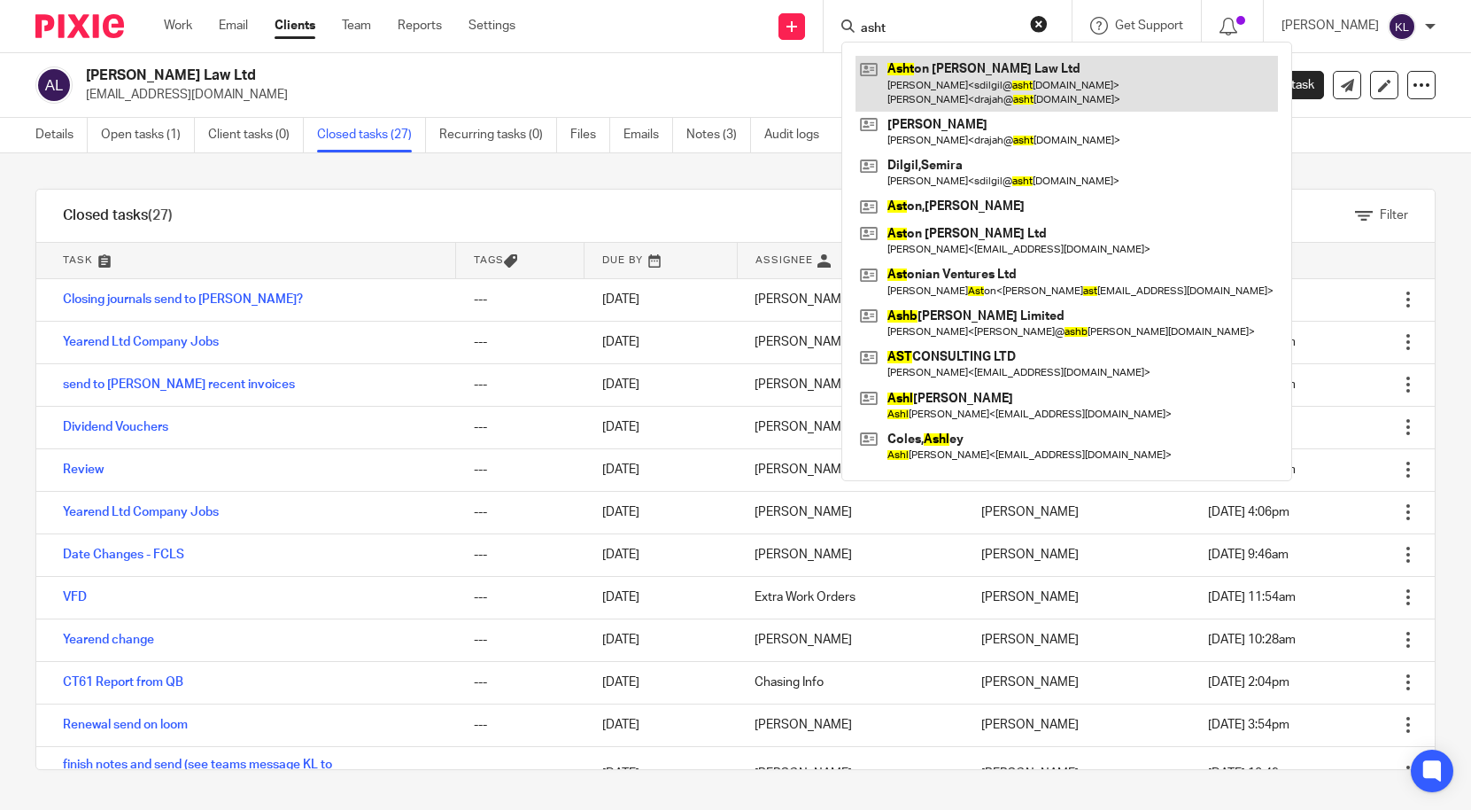
type input "asht"
click at [934, 67] on link at bounding box center [1067, 83] width 423 height 55
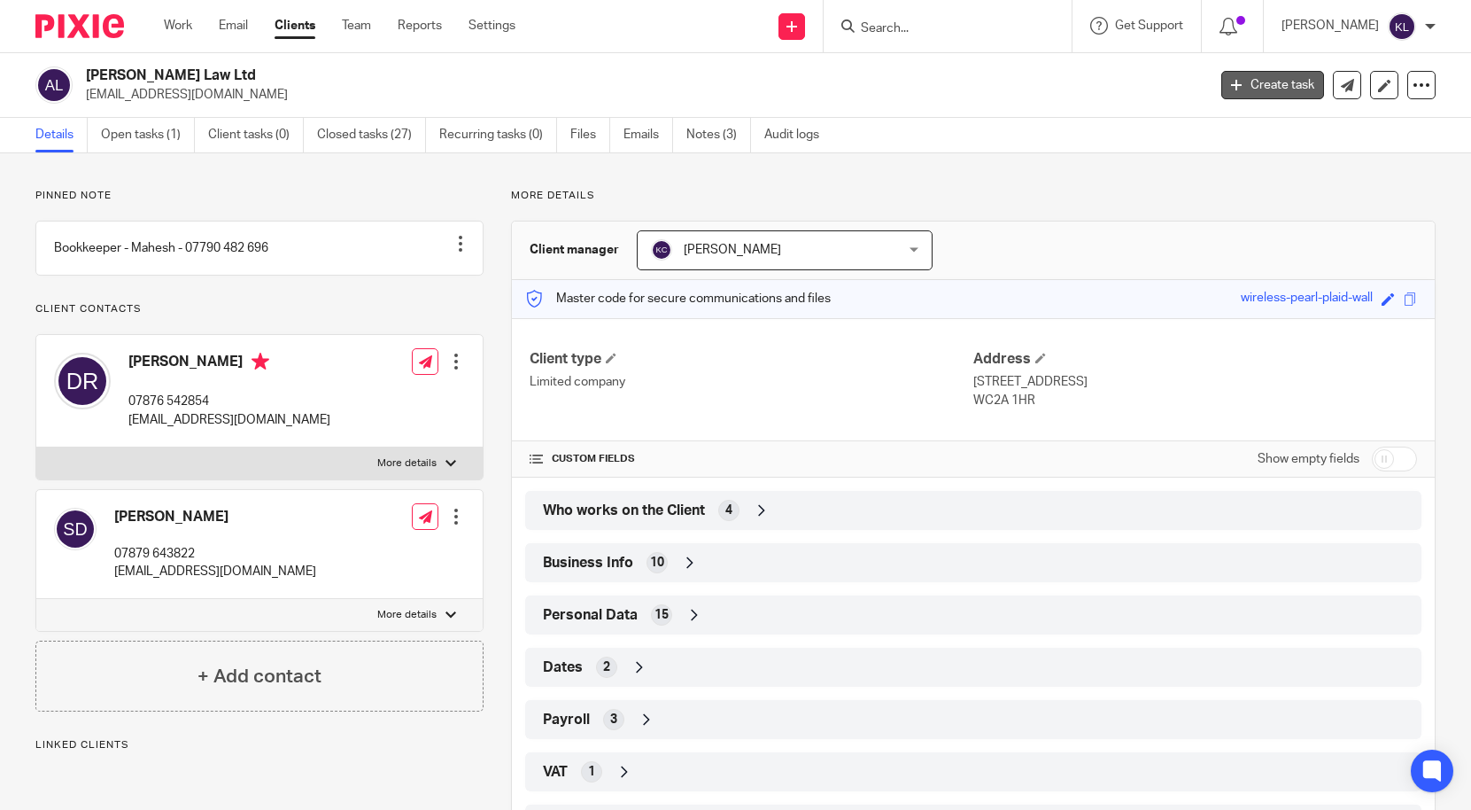
click at [1248, 89] on link "Create task" at bounding box center [1273, 85] width 103 height 28
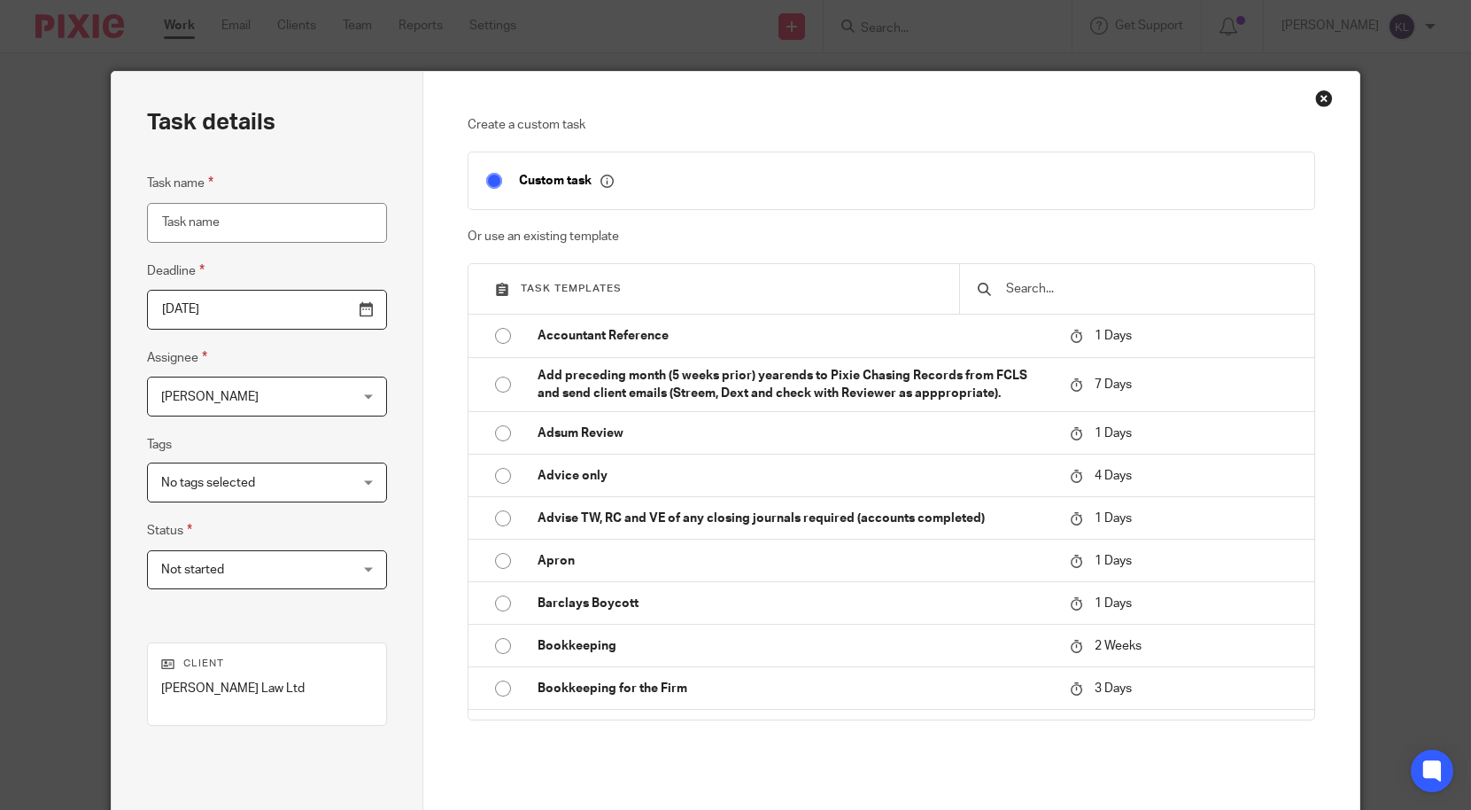
click at [1131, 285] on input "text" at bounding box center [1151, 288] width 293 height 19
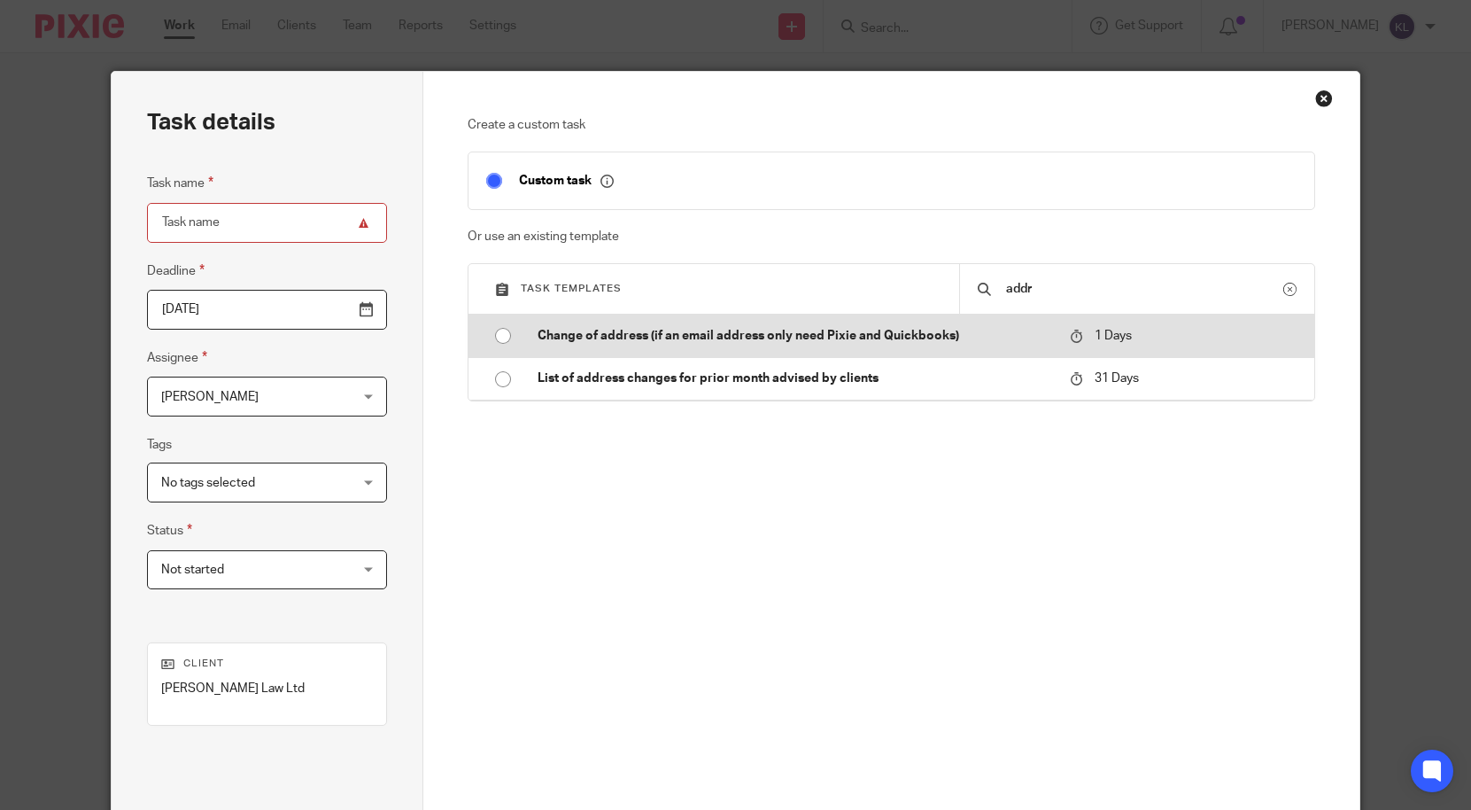
type input "addr"
click at [753, 339] on p "Change of address (if an email address only need Pixie and Quickbooks)" at bounding box center [795, 336] width 515 height 18
type input "[DATE]"
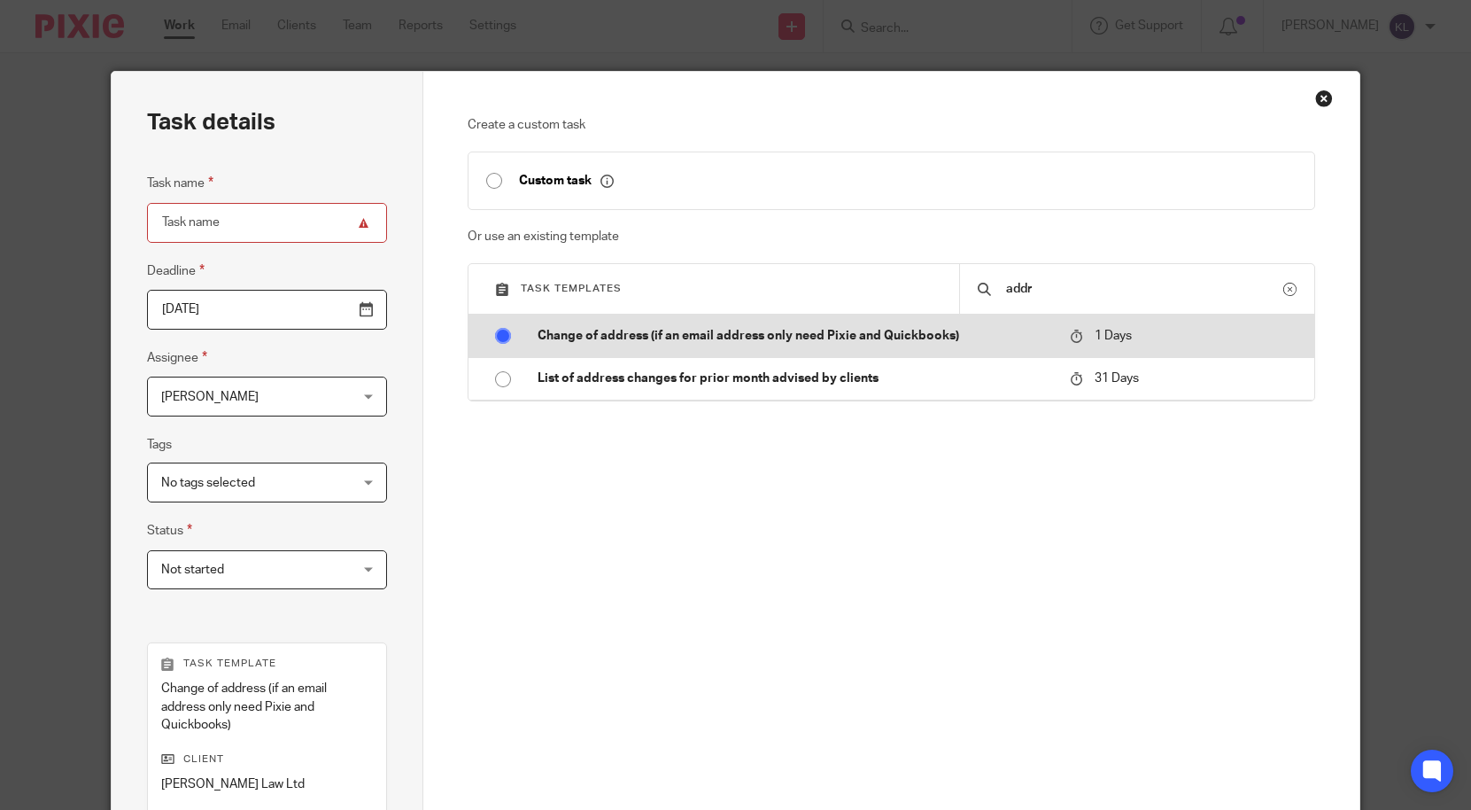
type input "Change of address (if an email address only need Pixie and Quickbooks)"
checkbox input "false"
radio input "true"
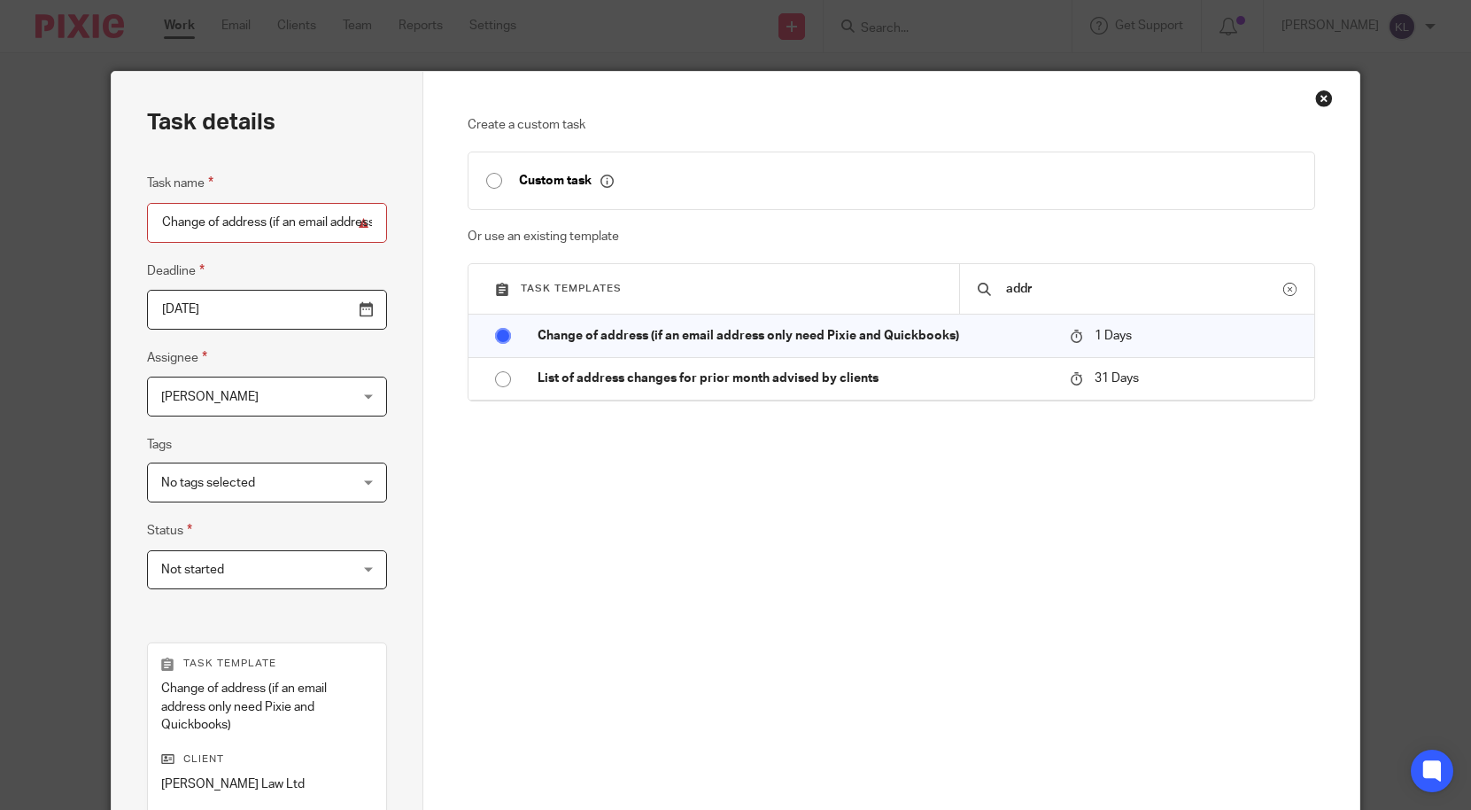
click at [240, 409] on span "[PERSON_NAME]" at bounding box center [251, 395] width 181 height 37
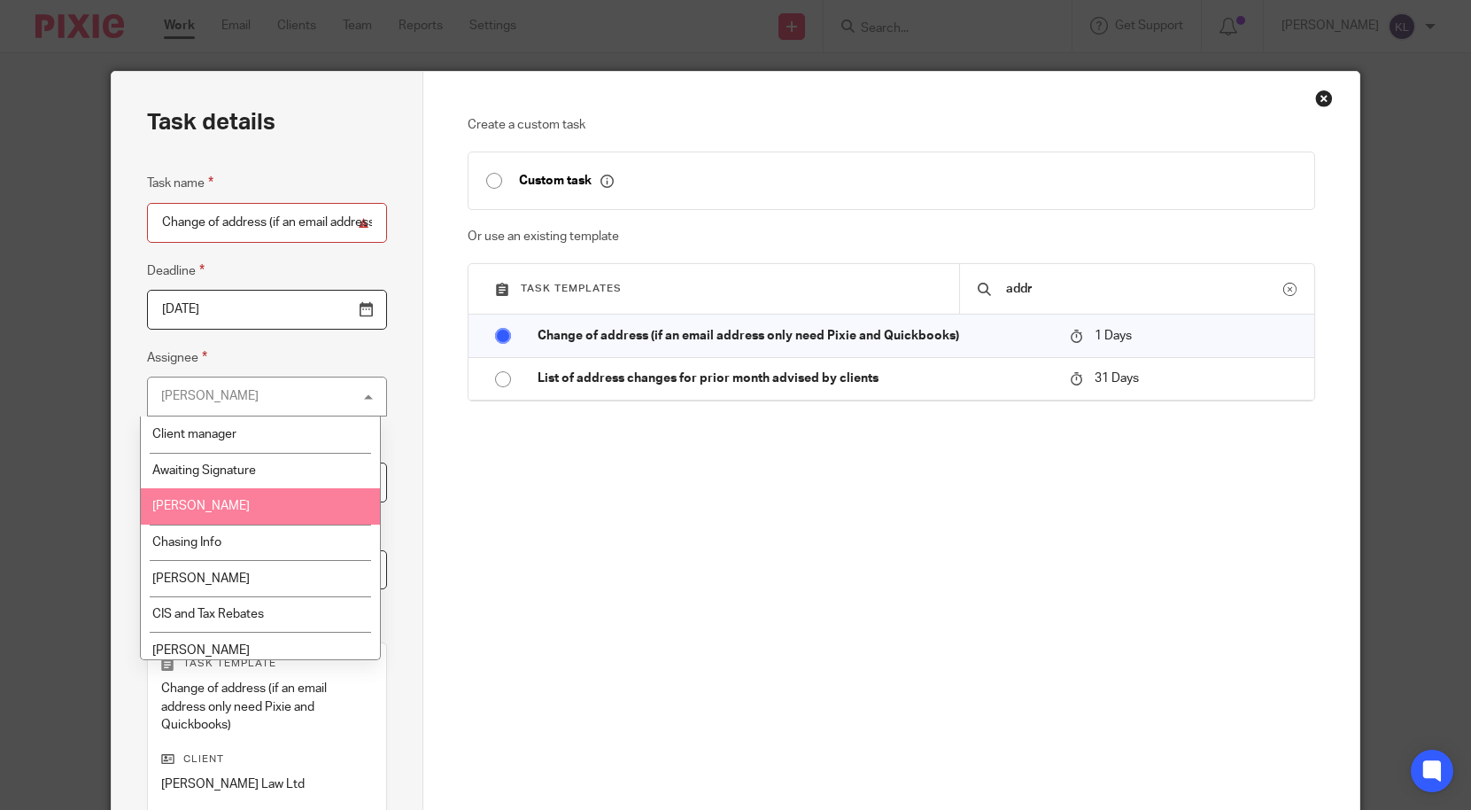
click at [237, 521] on li "[PERSON_NAME]" at bounding box center [260, 506] width 238 height 36
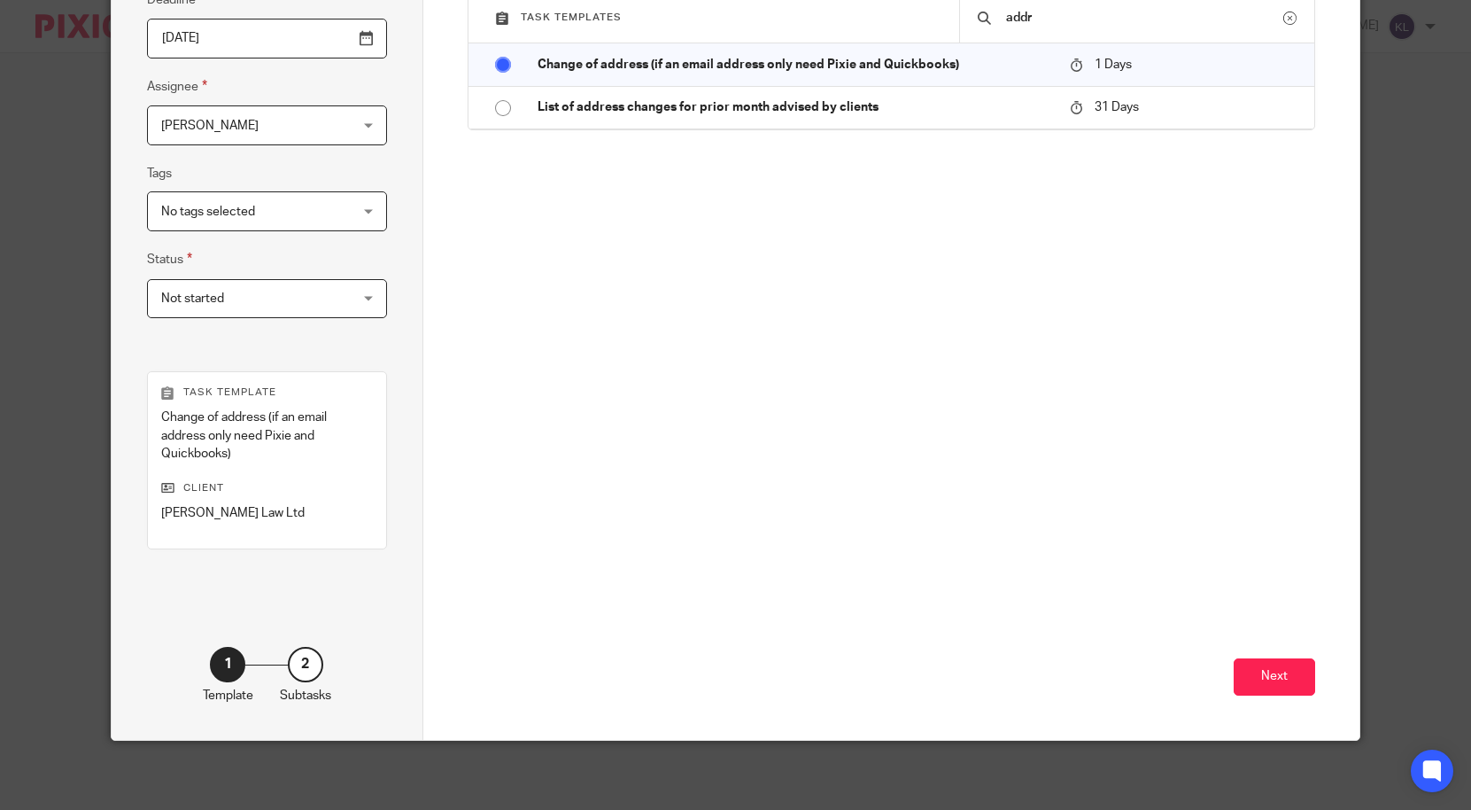
scroll to position [273, 0]
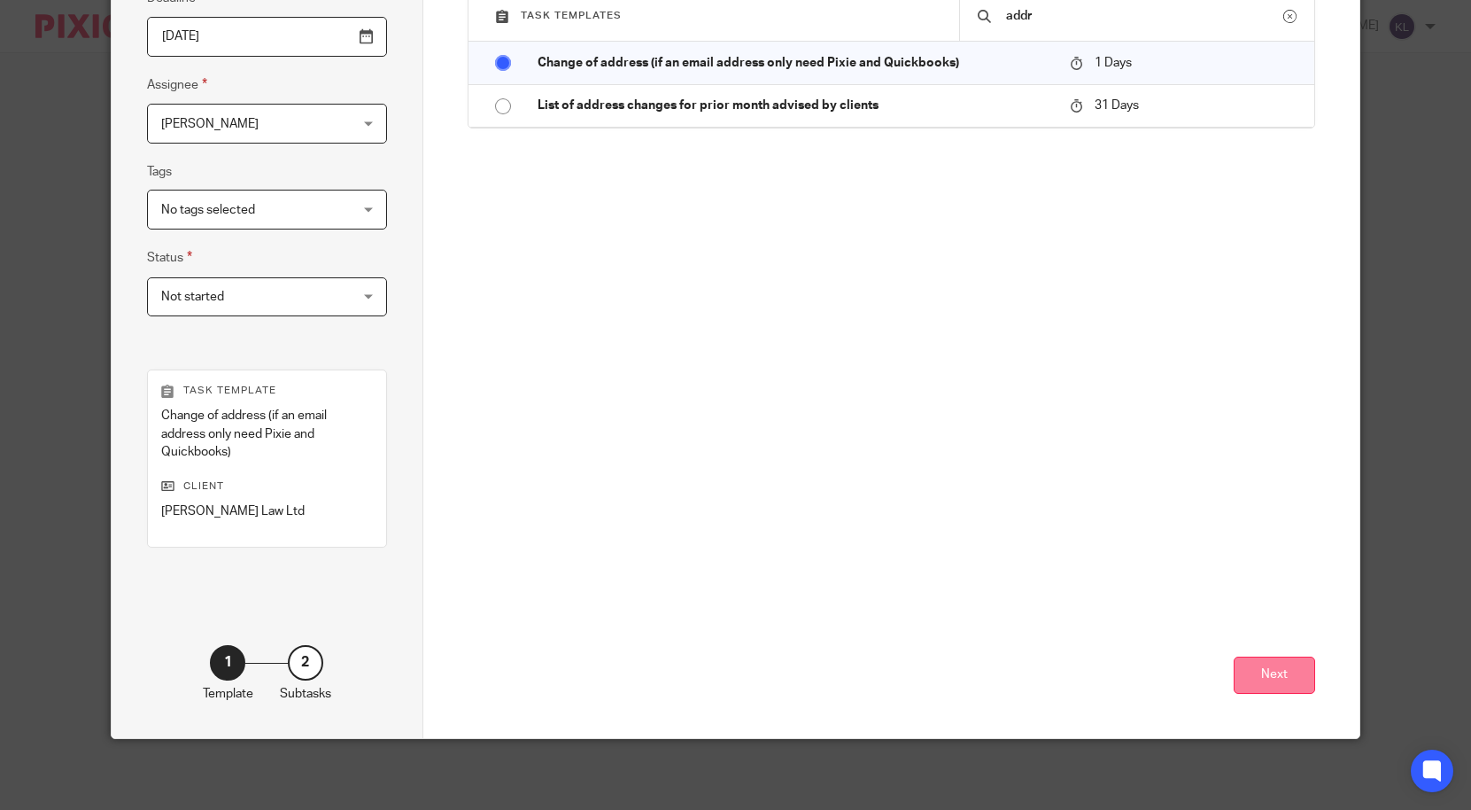
click at [1269, 663] on button "Next" at bounding box center [1274, 675] width 81 height 38
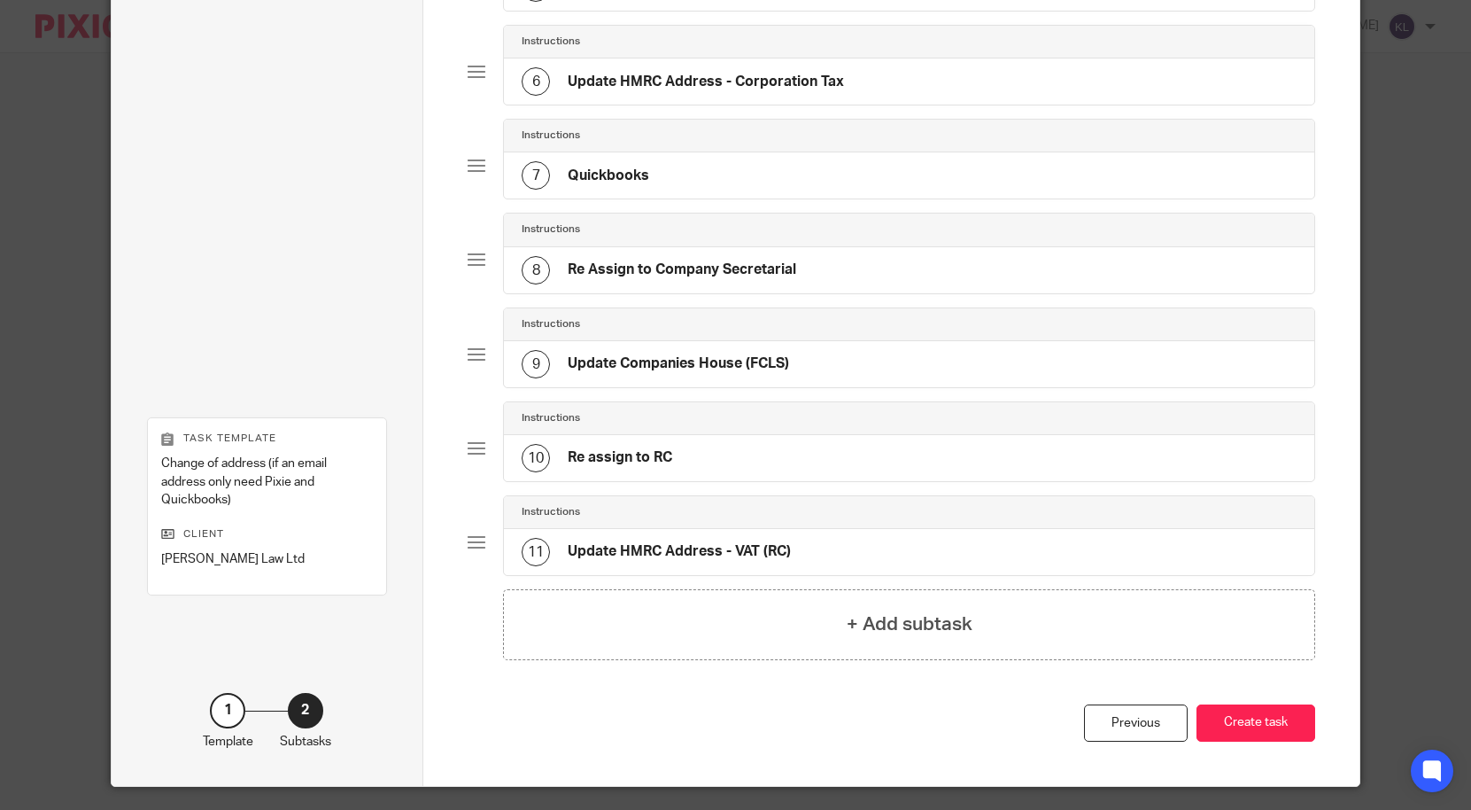
scroll to position [655, 0]
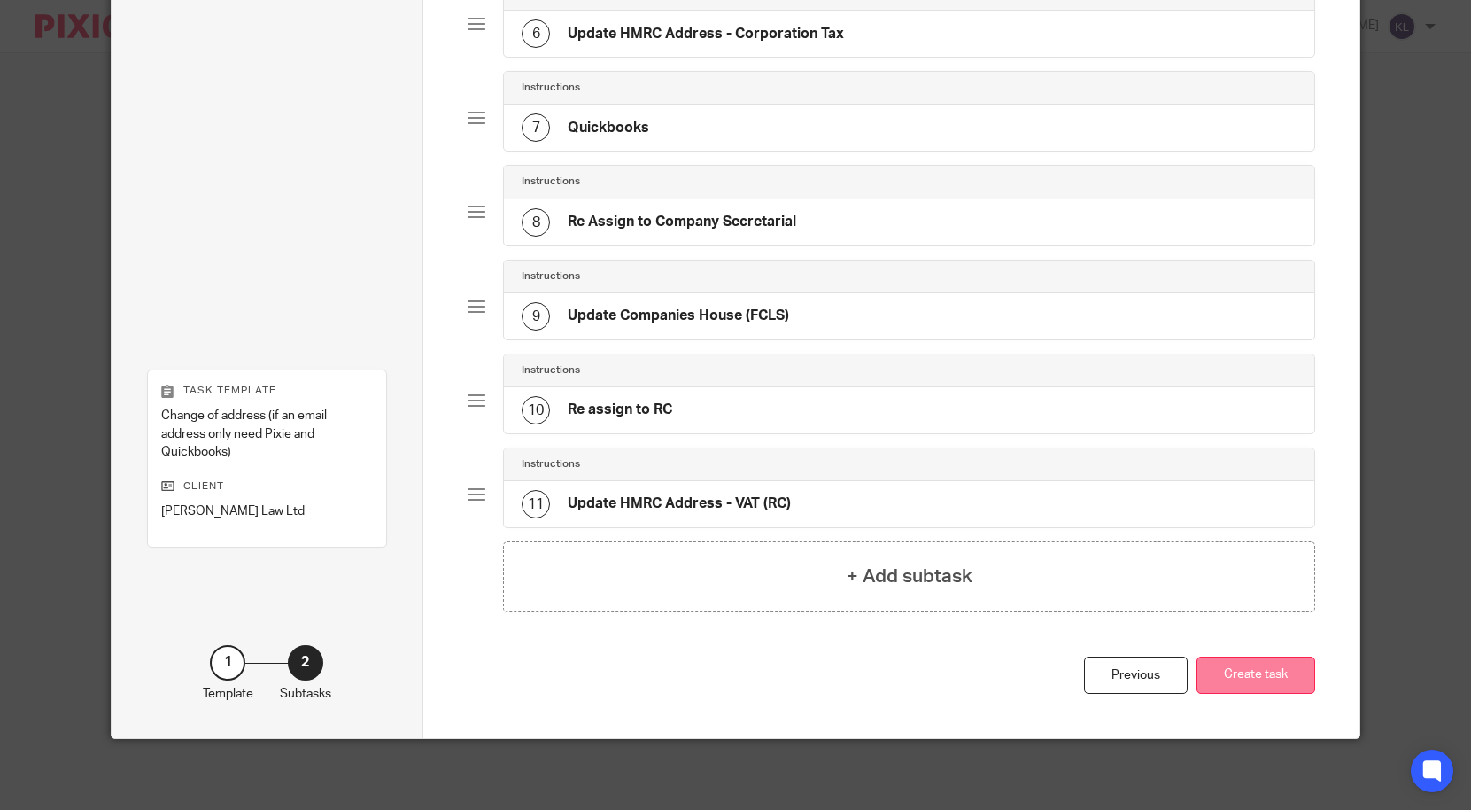
click at [1261, 671] on button "Create task" at bounding box center [1256, 675] width 119 height 38
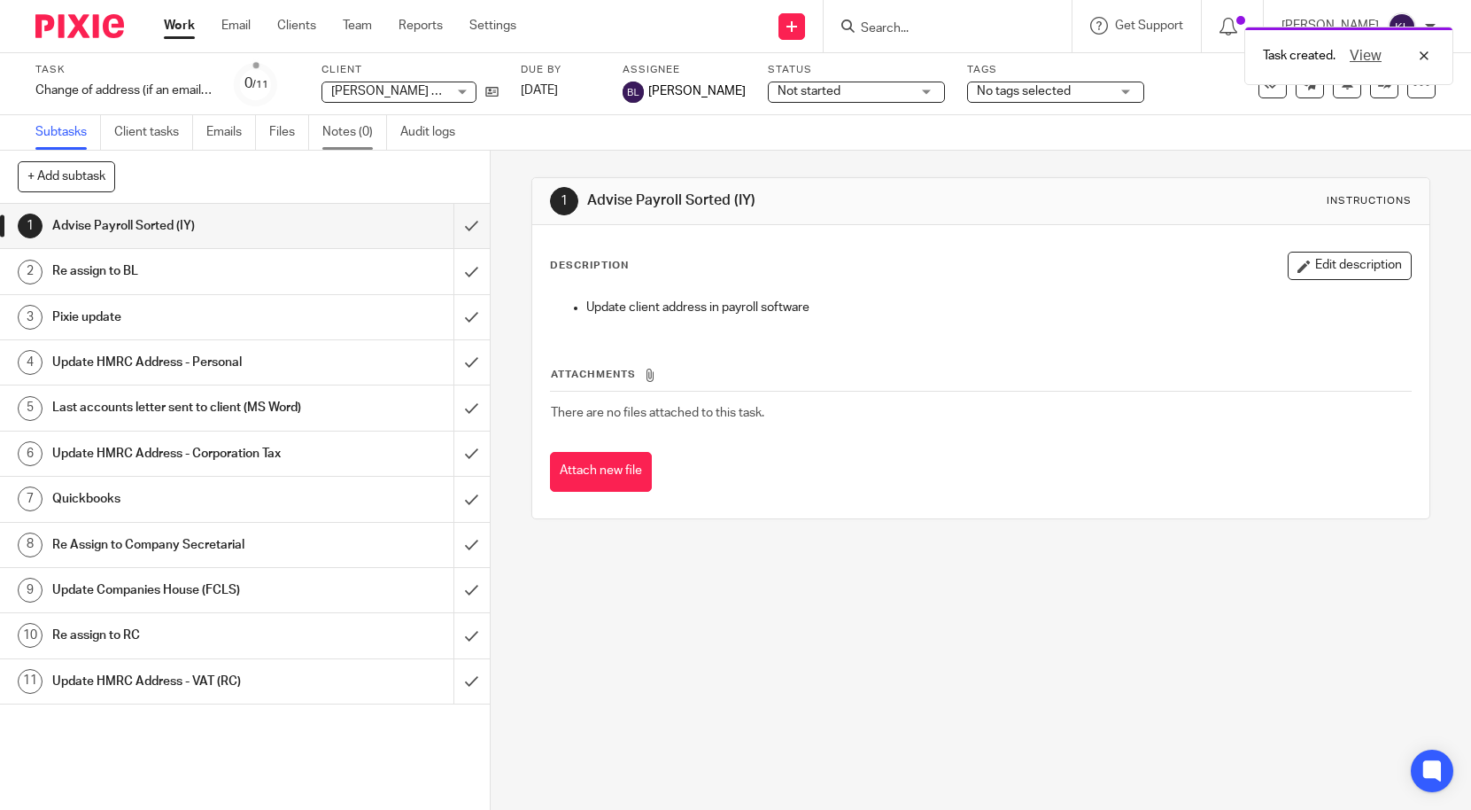
click at [358, 125] on link "Notes (0)" at bounding box center [354, 132] width 65 height 35
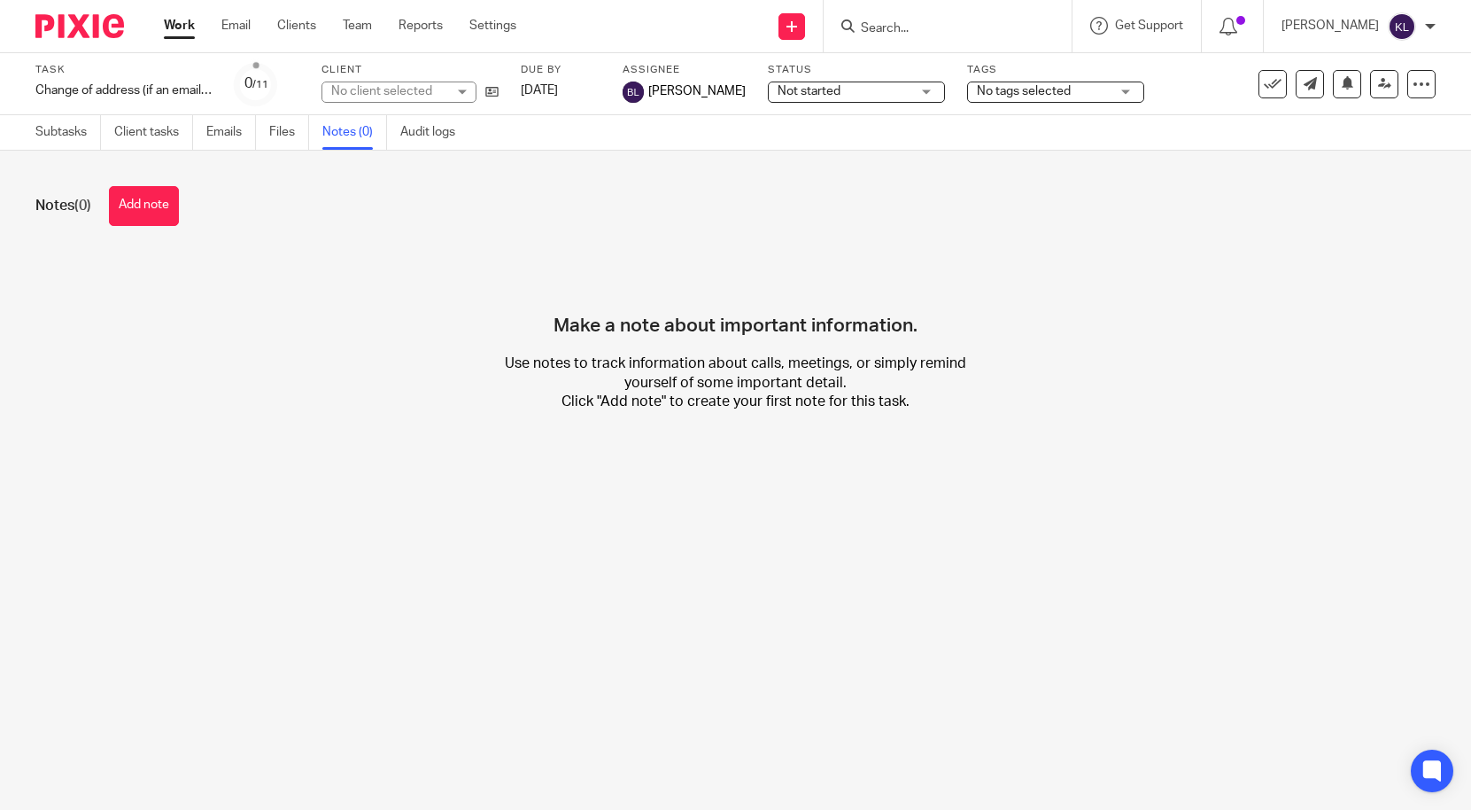
click at [174, 215] on button "Add note" at bounding box center [144, 206] width 70 height 40
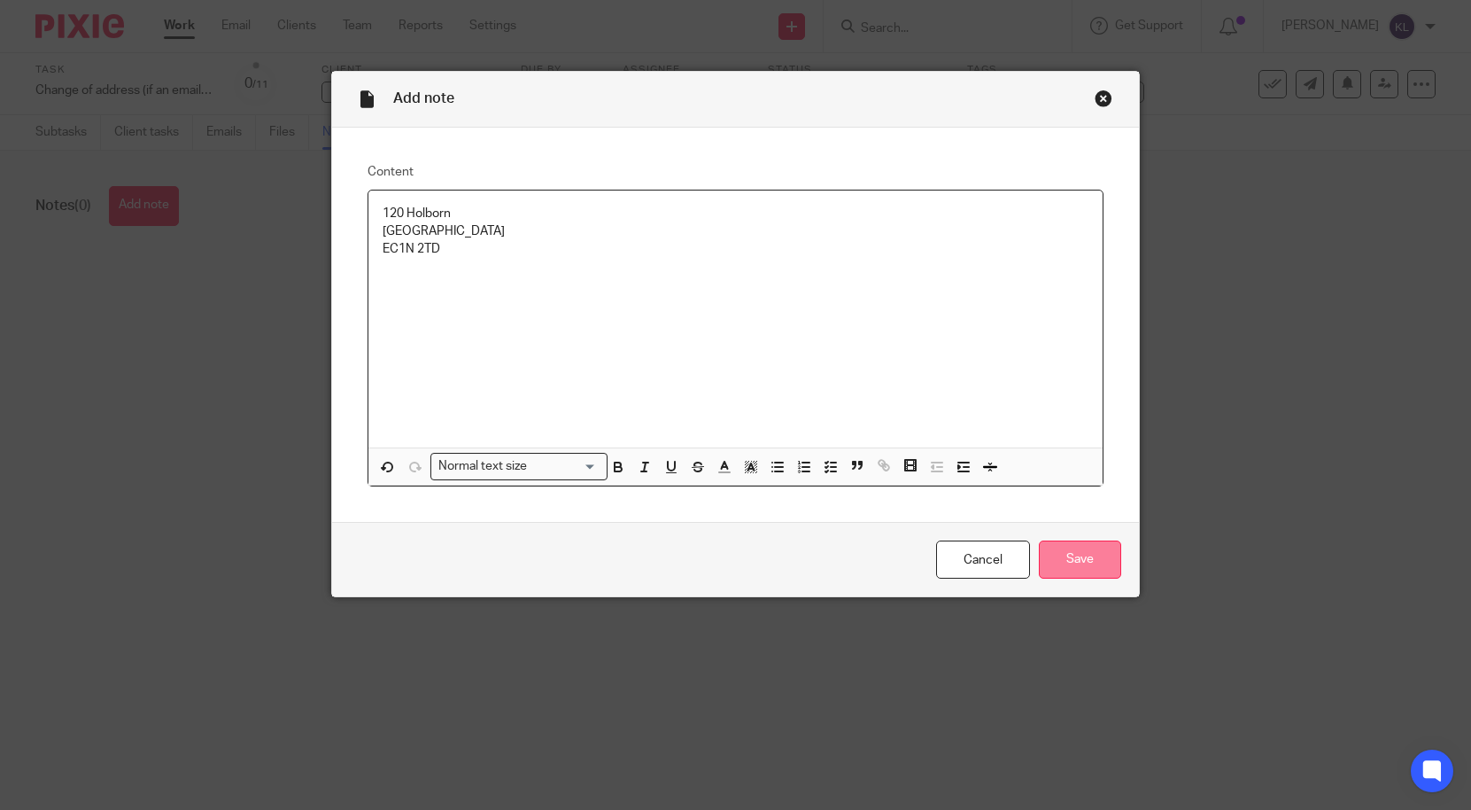
click at [1078, 555] on input "Save" at bounding box center [1080, 559] width 82 height 38
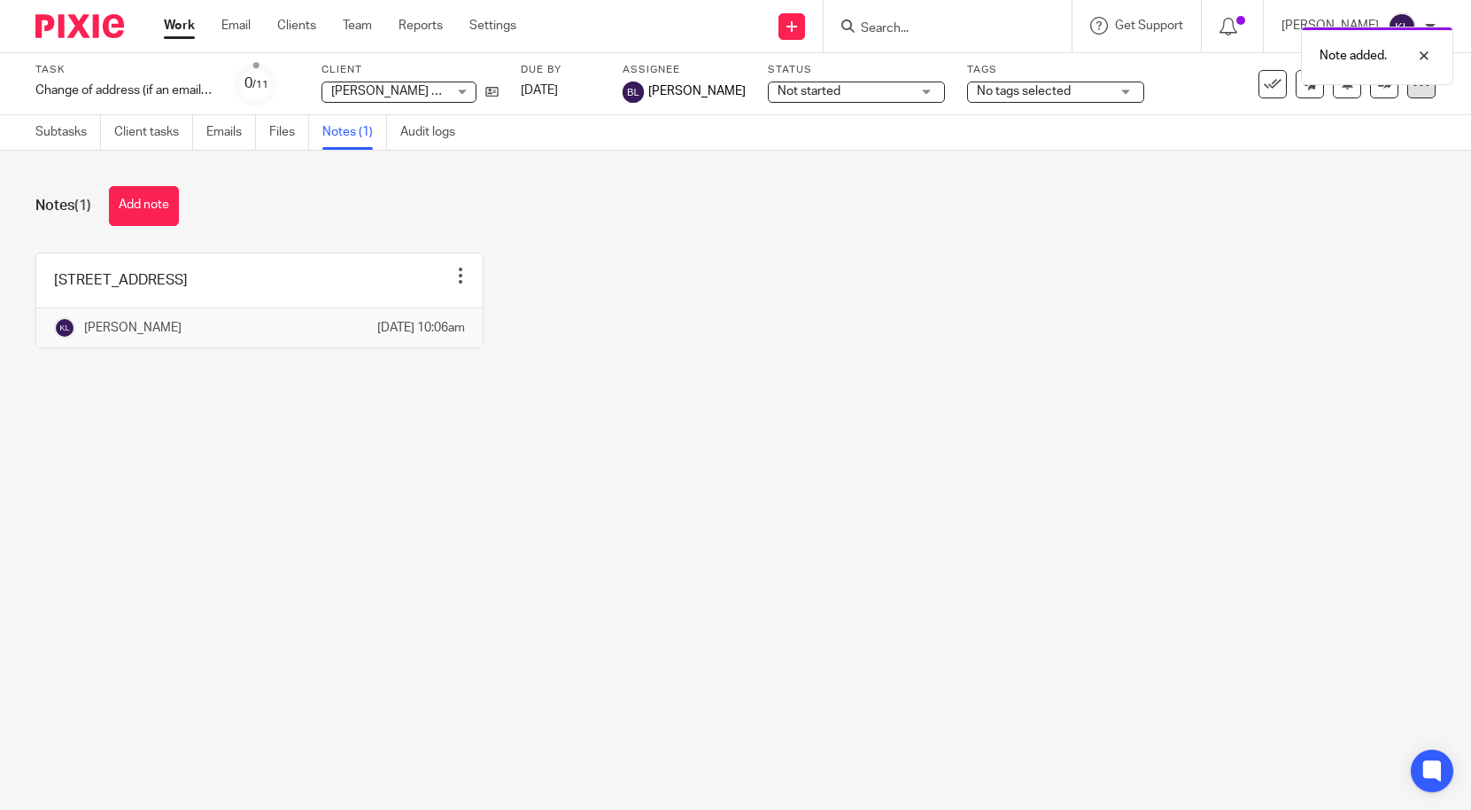
click at [1417, 93] on div at bounding box center [1422, 84] width 28 height 28
click at [1364, 151] on link "Advanced task editor" at bounding box center [1353, 155] width 117 height 12
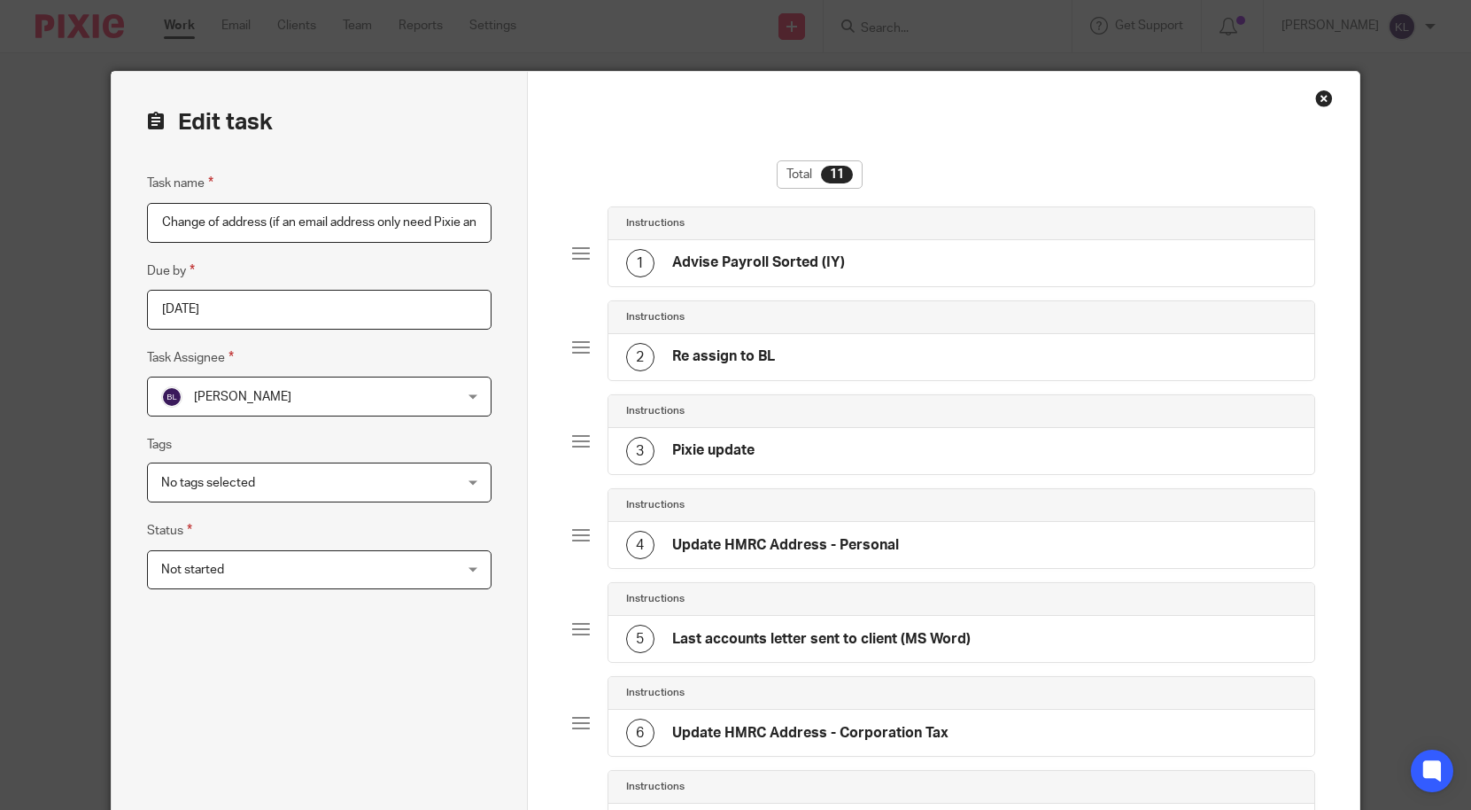
scroll to position [0, 84]
click at [975, 271] on div "1 Advise Payroll Sorted (IY)" at bounding box center [962, 263] width 707 height 46
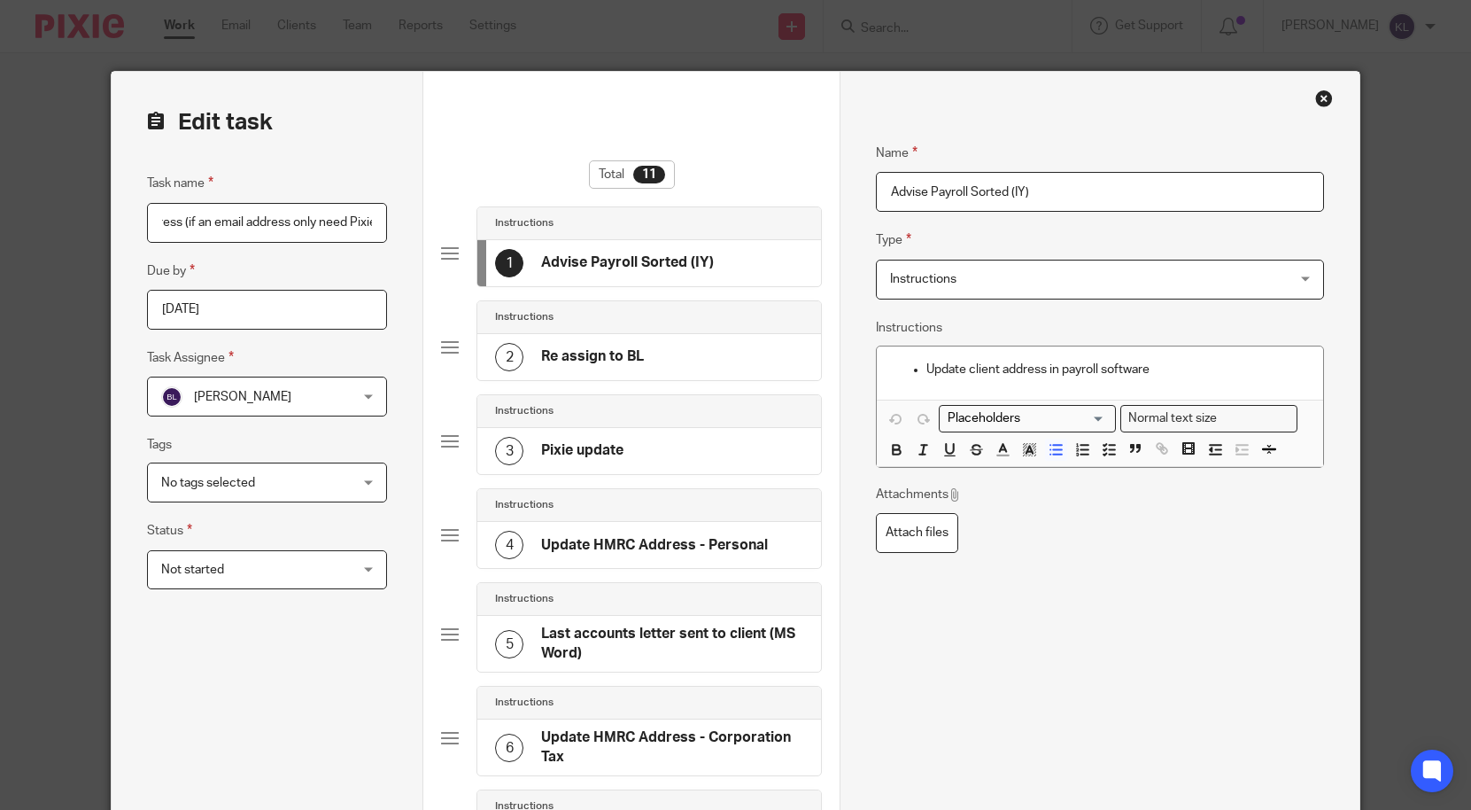
scroll to position [0, 0]
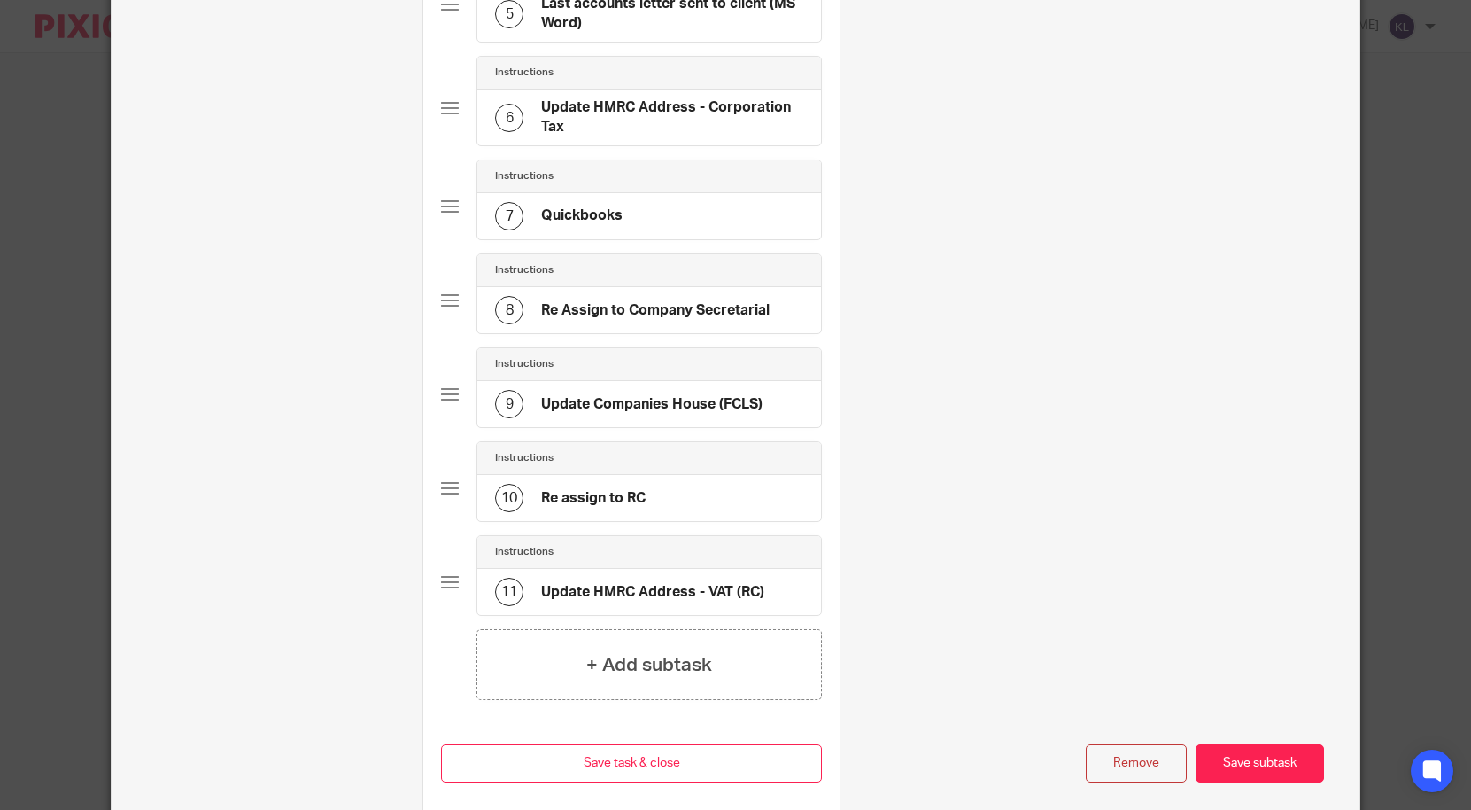
click at [1135, 772] on button "Remove" at bounding box center [1136, 763] width 101 height 38
type input "Re assign to BL"
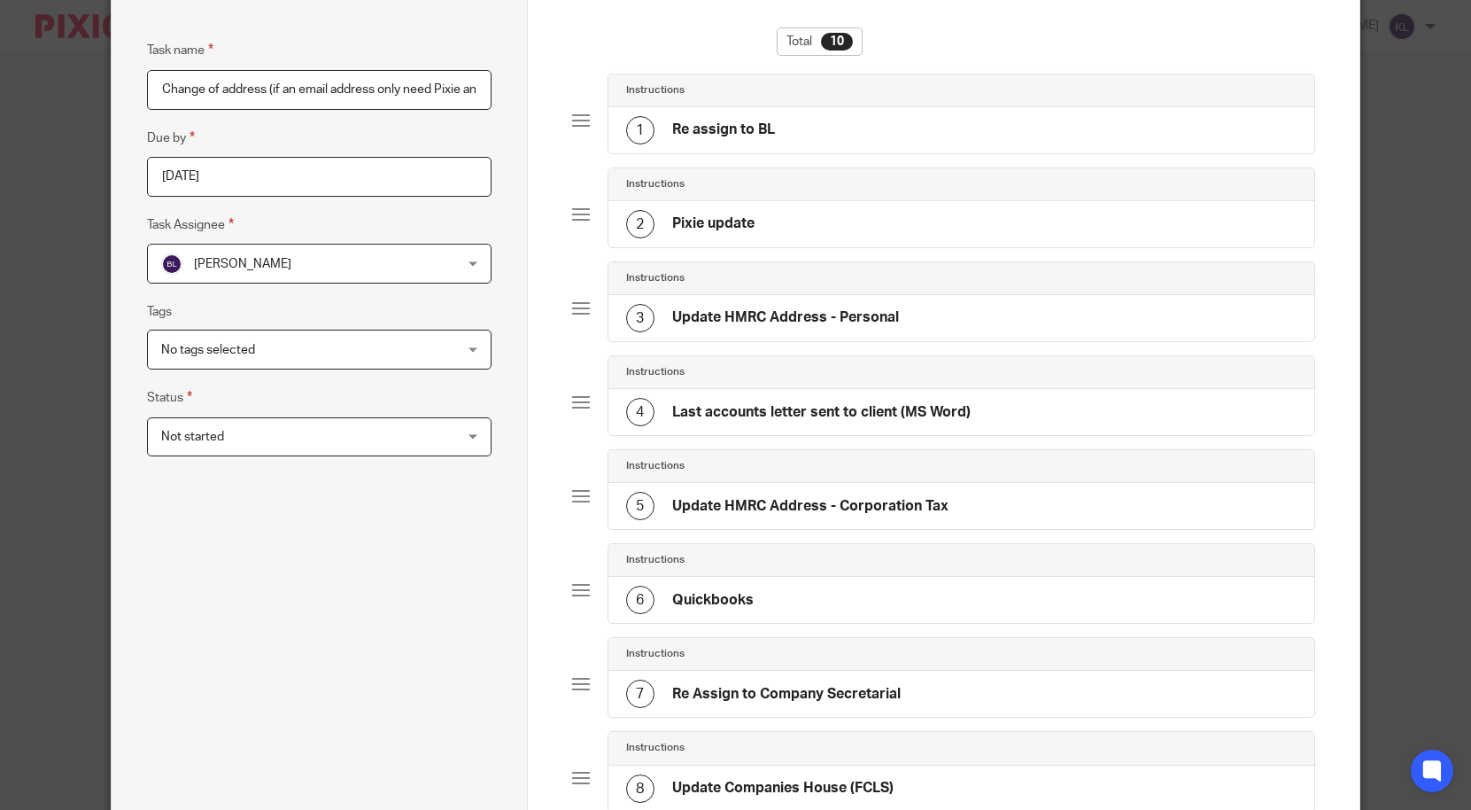
scroll to position [163, 0]
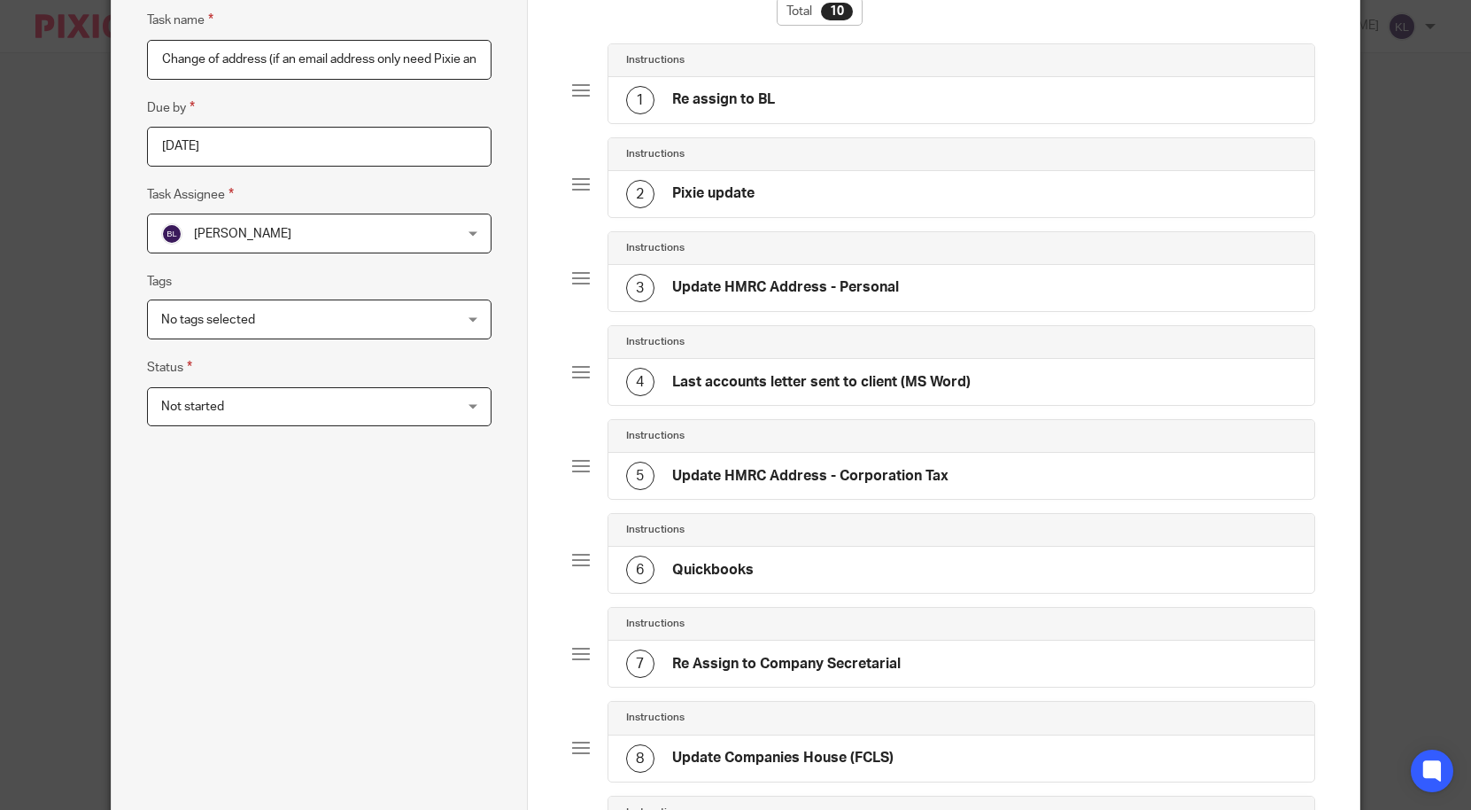
click at [828, 105] on div "1 Re assign to BL" at bounding box center [962, 100] width 707 height 46
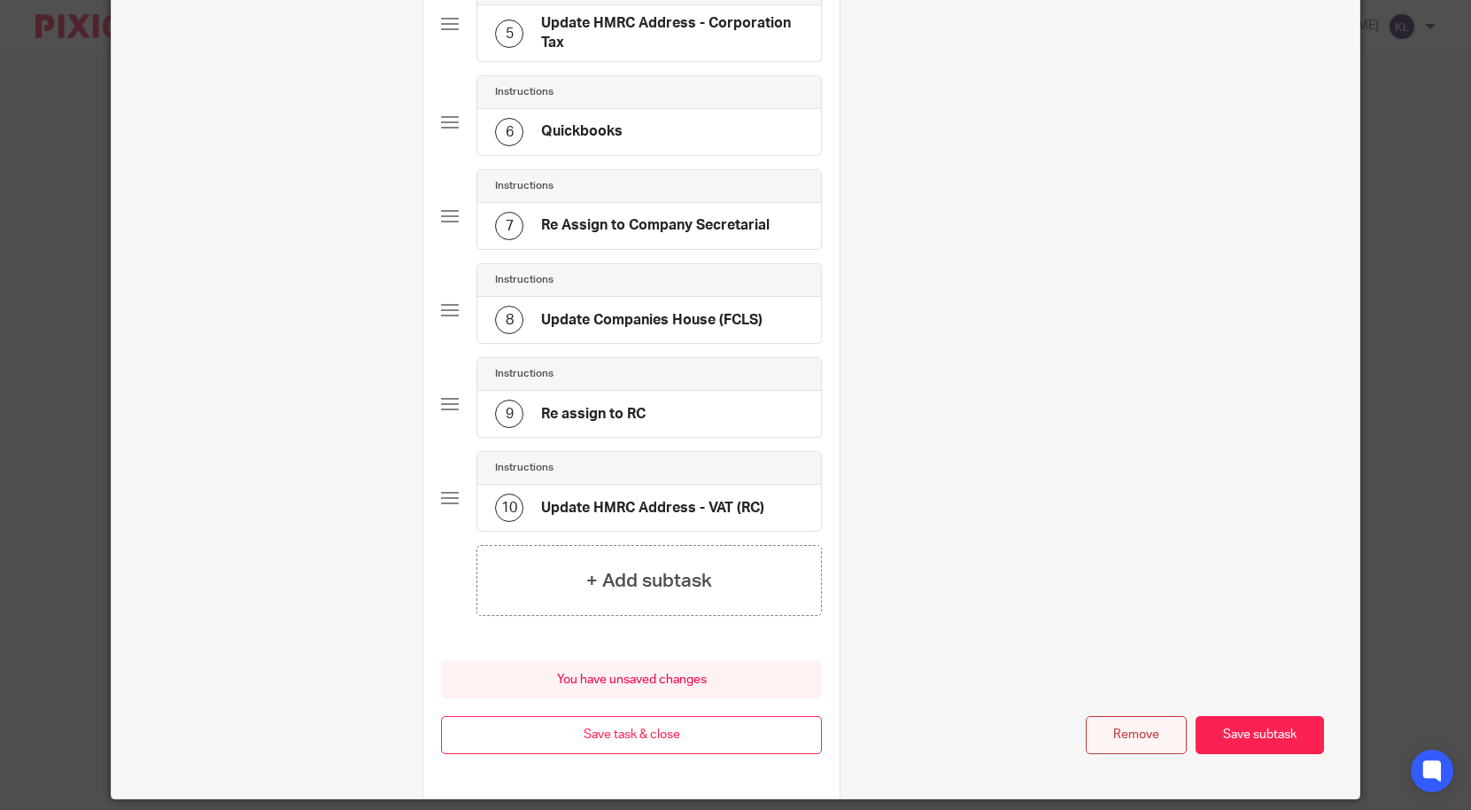
click at [1127, 722] on button "Remove" at bounding box center [1136, 735] width 101 height 38
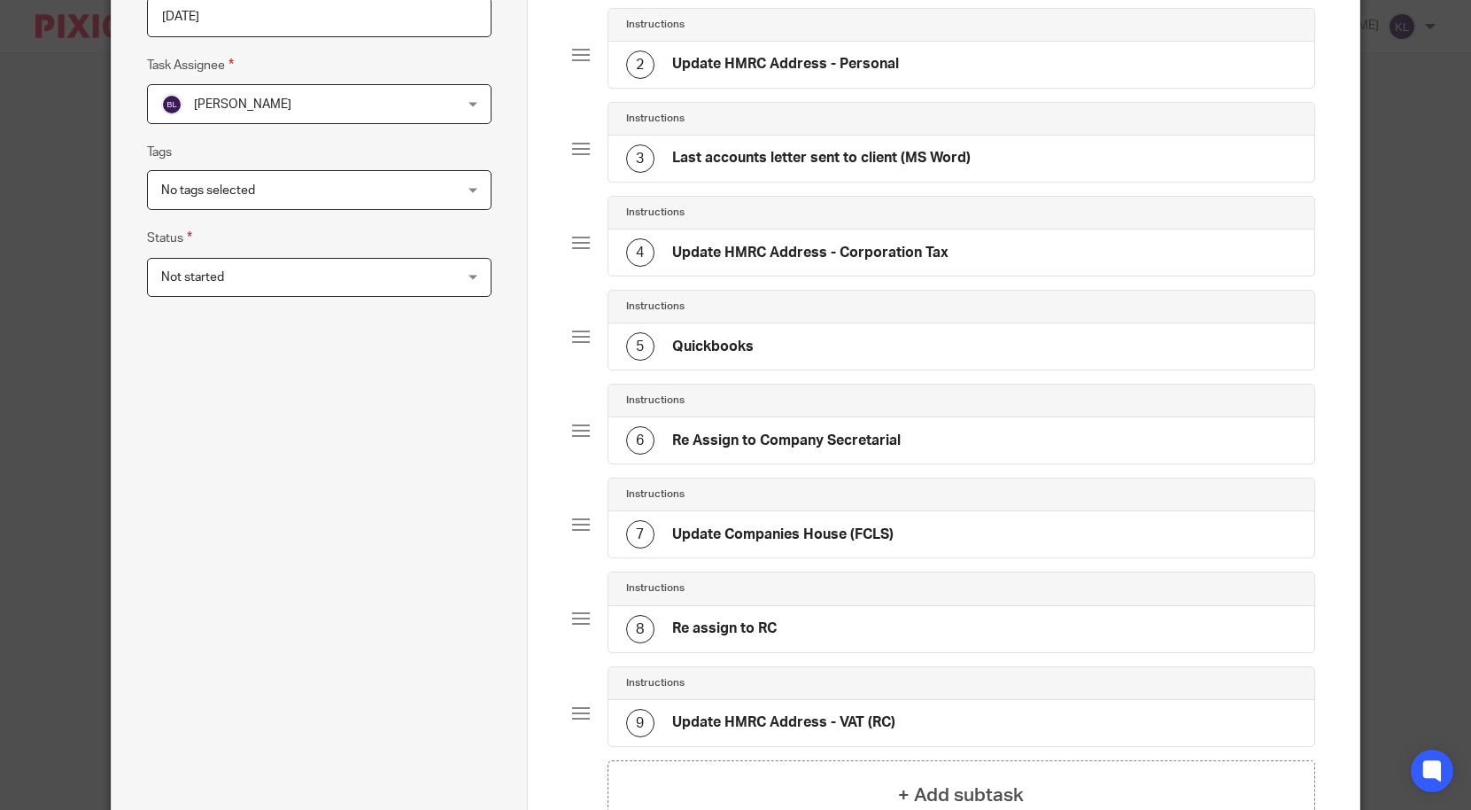
scroll to position [334, 0]
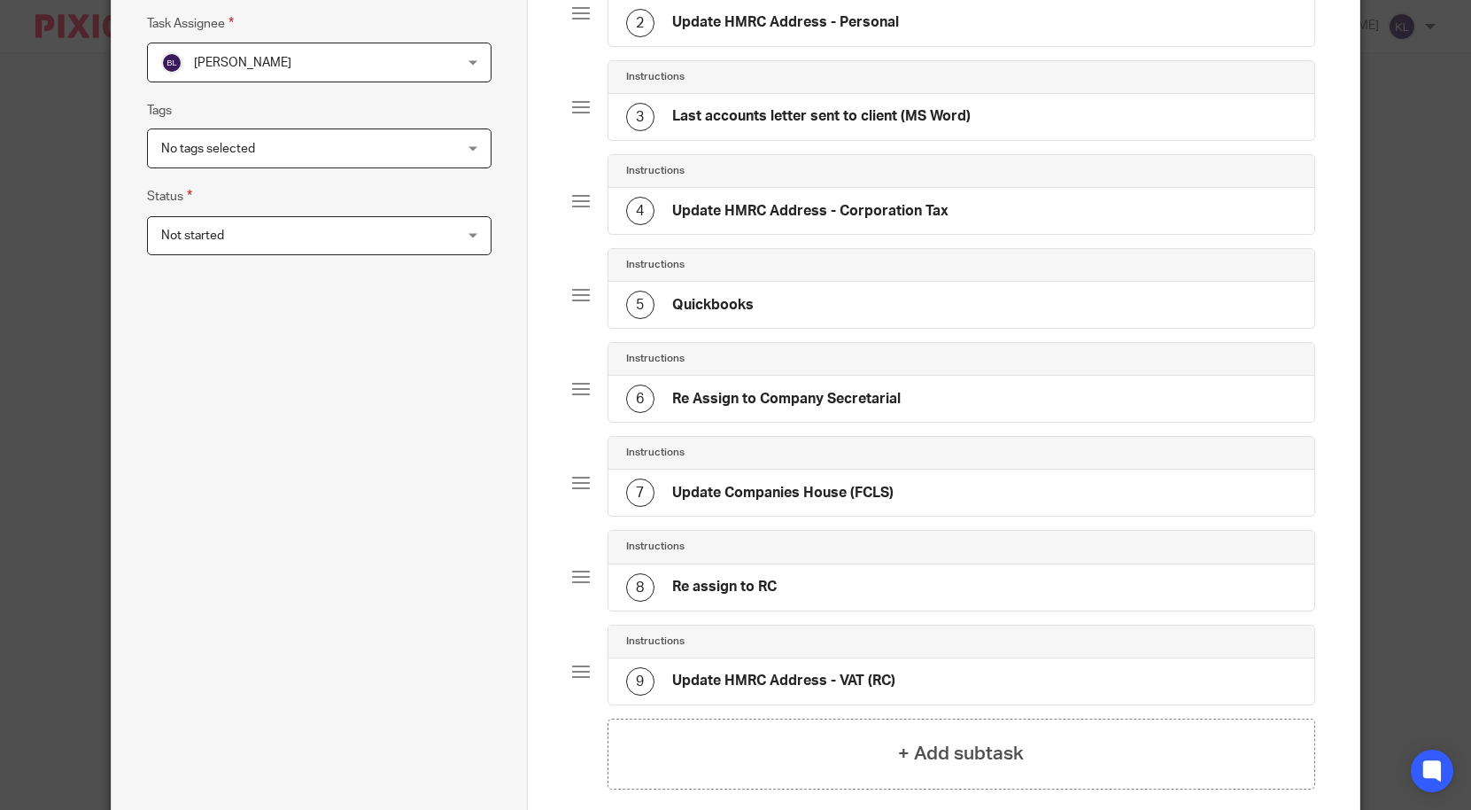
click at [1046, 586] on div "8 Re assign to RC" at bounding box center [962, 587] width 707 height 46
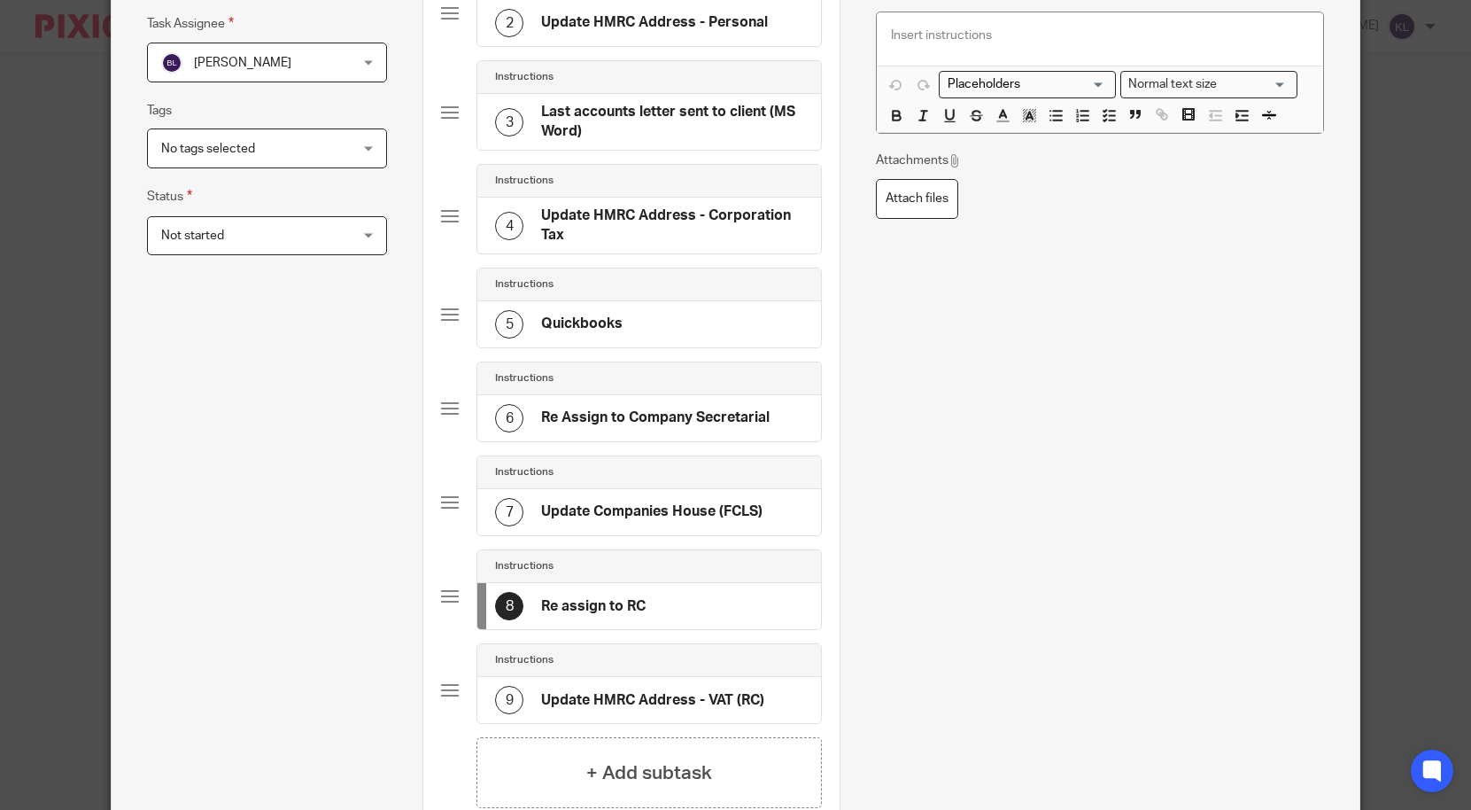
scroll to position [0, 0]
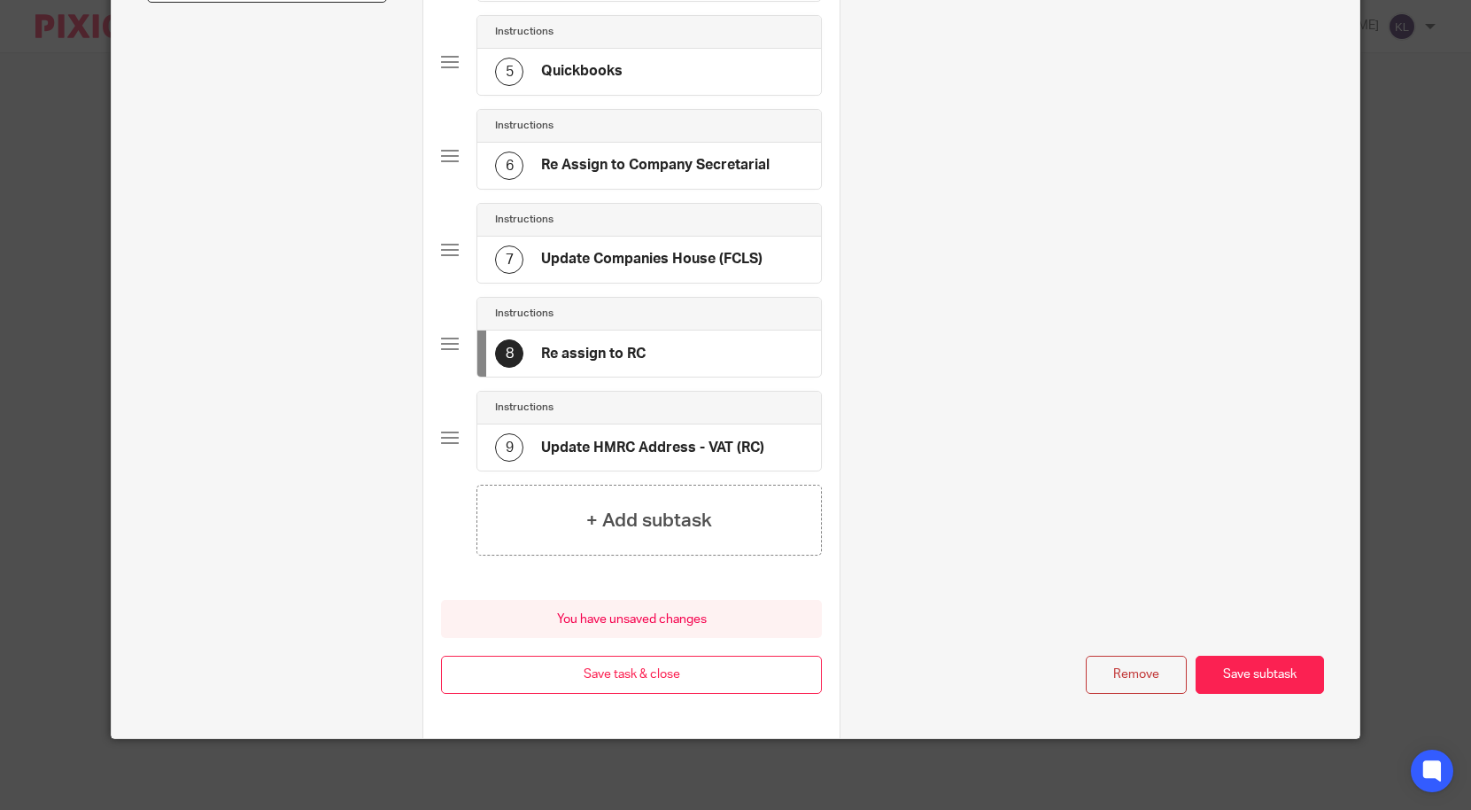
click at [1098, 680] on button "Remove" at bounding box center [1136, 675] width 101 height 38
type input "Update HMRC Address - VAT (RC)"
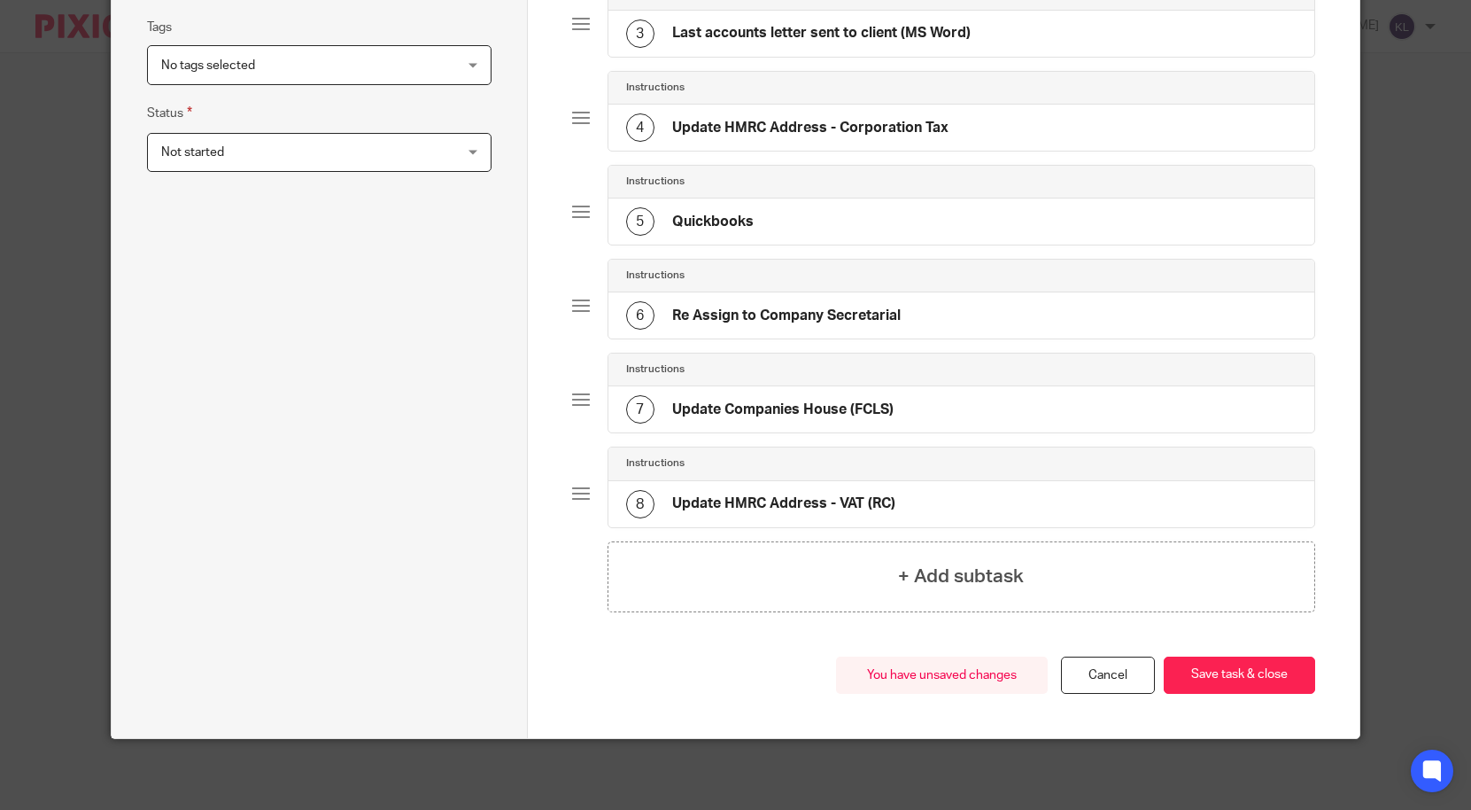
drag, startPoint x: 1000, startPoint y: 510, endPoint x: 1010, endPoint y: 509, distance: 9.8
click at [997, 510] on div "8 Update HMRC Address - VAT (RC)" at bounding box center [962, 504] width 707 height 46
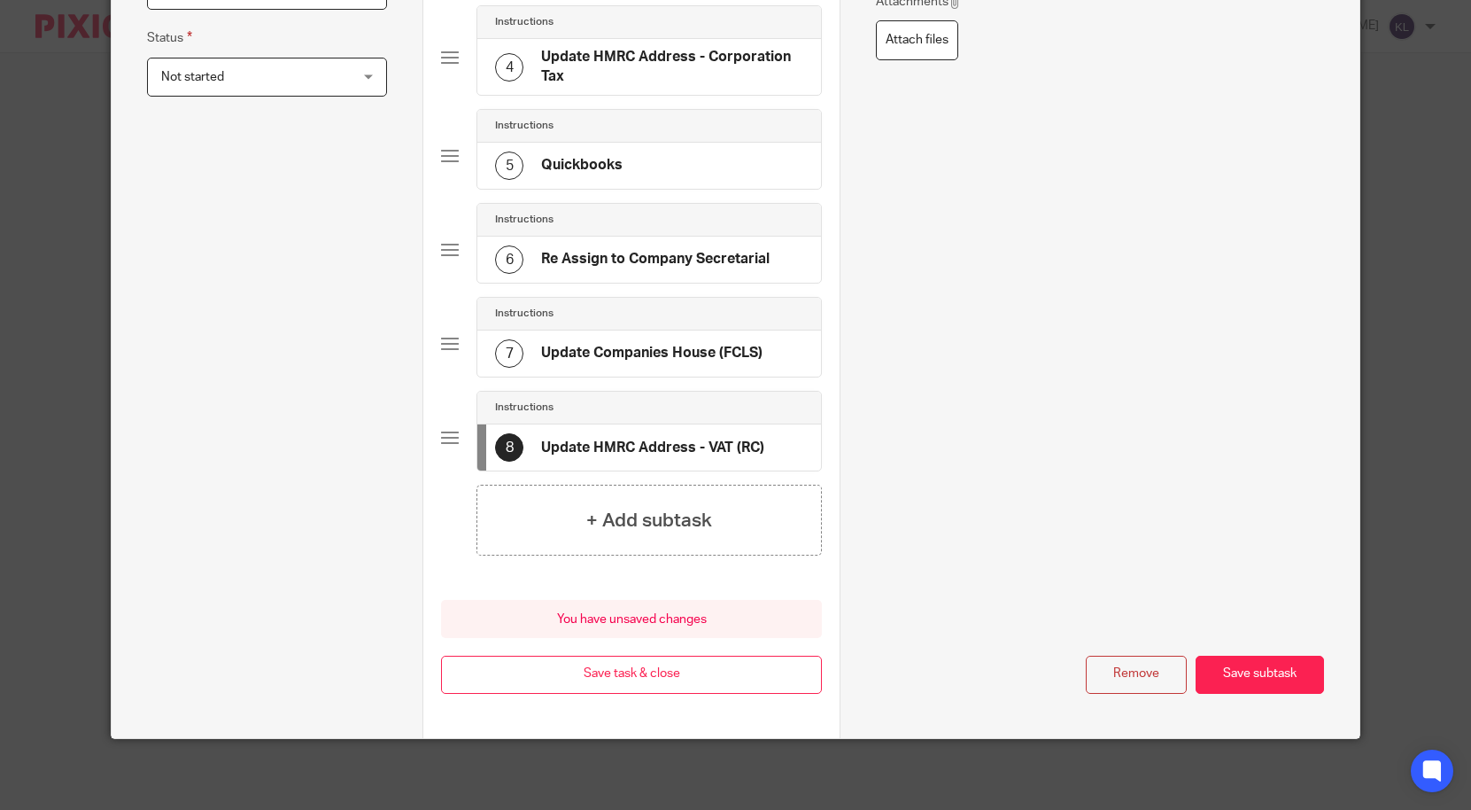
click at [1114, 674] on button "Remove" at bounding box center [1136, 675] width 101 height 38
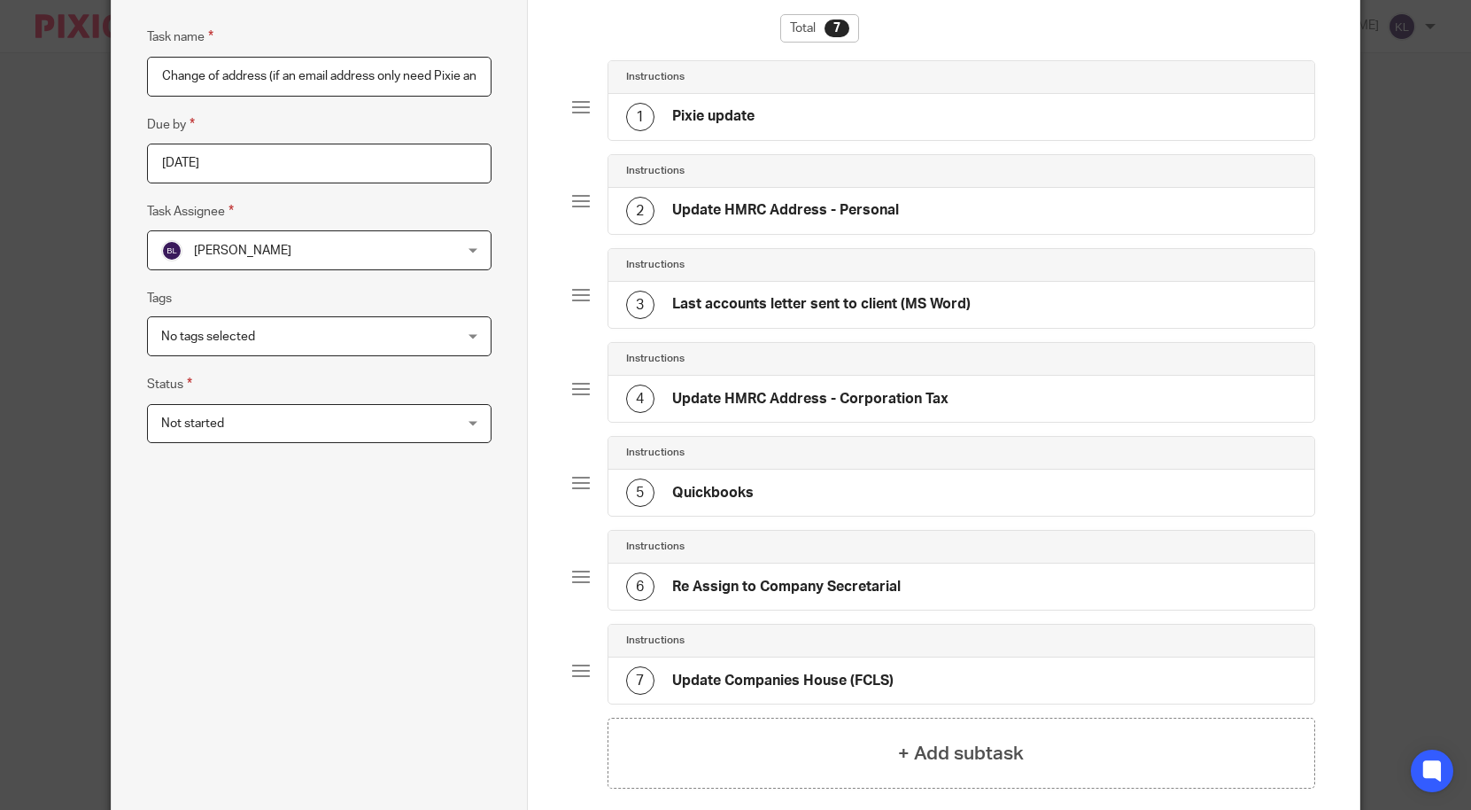
scroll to position [235, 0]
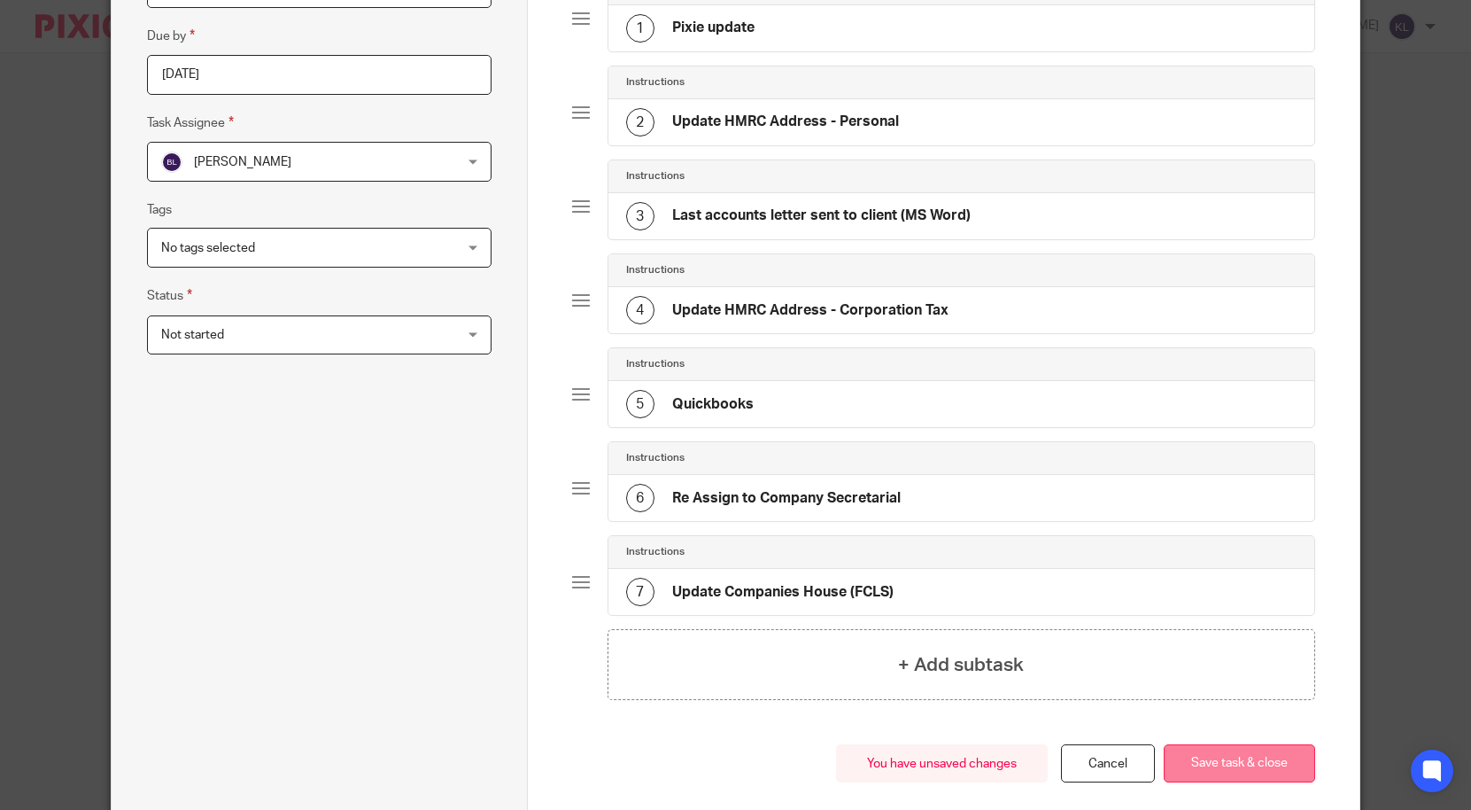
click at [1201, 756] on button "Save task & close" at bounding box center [1239, 763] width 151 height 38
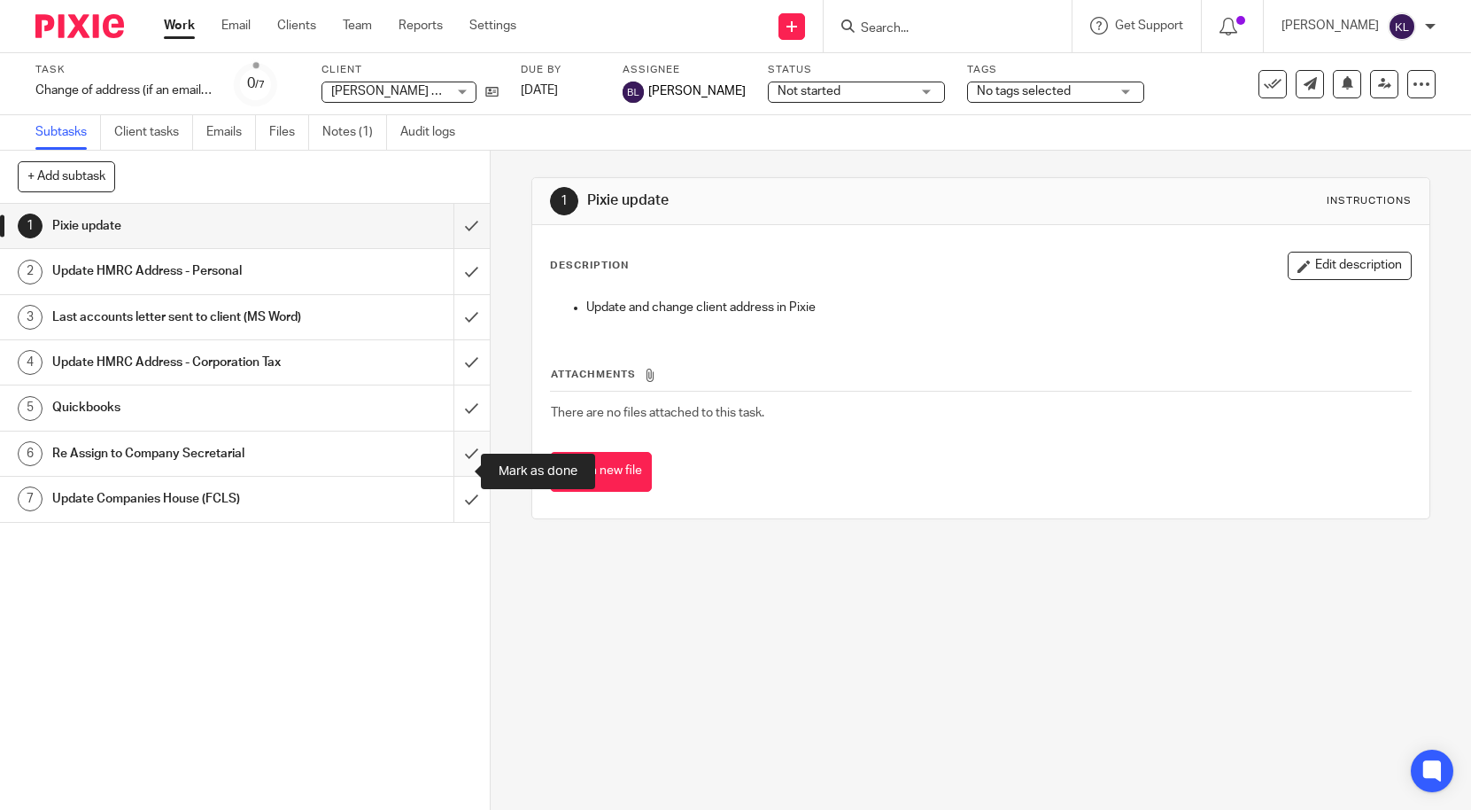
click at [468, 474] on input "submit" at bounding box center [245, 453] width 490 height 44
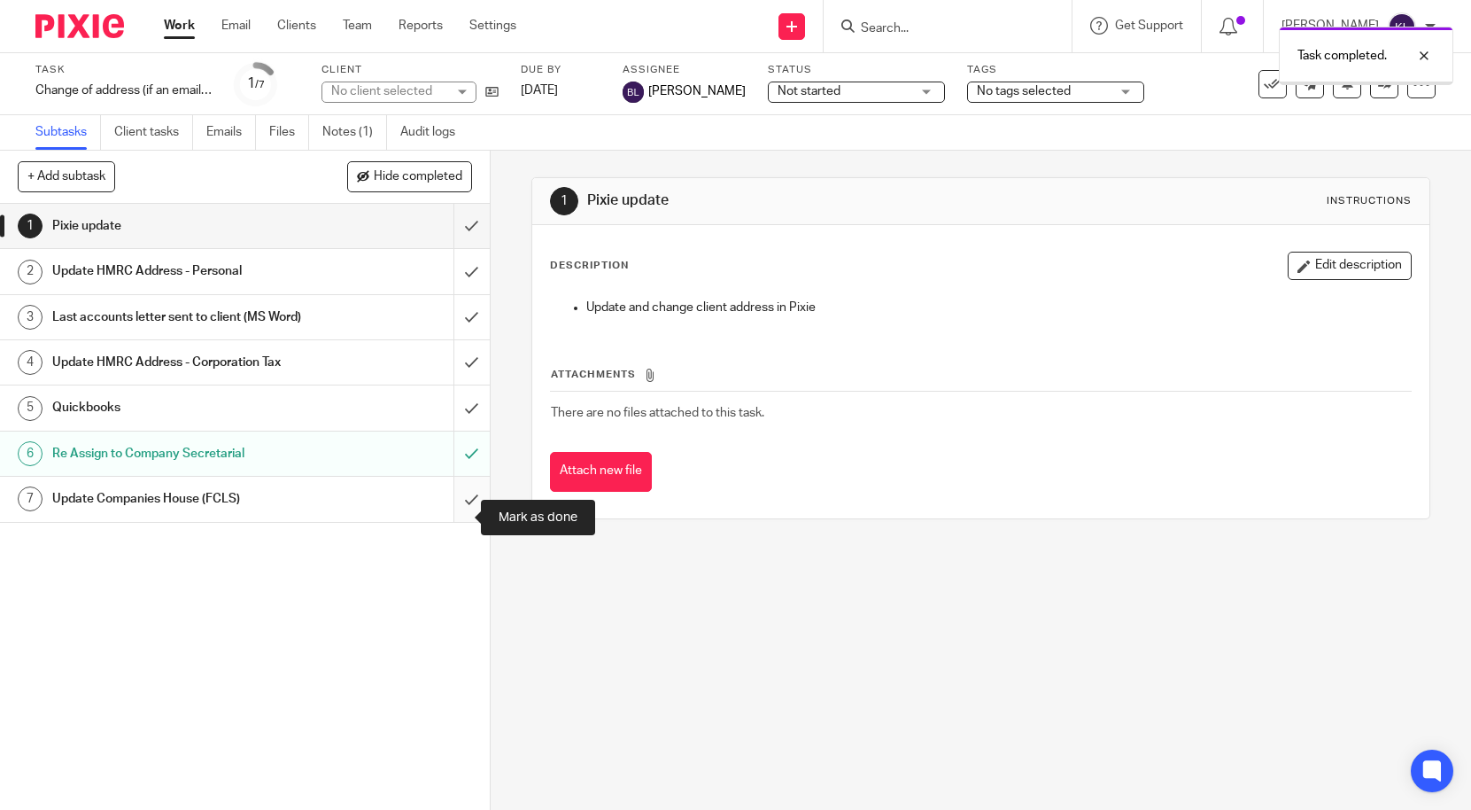
click at [462, 512] on input "submit" at bounding box center [245, 499] width 490 height 44
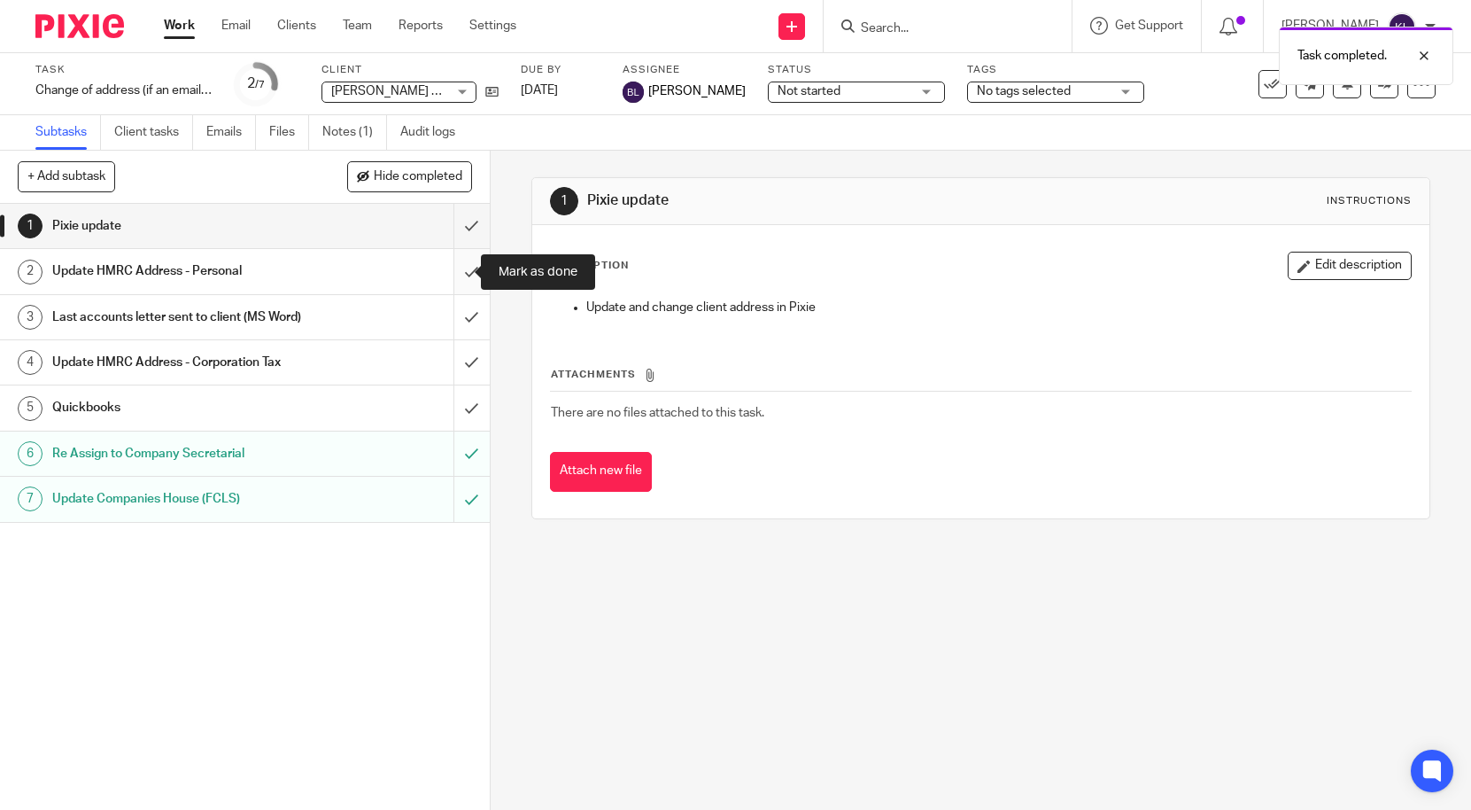
click at [451, 273] on input "submit" at bounding box center [245, 271] width 490 height 44
click at [338, 142] on link "Notes (1)" at bounding box center [354, 132] width 65 height 35
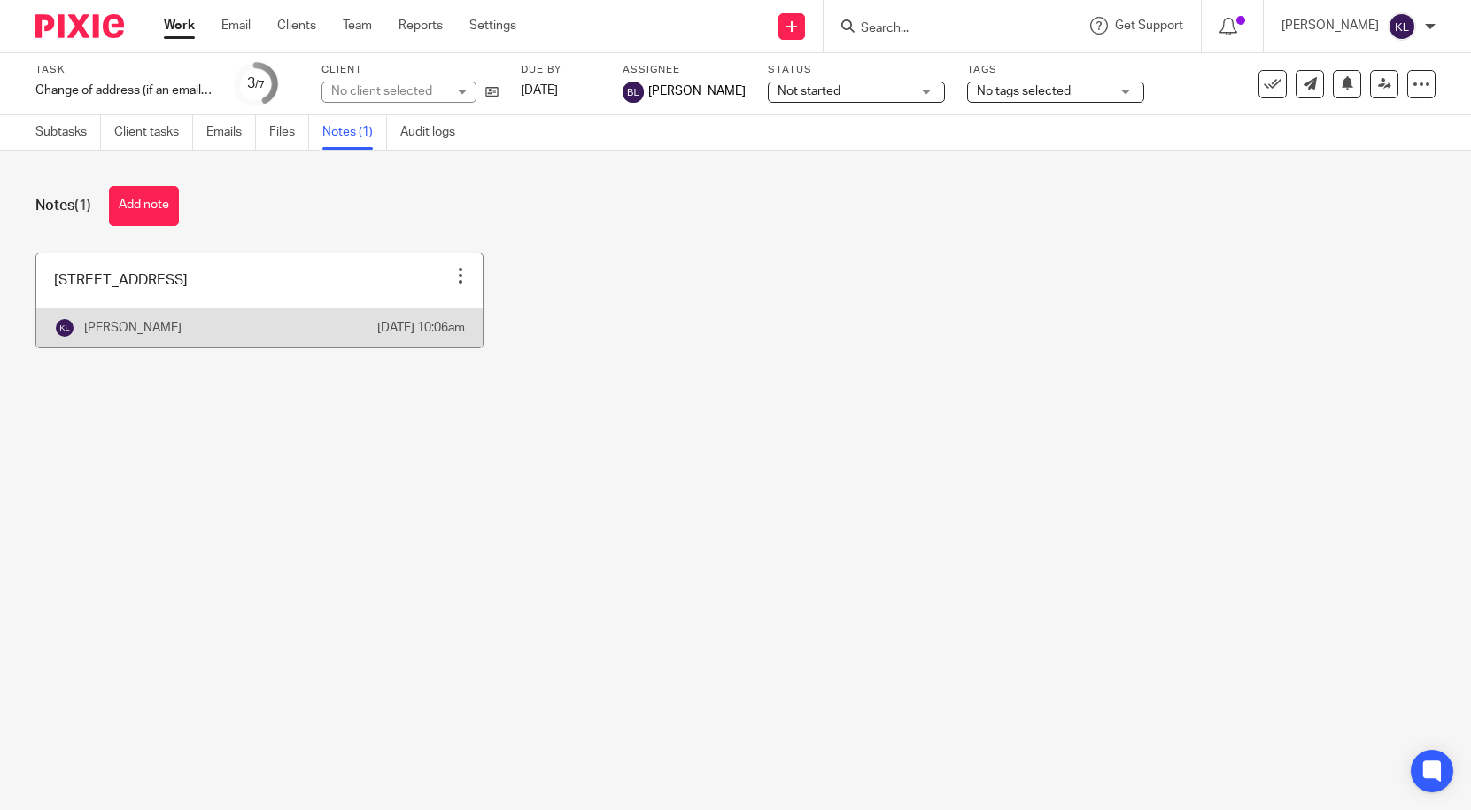
click at [190, 308] on link at bounding box center [259, 300] width 446 height 94
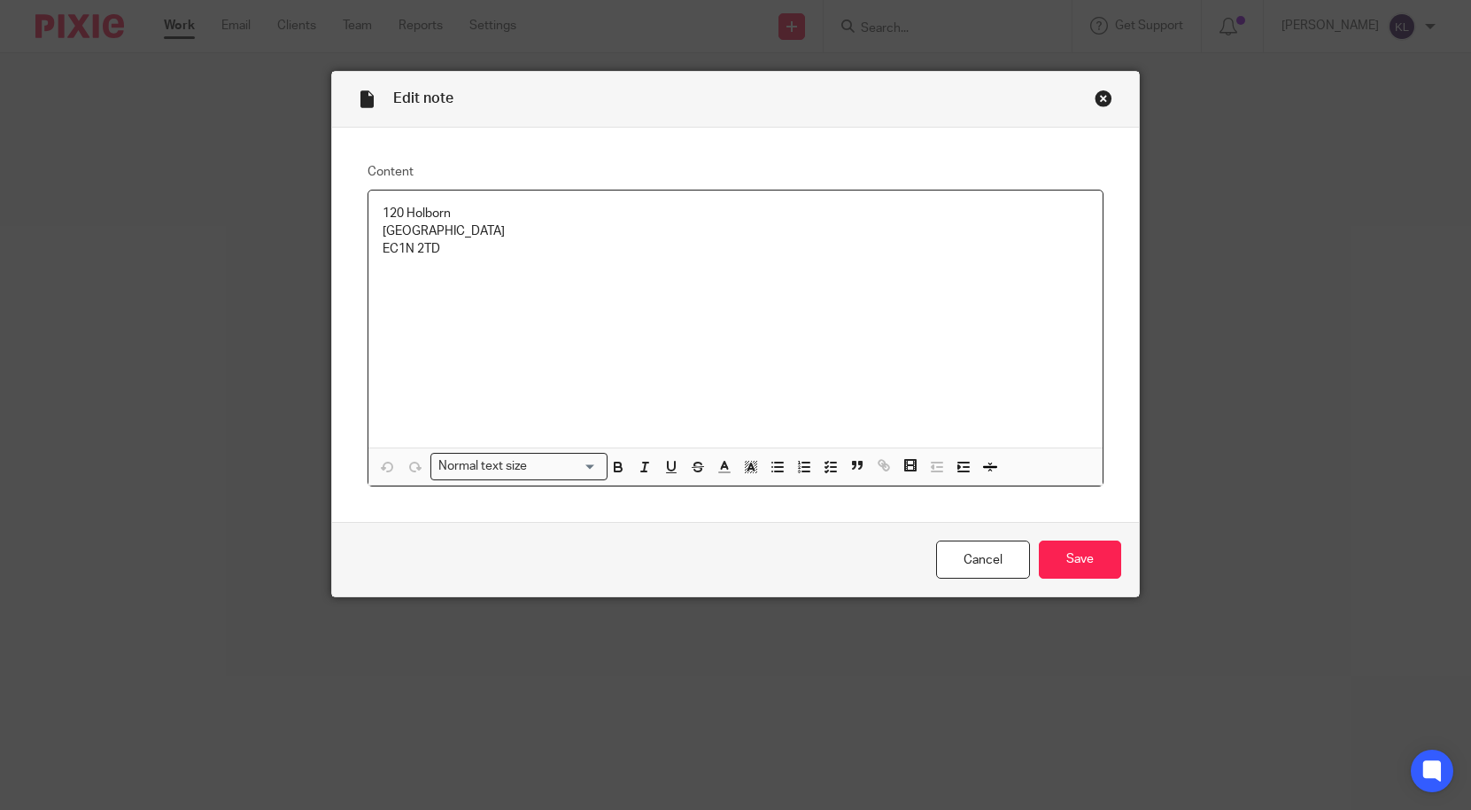
click at [476, 262] on p at bounding box center [736, 268] width 707 height 18
click at [1095, 551] on input "Save" at bounding box center [1080, 559] width 82 height 38
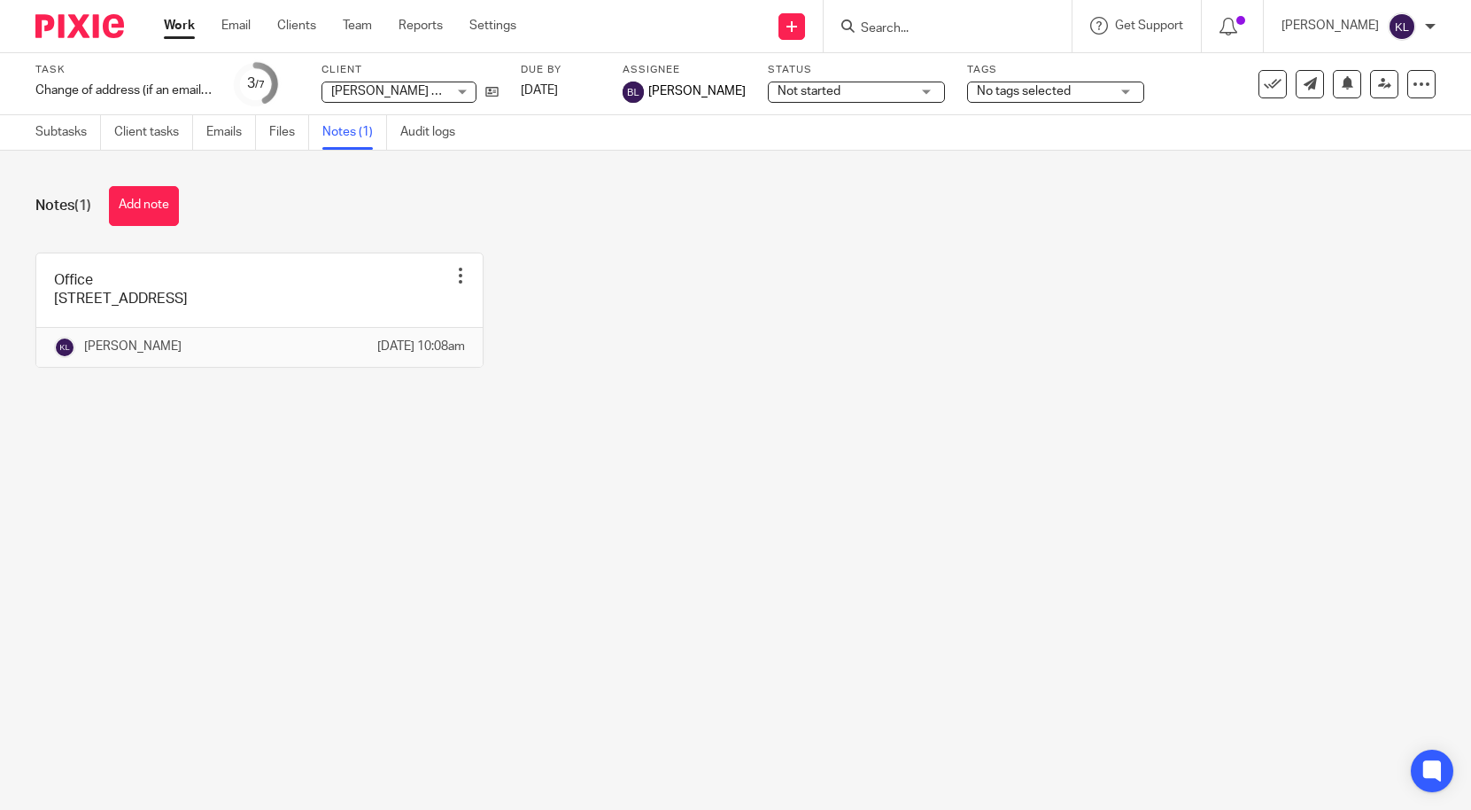
click at [1019, 21] on input "Search" at bounding box center [938, 29] width 159 height 16
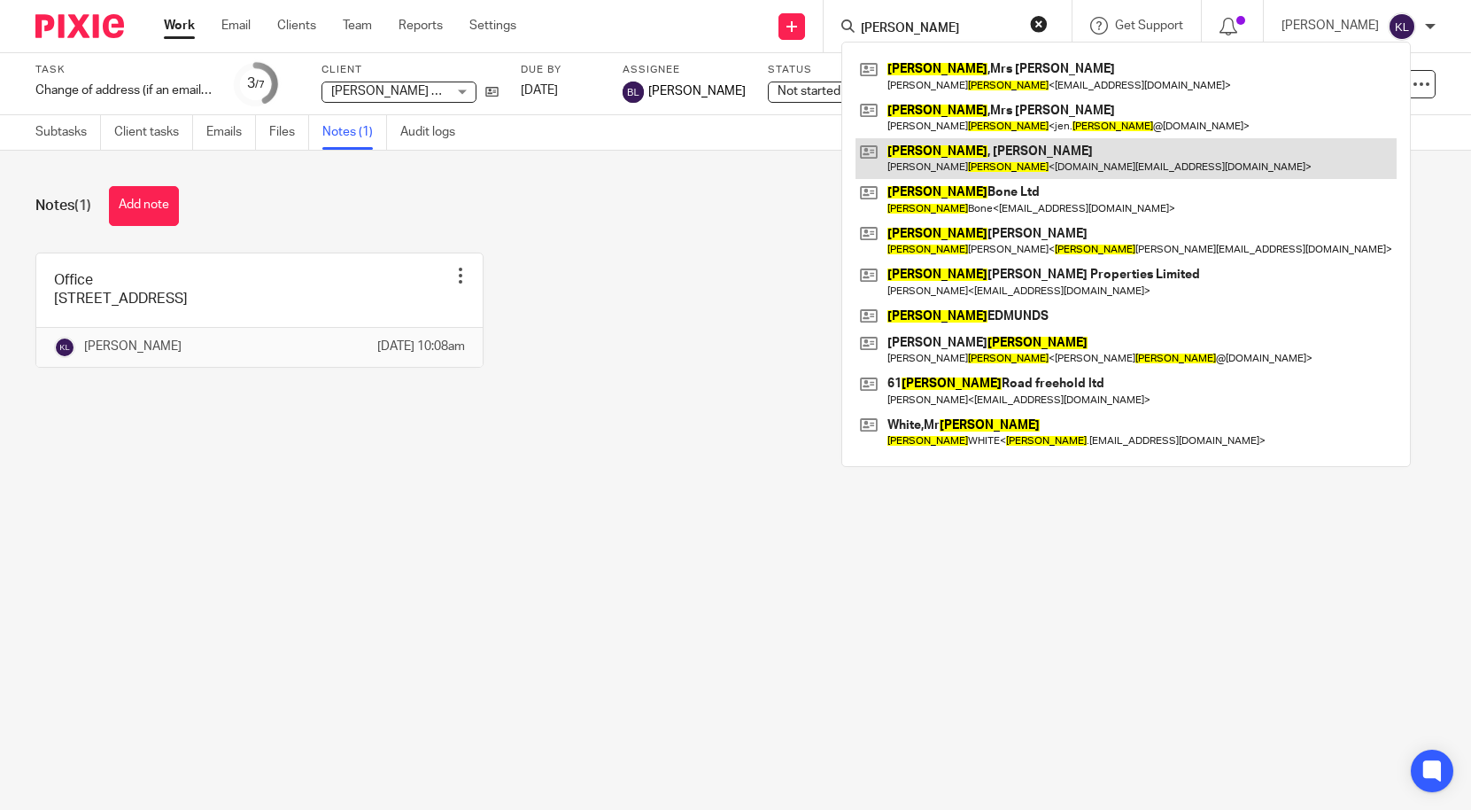
type input "[PERSON_NAME]"
click at [1001, 153] on link at bounding box center [1126, 158] width 541 height 41
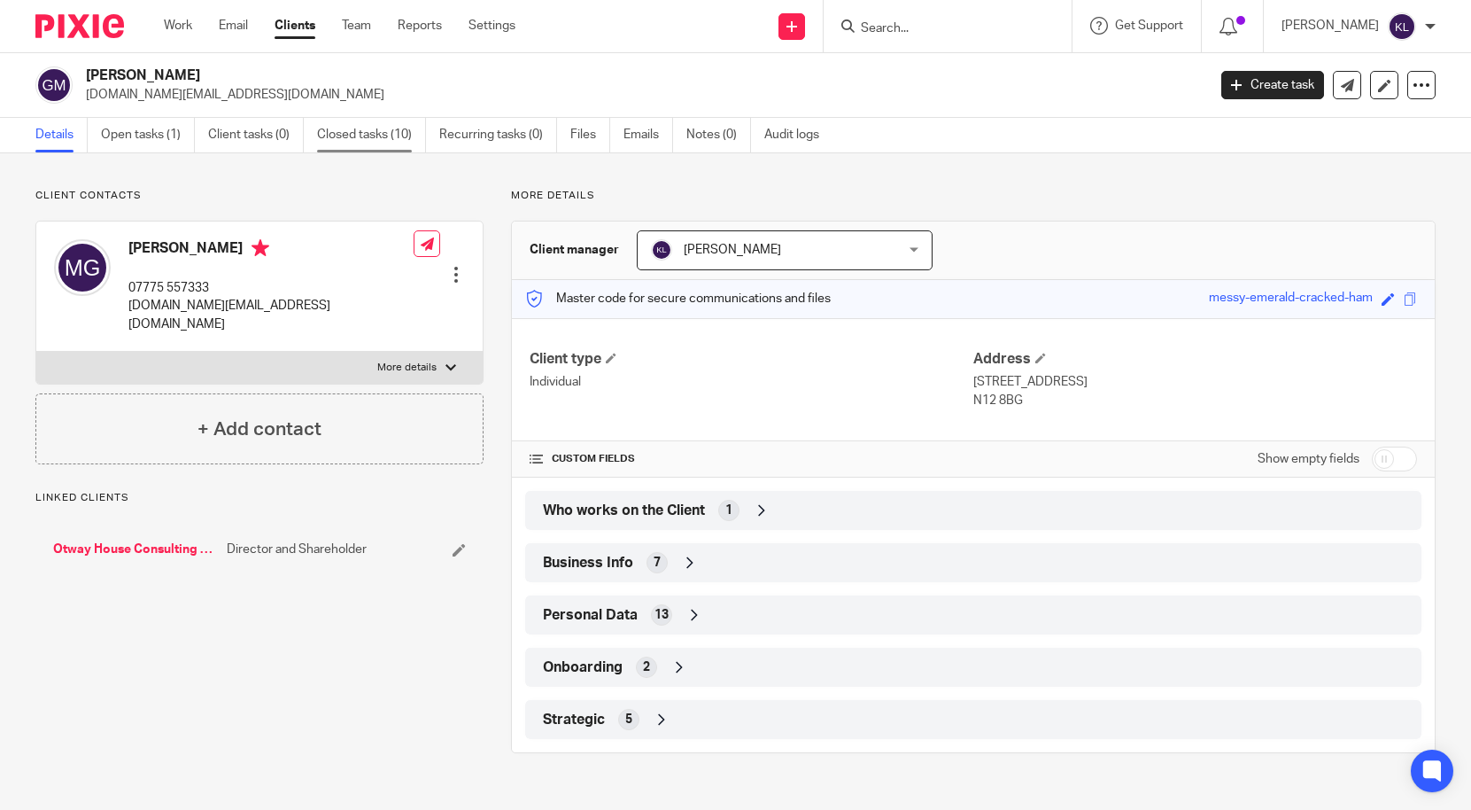
click at [336, 139] on link "Closed tasks (10)" at bounding box center [371, 135] width 109 height 35
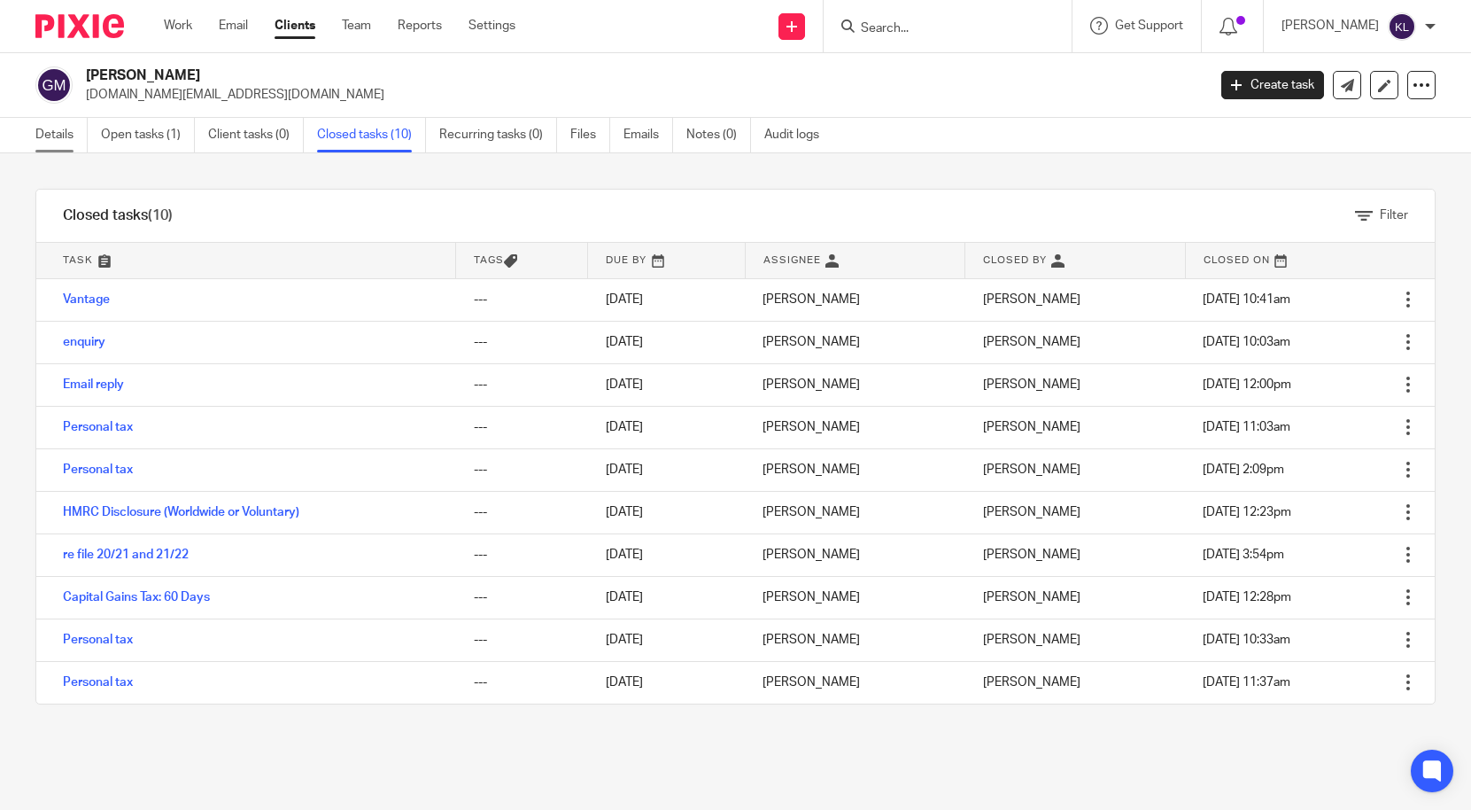
click at [66, 147] on link "Details" at bounding box center [61, 135] width 52 height 35
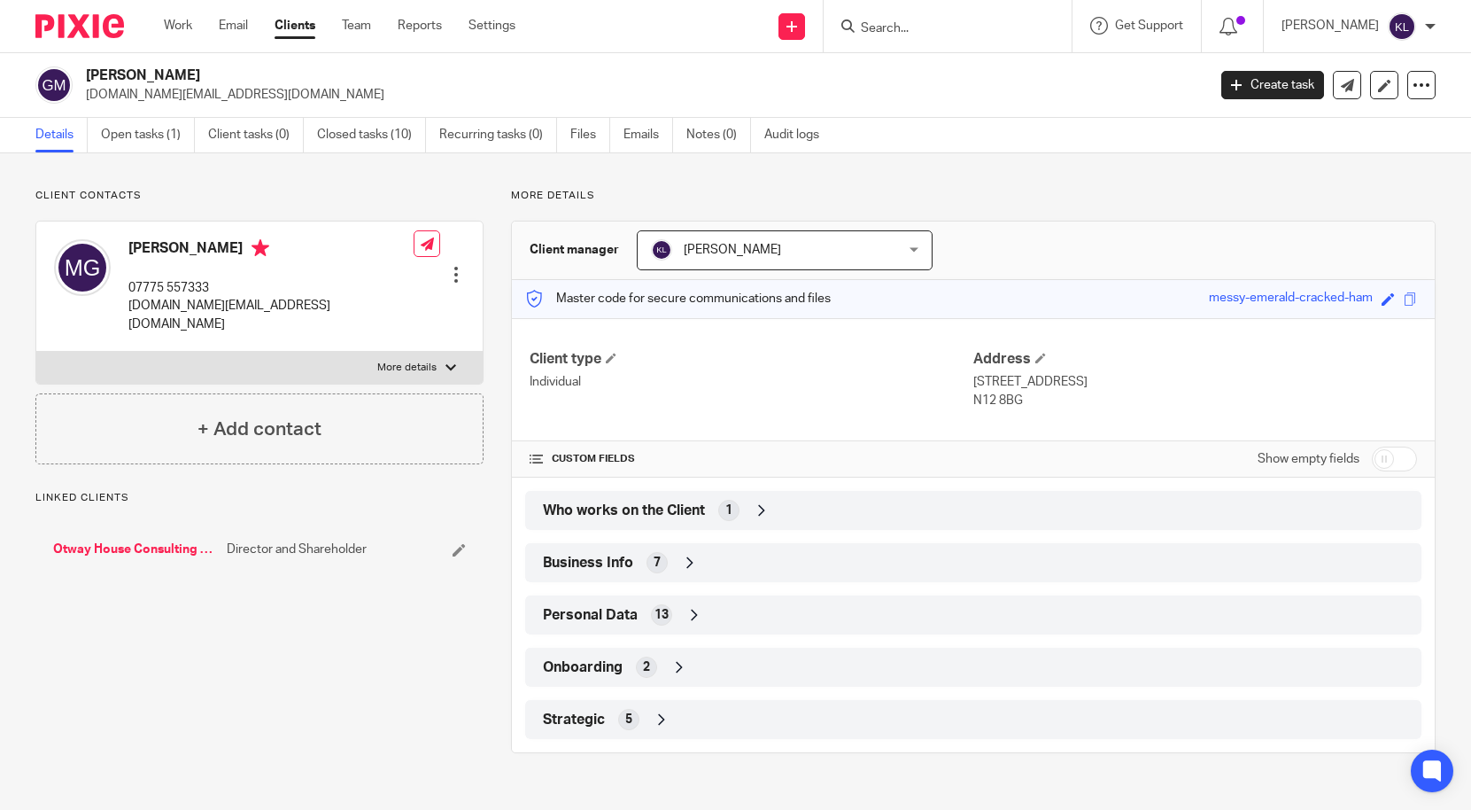
click at [801, 613] on div "Personal Data 13" at bounding box center [974, 615] width 870 height 30
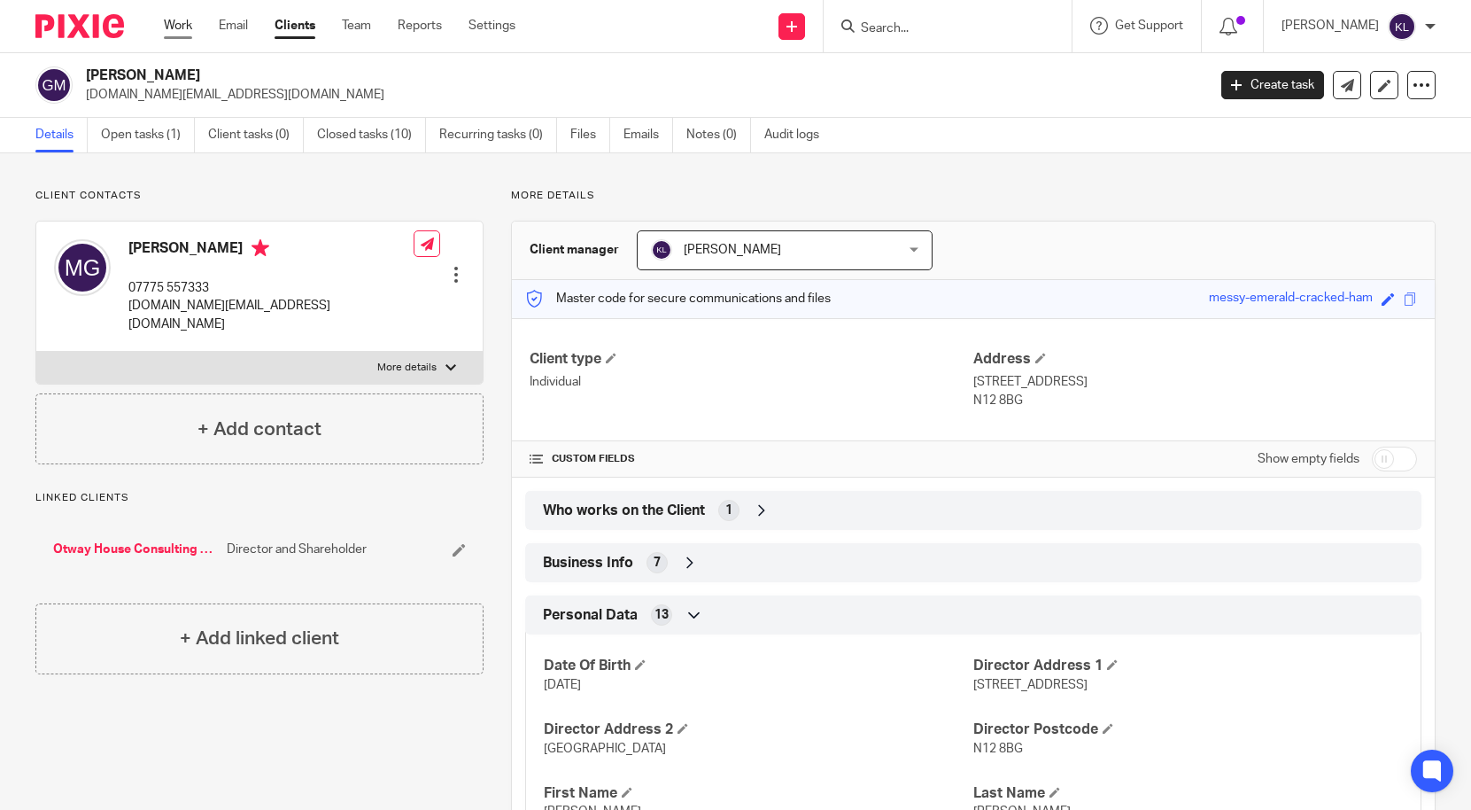
click at [167, 27] on link "Work" at bounding box center [178, 26] width 28 height 18
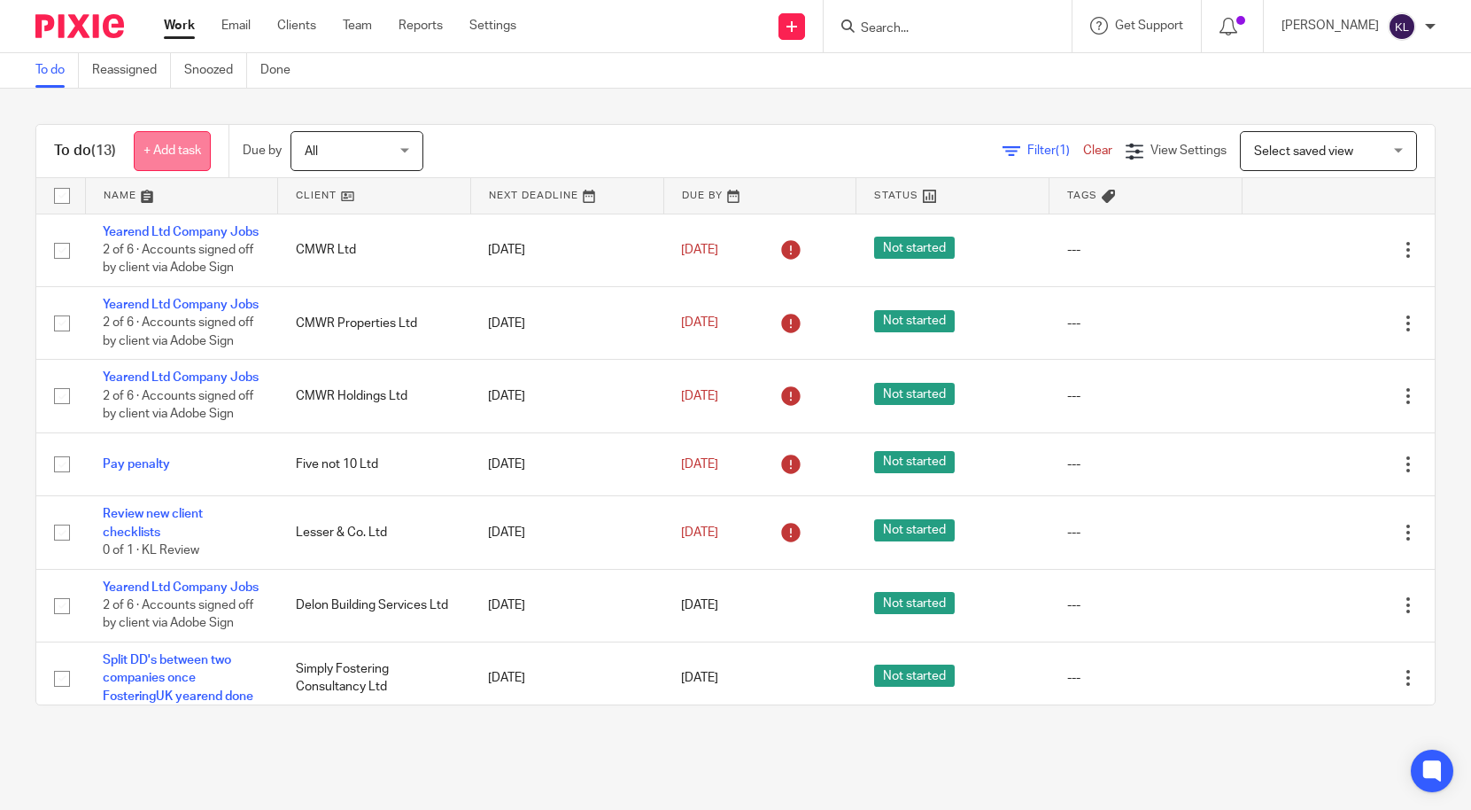
click at [168, 142] on link "+ Add task" at bounding box center [172, 151] width 77 height 40
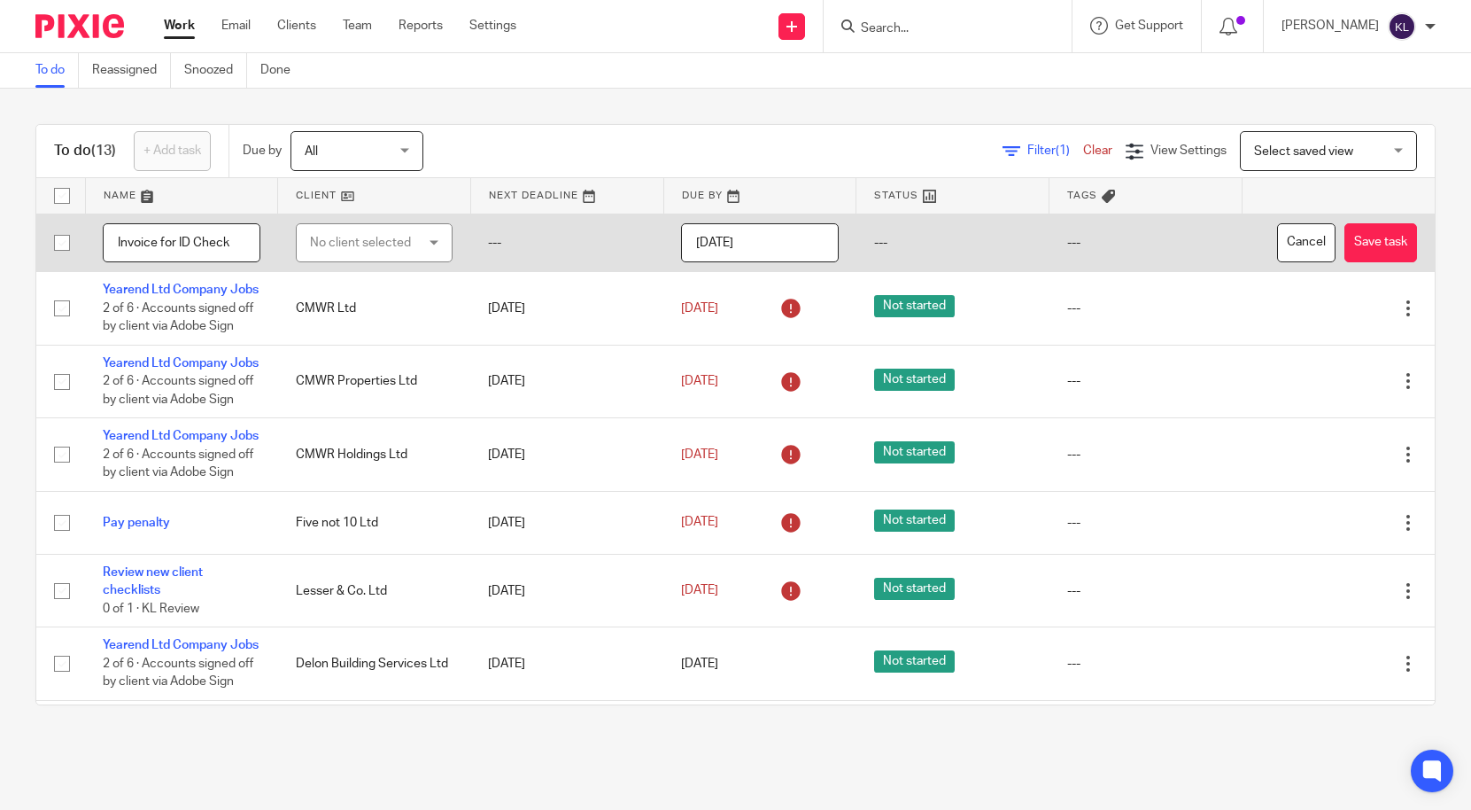
type input "Invoice for ID Check"
click at [326, 230] on div "No client selected" at bounding box center [367, 242] width 114 height 37
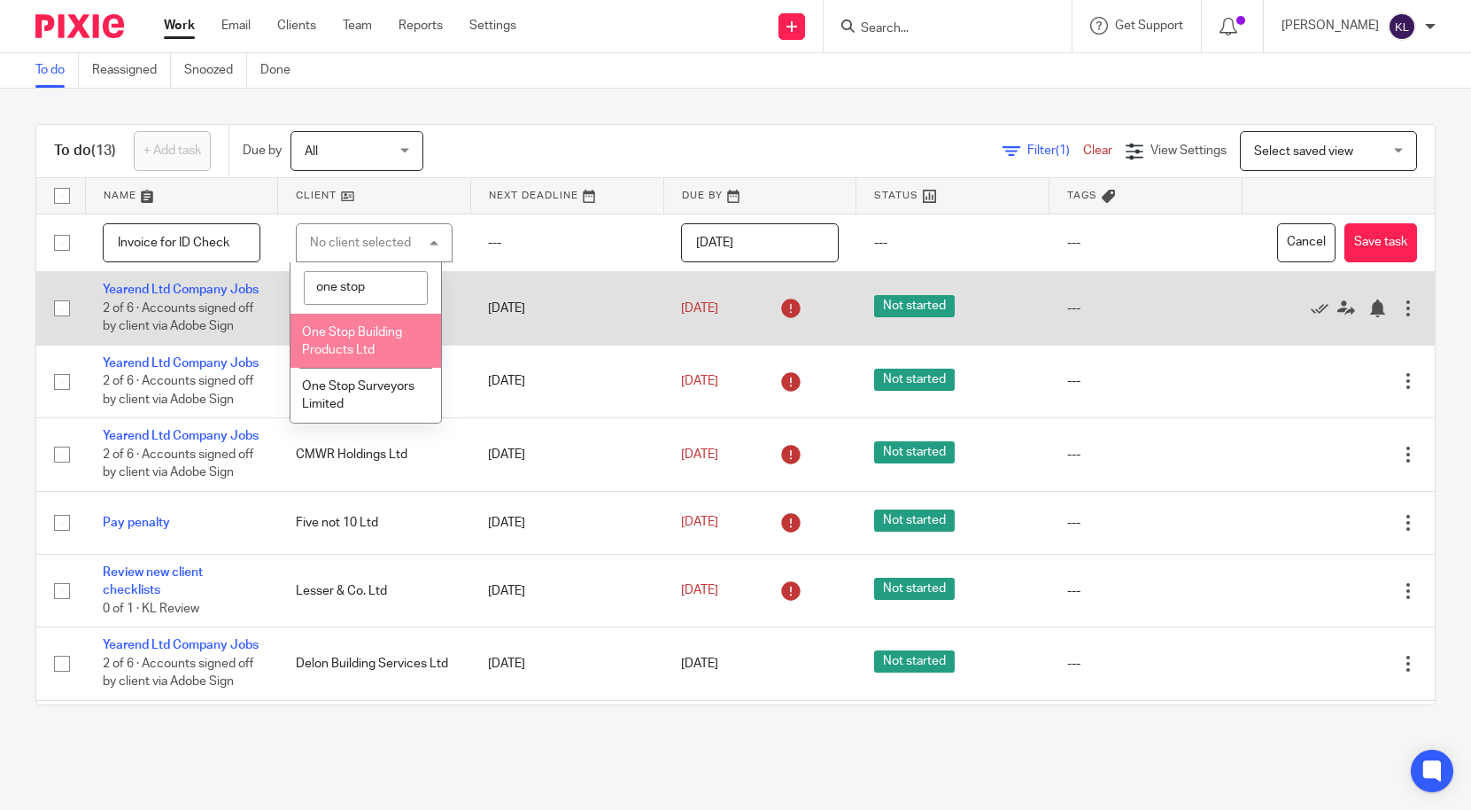
type input "one stop"
click at [340, 335] on span "One Stop Building Products Ltd" at bounding box center [352, 341] width 100 height 31
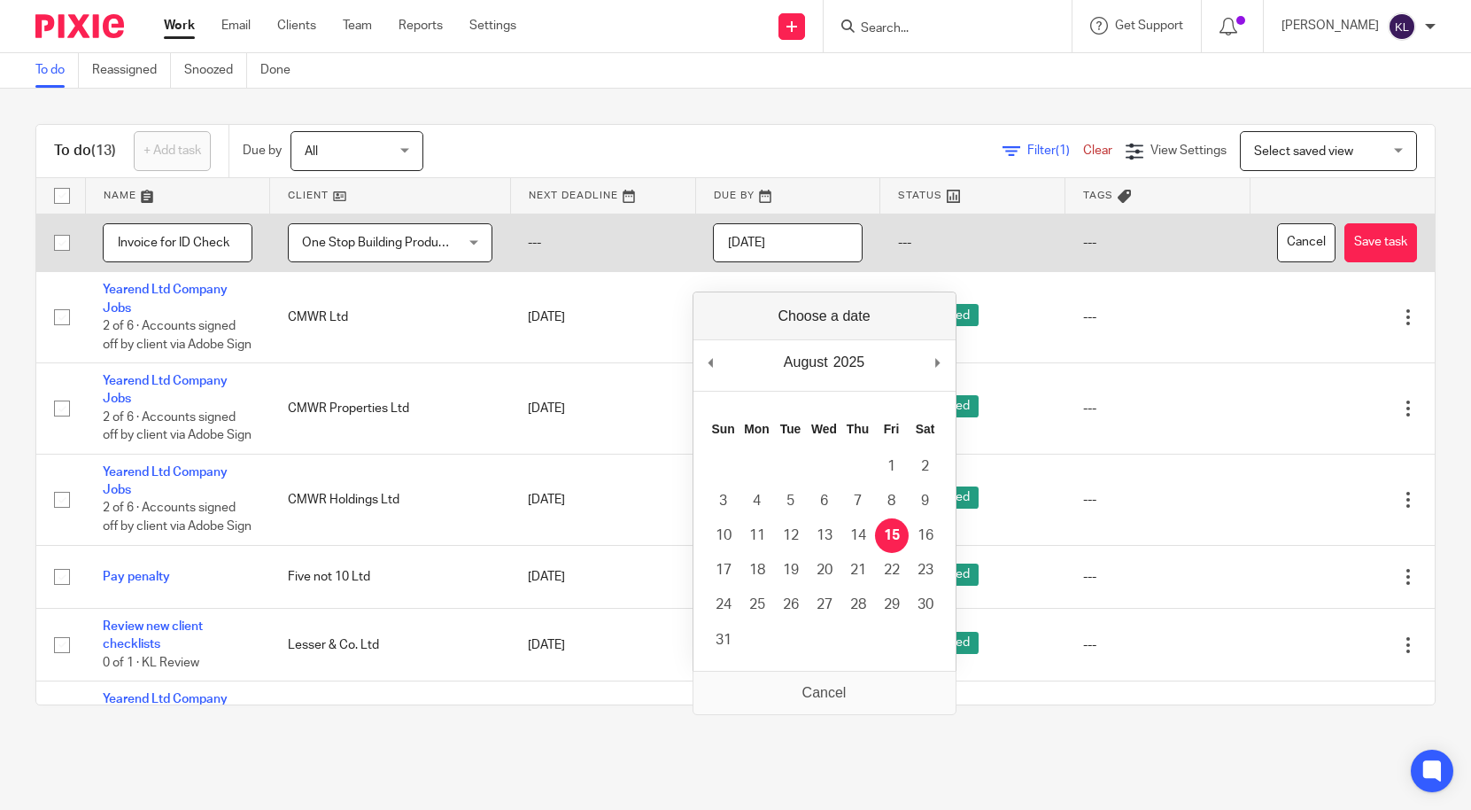
click at [817, 263] on input "[DATE]" at bounding box center [788, 243] width 150 height 40
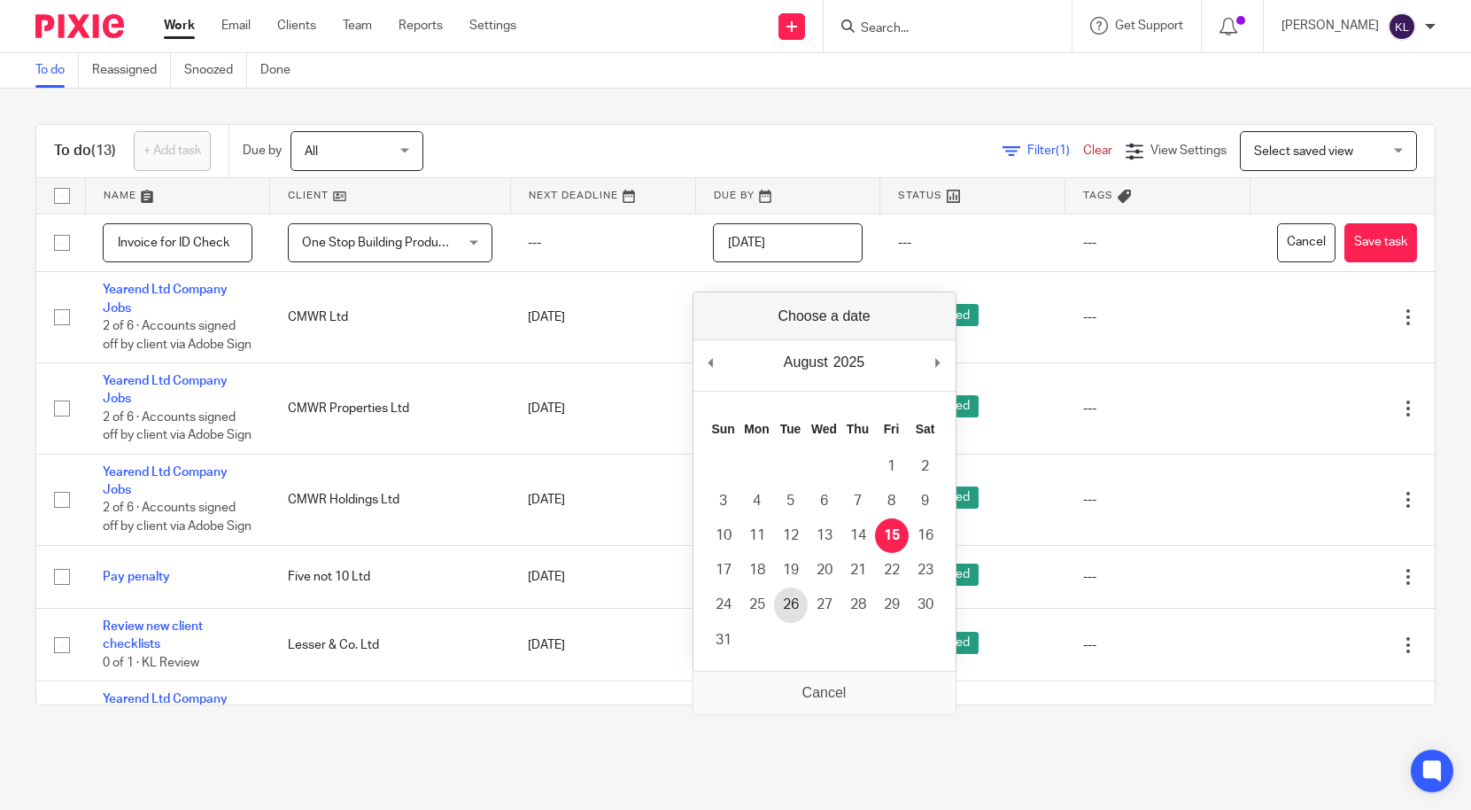
type input "2025-08-26"
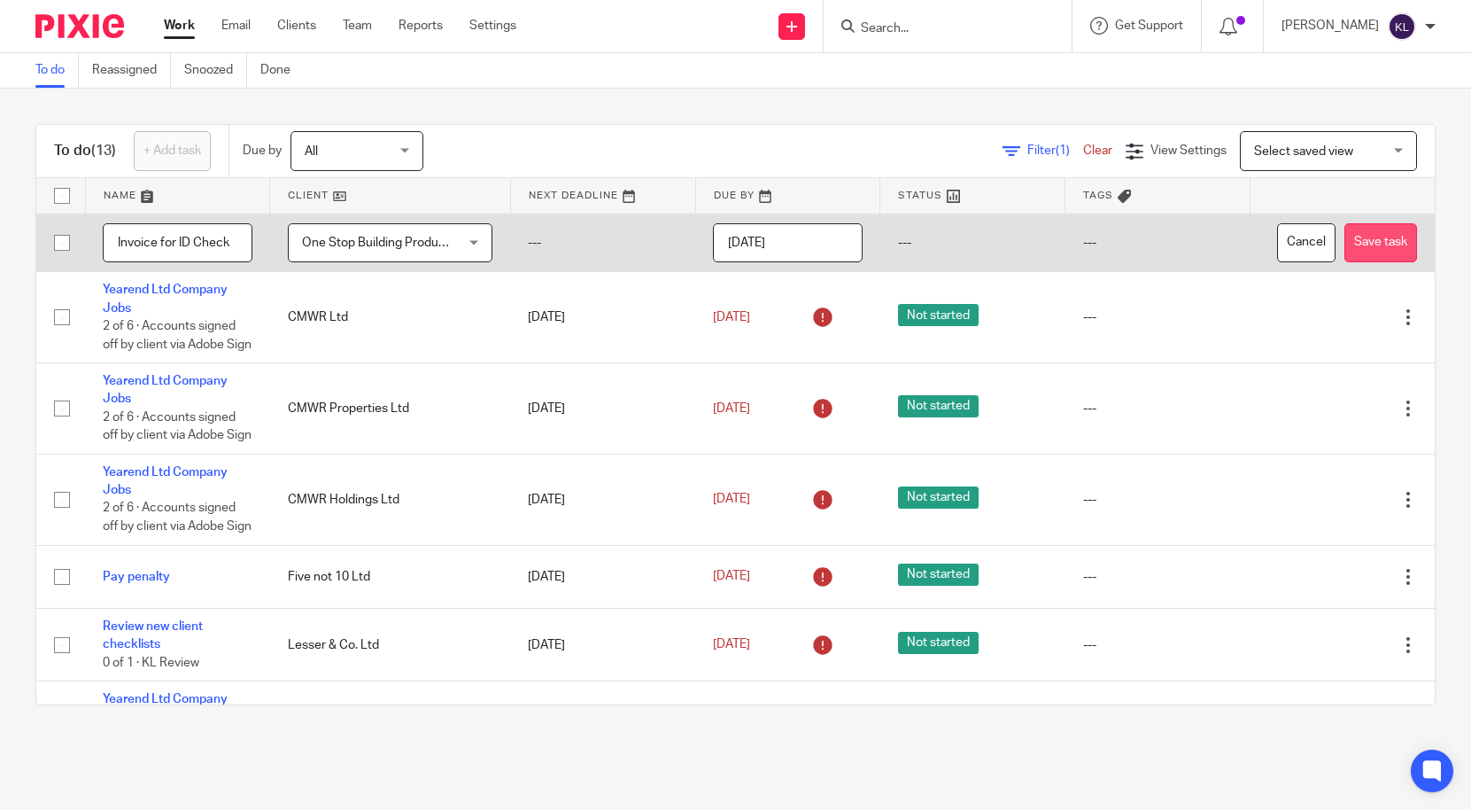
click at [1353, 263] on button "Save task" at bounding box center [1381, 243] width 73 height 40
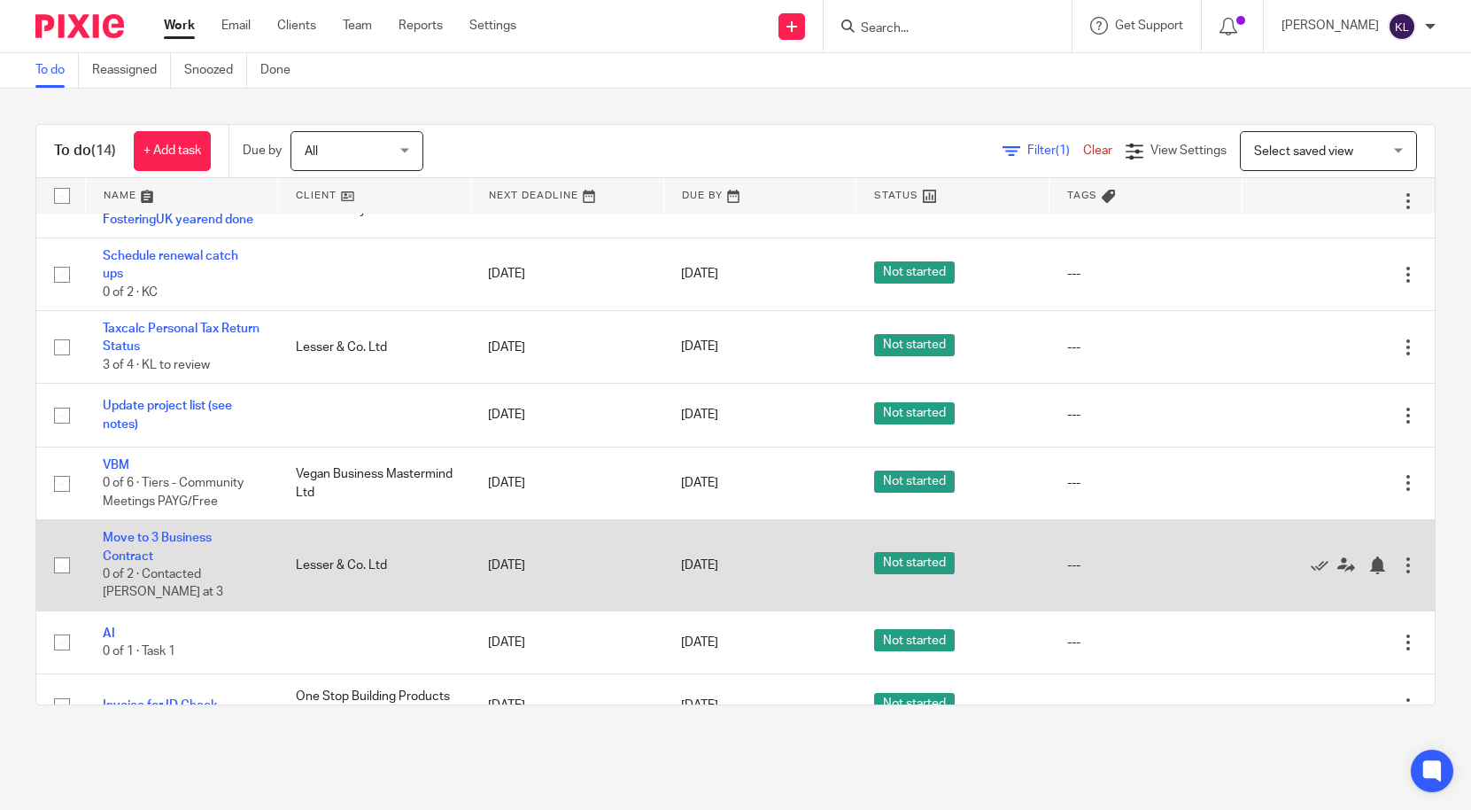
scroll to position [581, 0]
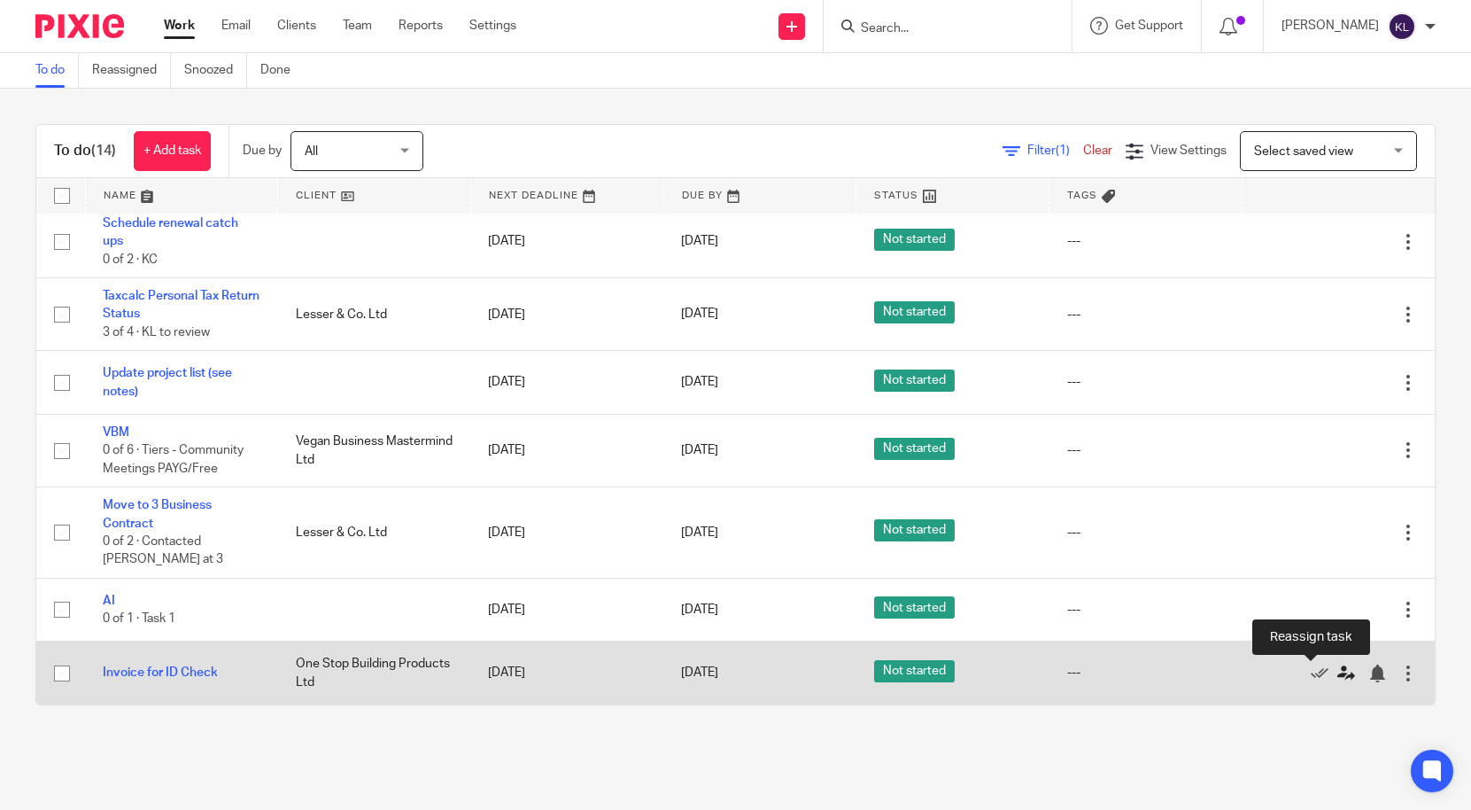
click at [1338, 674] on icon at bounding box center [1347, 673] width 18 height 18
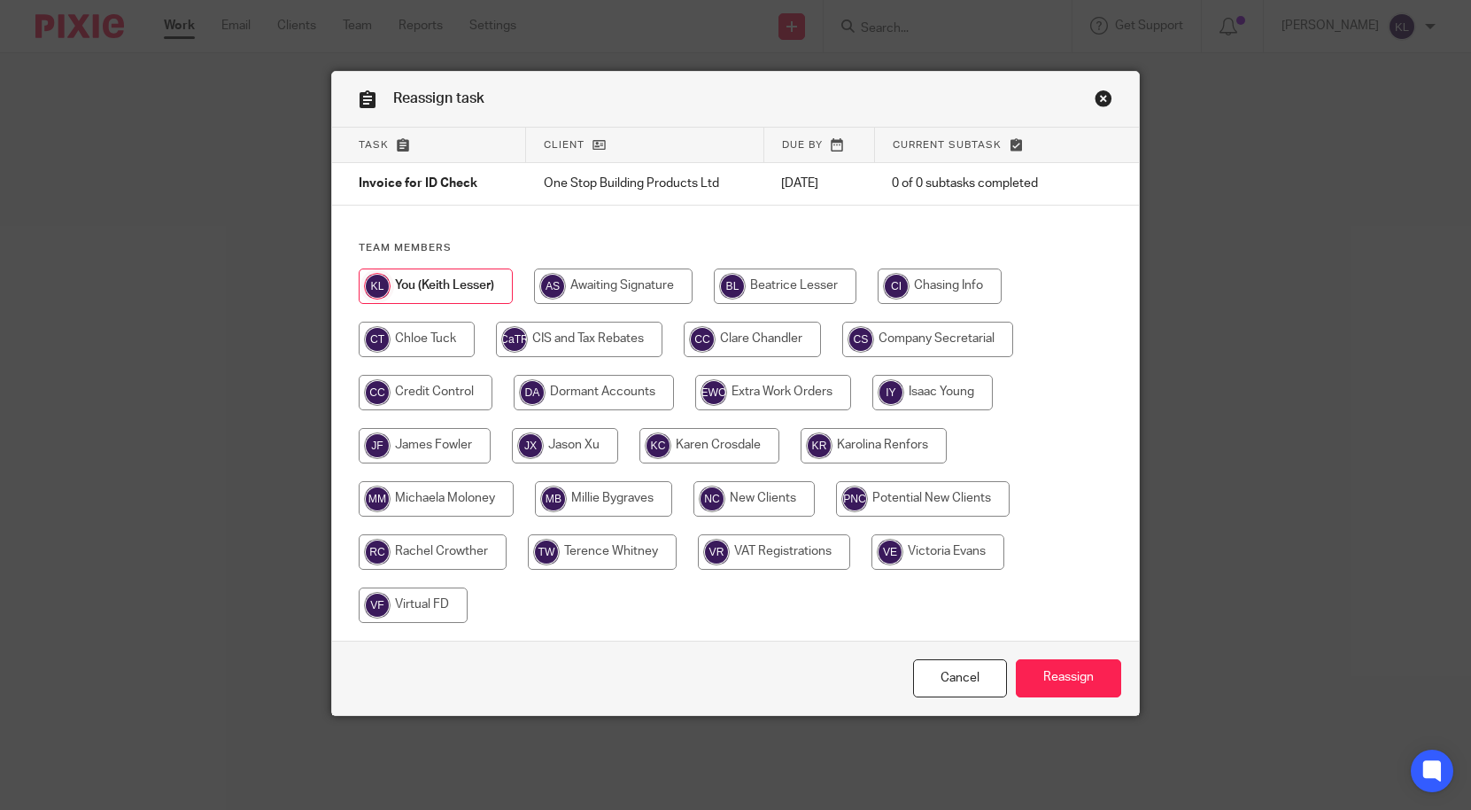
click at [779, 338] on input "radio" at bounding box center [752, 339] width 137 height 35
radio input "true"
click at [1048, 686] on input "Reassign" at bounding box center [1068, 678] width 105 height 38
